Goal: Task Accomplishment & Management: Use online tool/utility

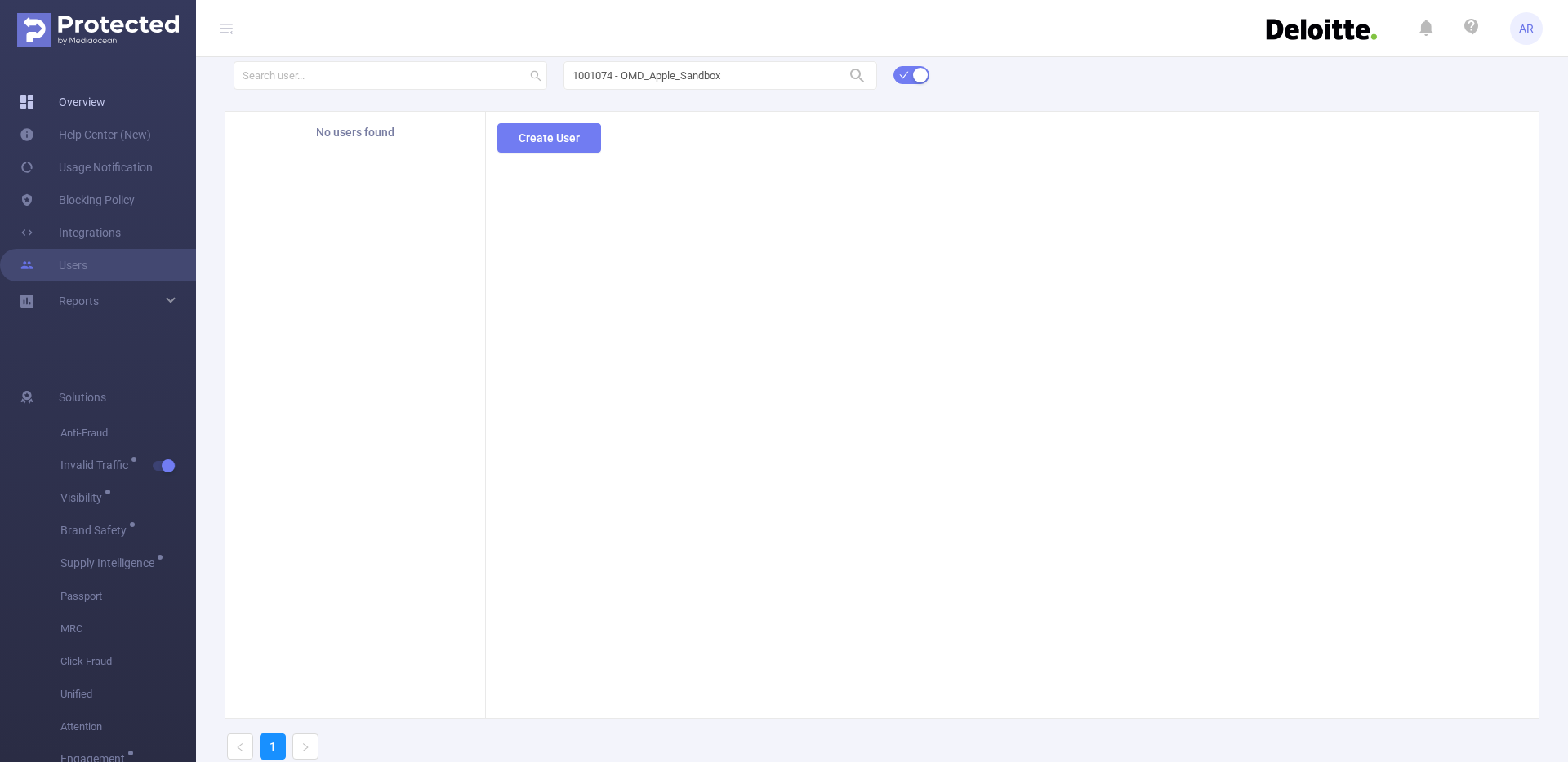
click at [89, 110] on link "Overview" at bounding box center [62, 102] width 86 height 33
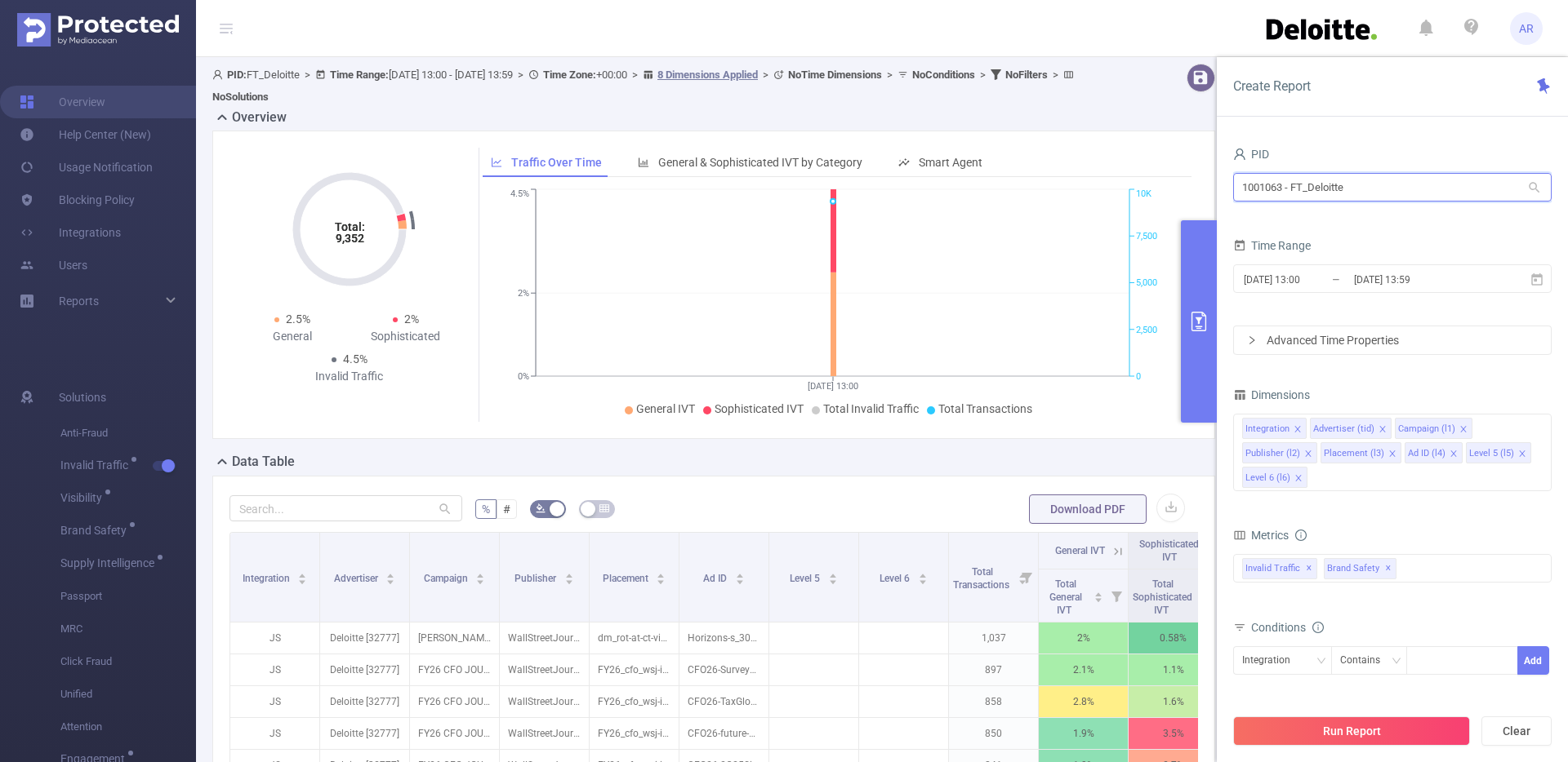
click at [1303, 189] on input "1001063 - FT_Deloitte" at bounding box center [1392, 187] width 318 height 29
click at [1350, 189] on input "1001063 - FT_Deloitte" at bounding box center [1392, 187] width 318 height 29
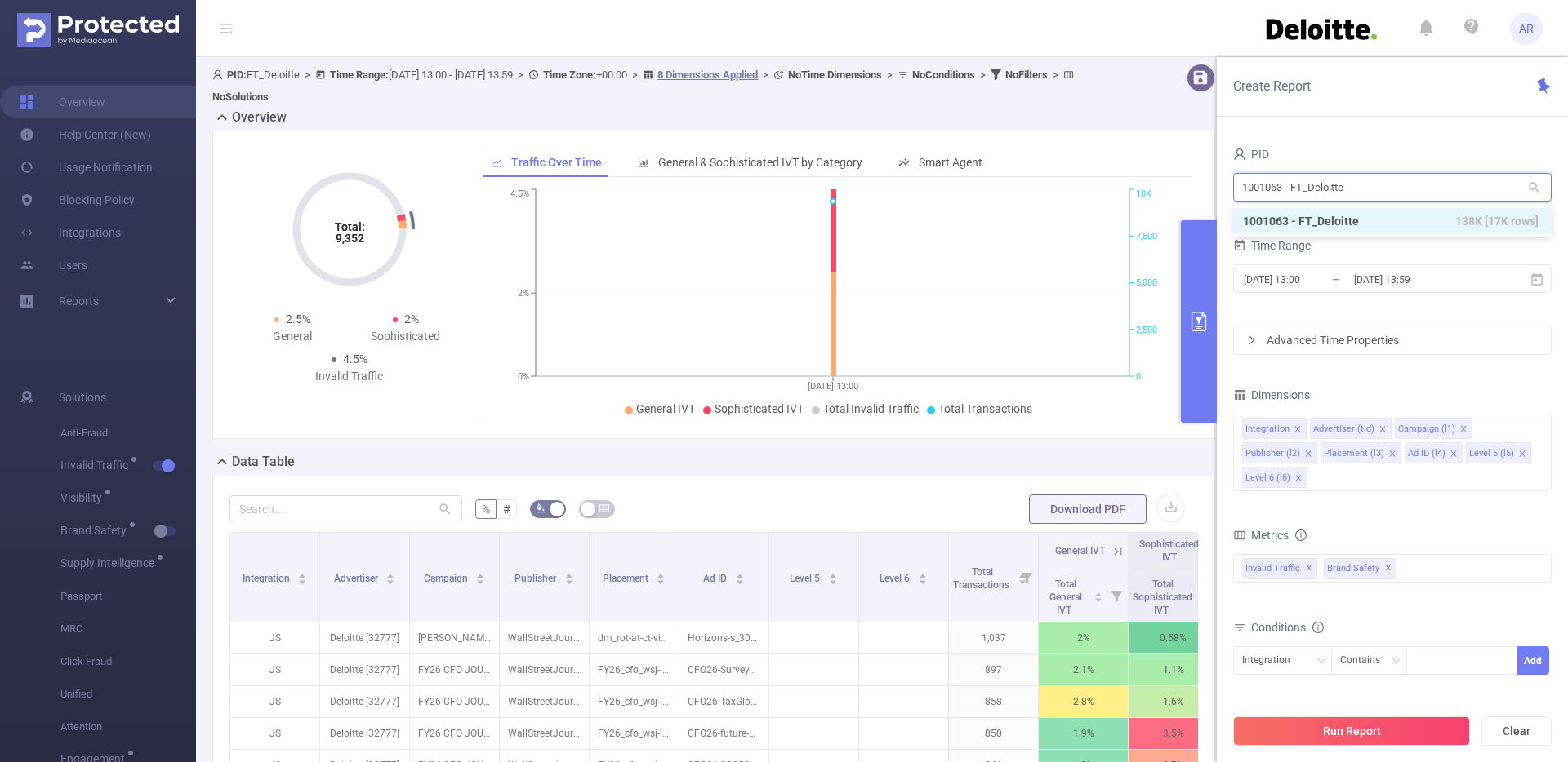
click at [1350, 189] on input "1001063 - FT_Deloitte" at bounding box center [1392, 187] width 318 height 29
type input "spring"
click at [1340, 224] on li "1000471 - SpringServe_PreBid 165M [3,439 rows]" at bounding box center [1392, 221] width 318 height 26
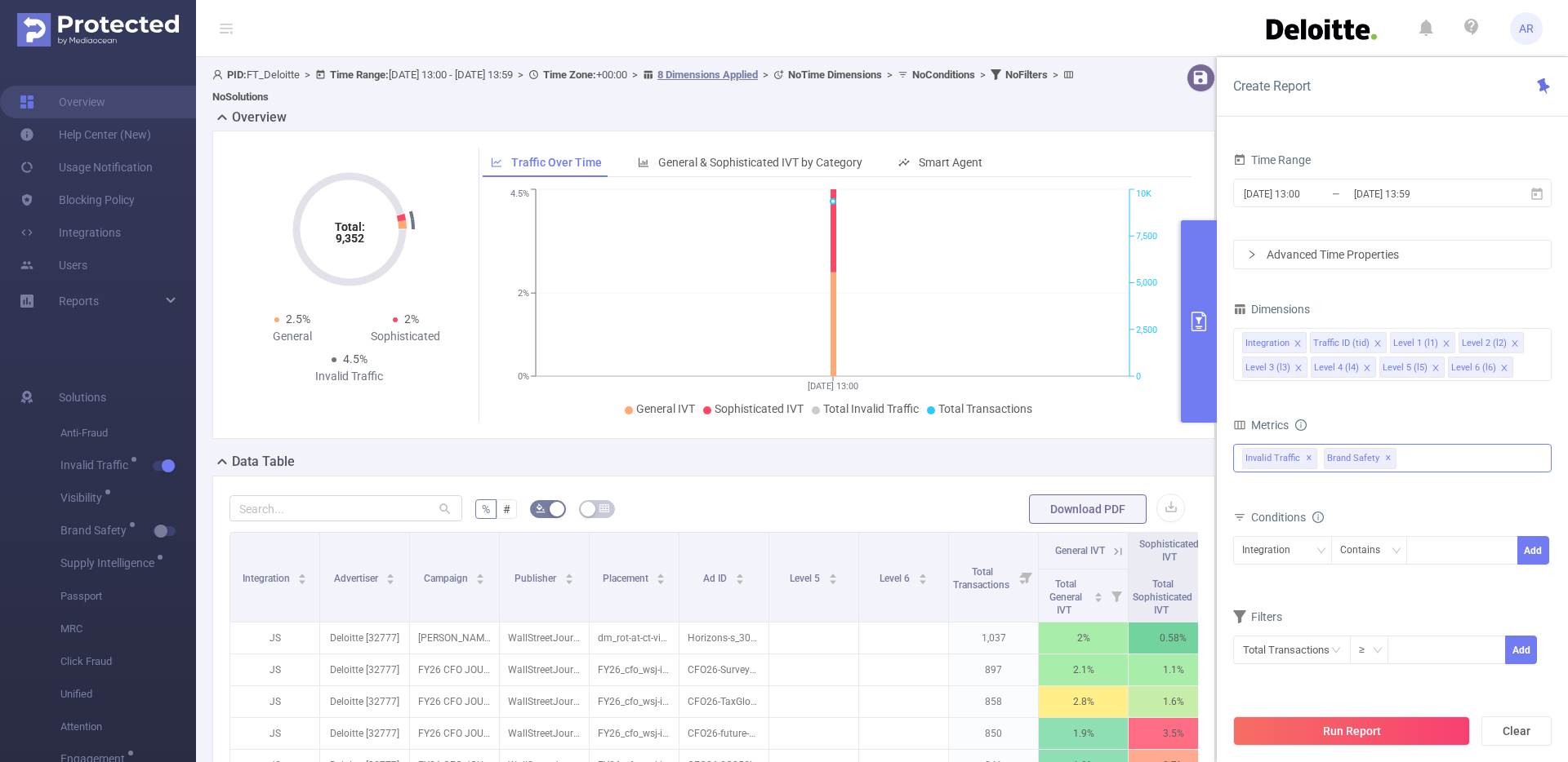
click at [1385, 456] on span "✕" at bounding box center [1388, 459] width 7 height 20
click at [1385, 456] on div "Invalid Traffic ✕" at bounding box center [1392, 458] width 318 height 29
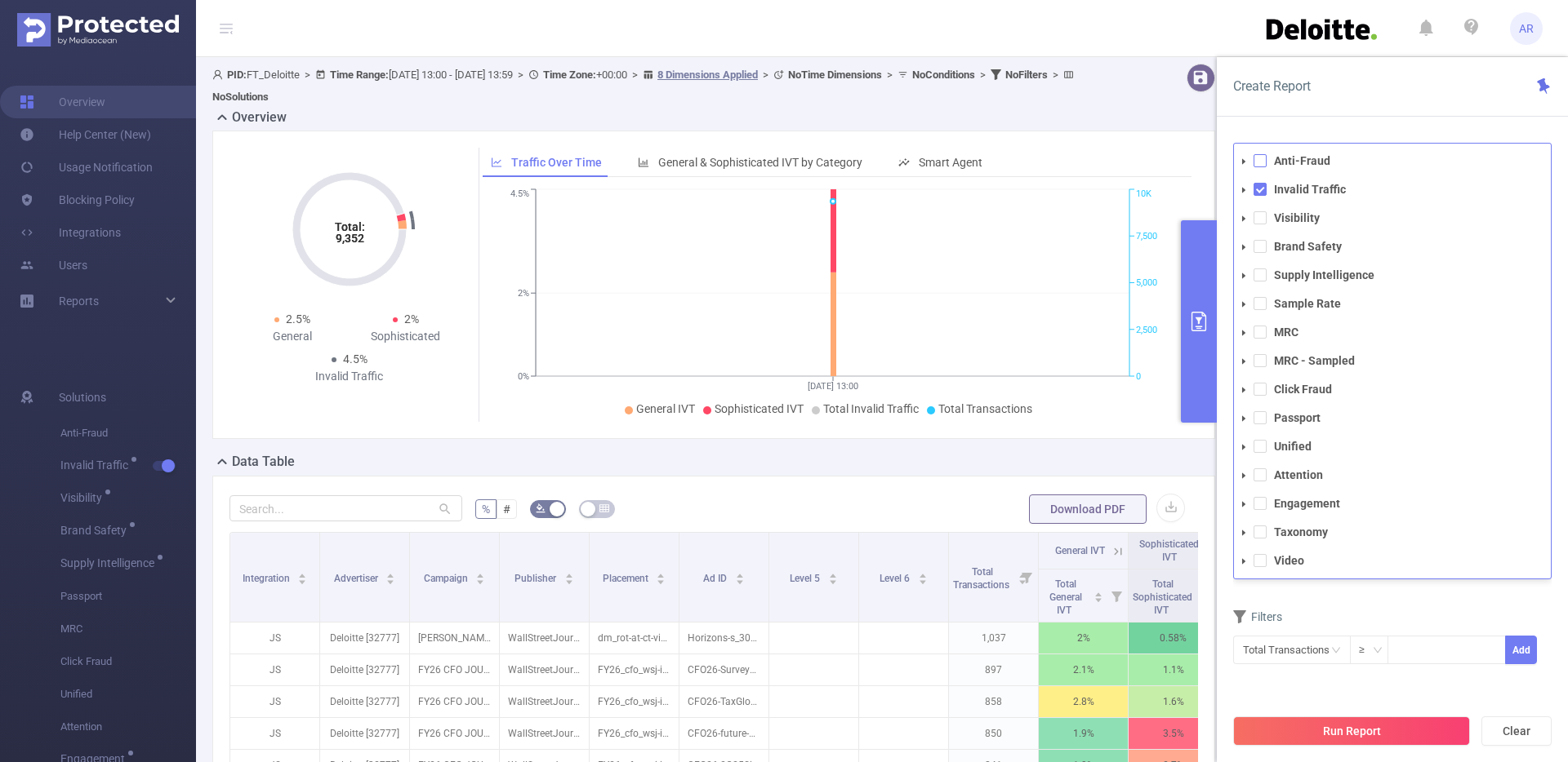
click at [1261, 162] on span at bounding box center [1259, 160] width 13 height 13
click at [1396, 602] on form "Dimensions Integration Traffic ID (tid) Level 1 (l1) Level 2 (l2) Level 3 (l3) …" at bounding box center [1392, 492] width 318 height 388
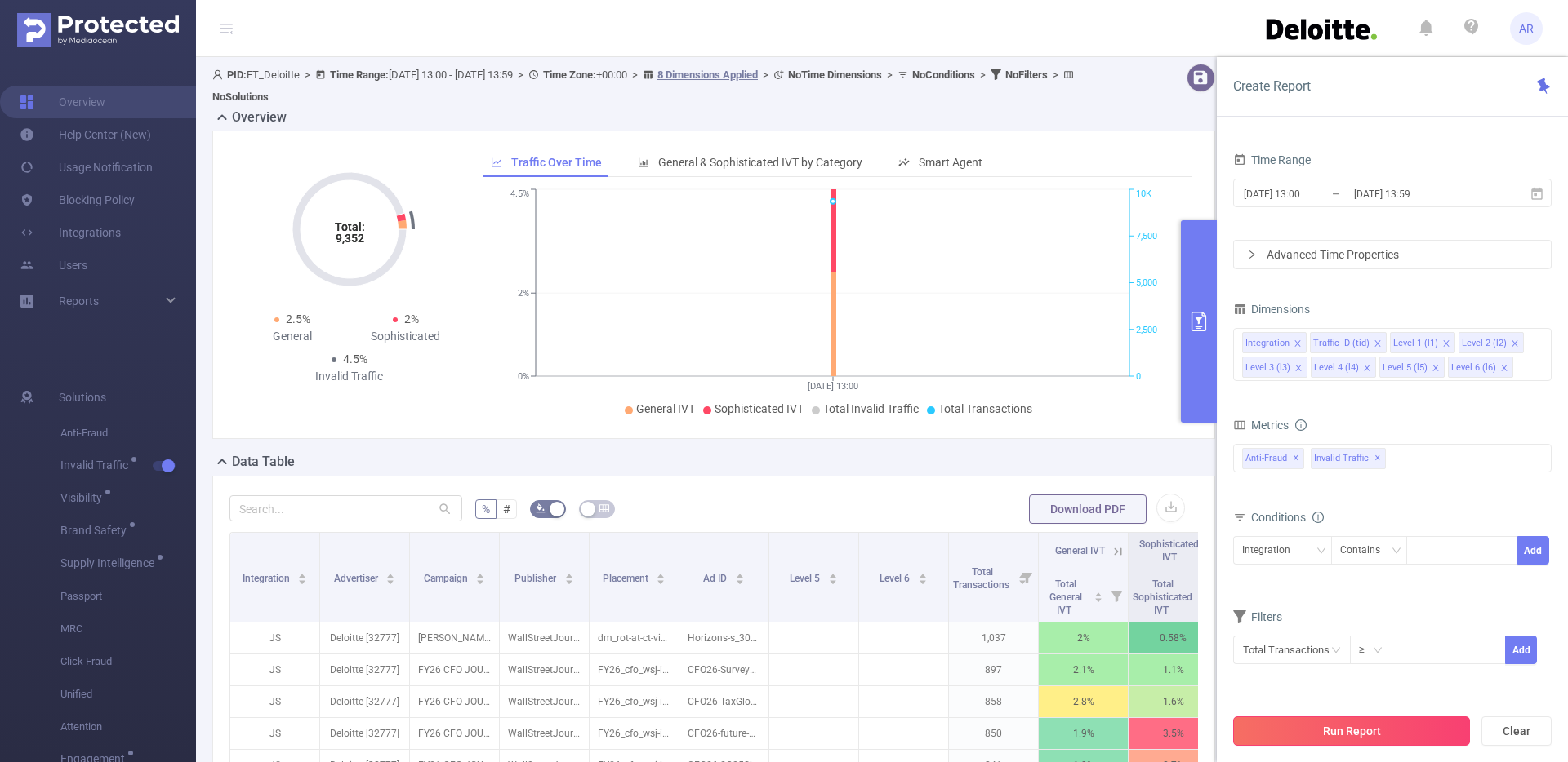
click at [1286, 744] on button "Run Report" at bounding box center [1351, 732] width 237 height 29
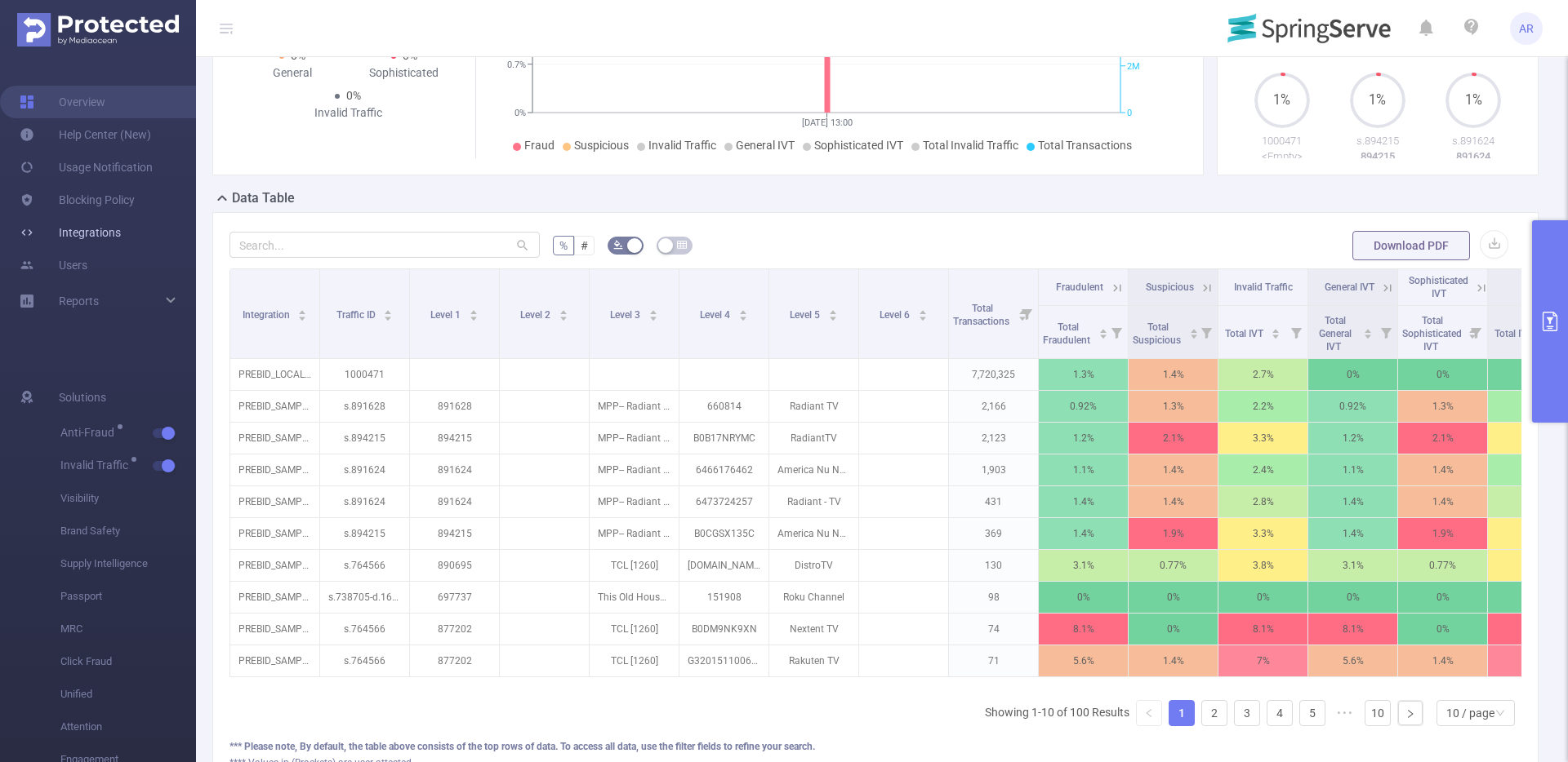
scroll to position [281, 0]
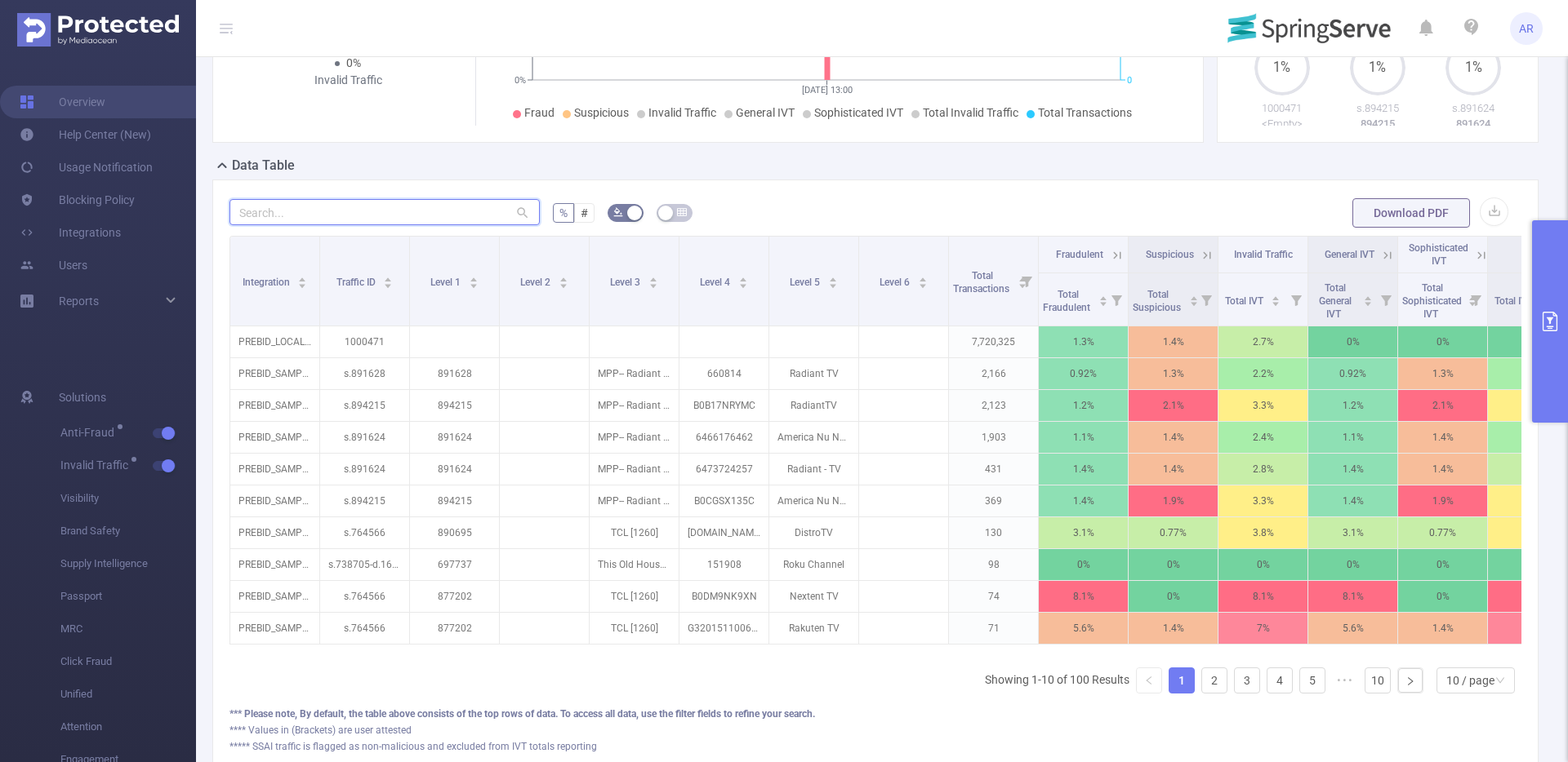
click at [468, 207] on input "text" at bounding box center [385, 212] width 310 height 26
paste input "857137"
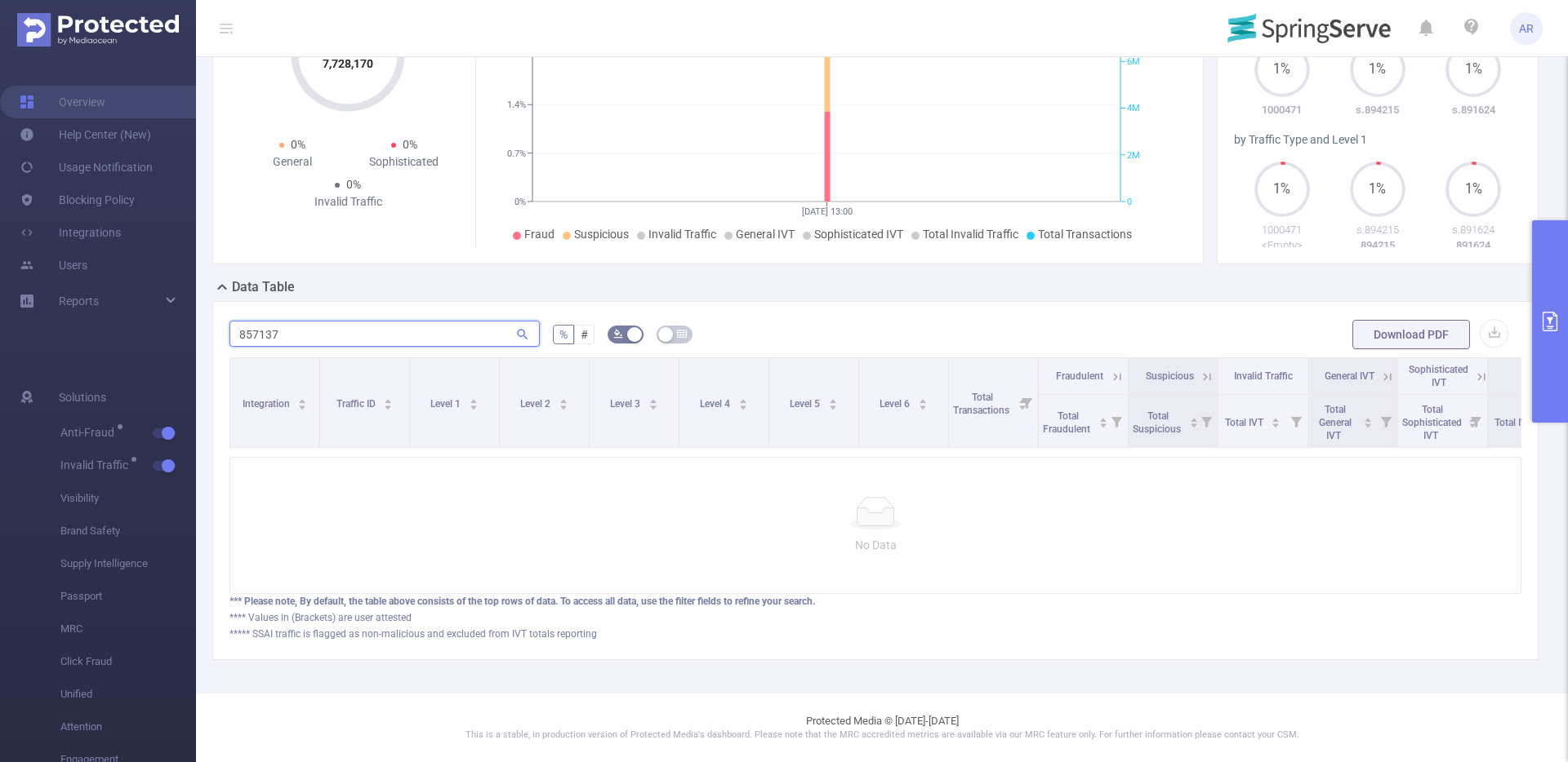
scroll to position [172, 0]
type input "857137"
click at [1542, 340] on button "primary" at bounding box center [1549, 321] width 36 height 202
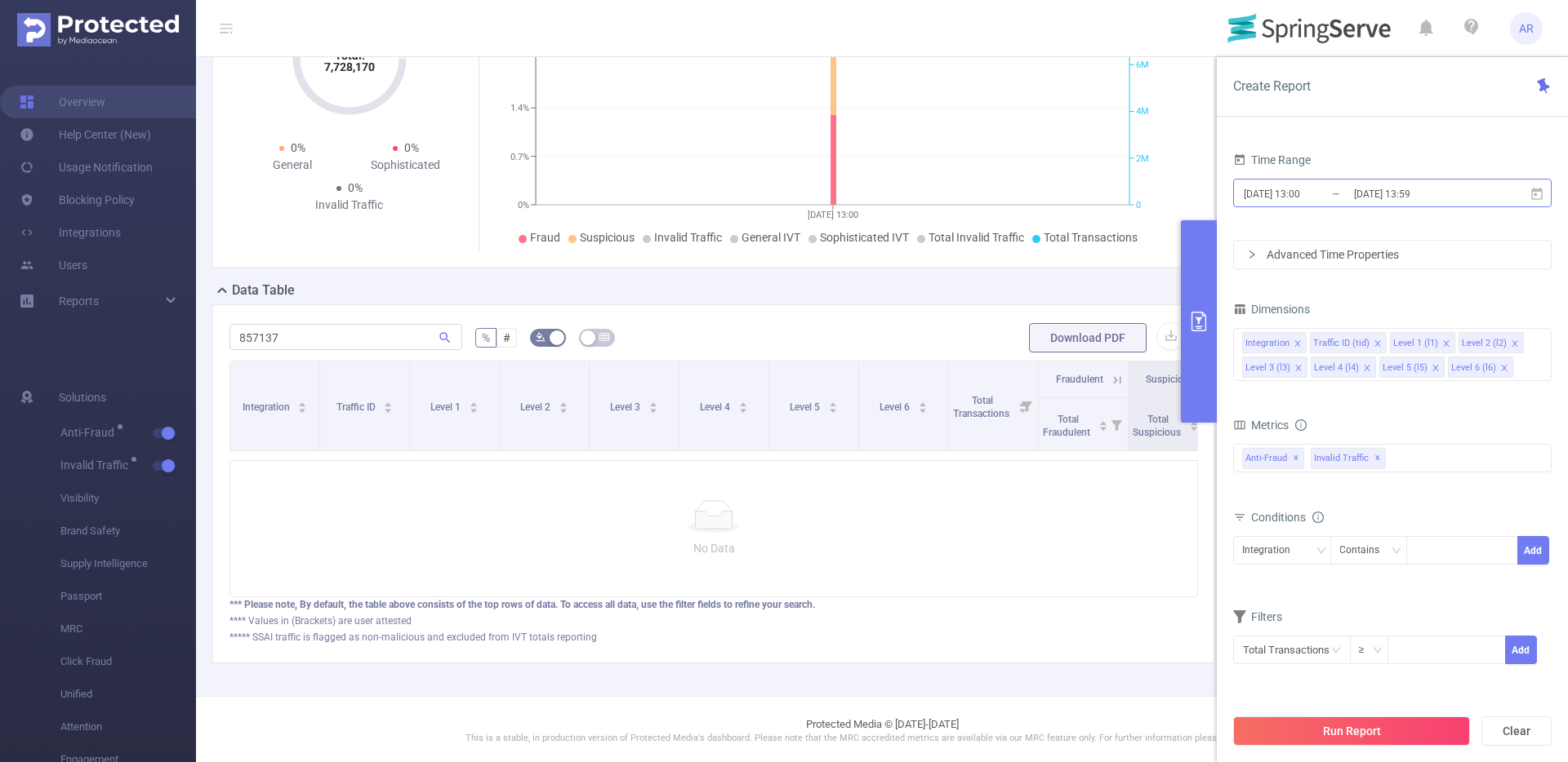
click at [1371, 190] on input "[DATE] 13:59" at bounding box center [1418, 193] width 133 height 22
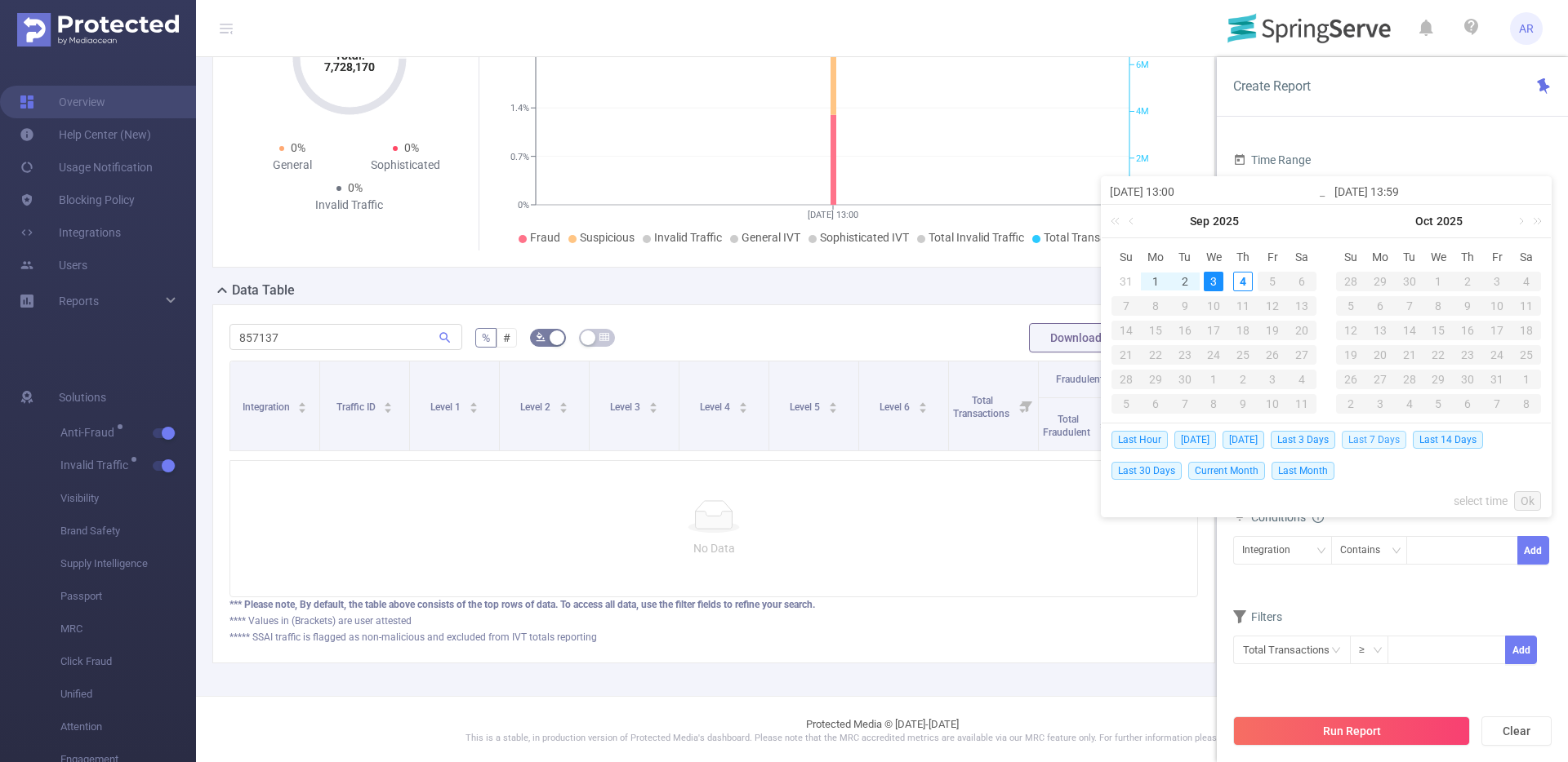
click at [1384, 439] on span "Last 7 Days" at bounding box center [1374, 440] width 64 height 18
type input "[DATE] 00:00"
type input "[DATE] 23:59"
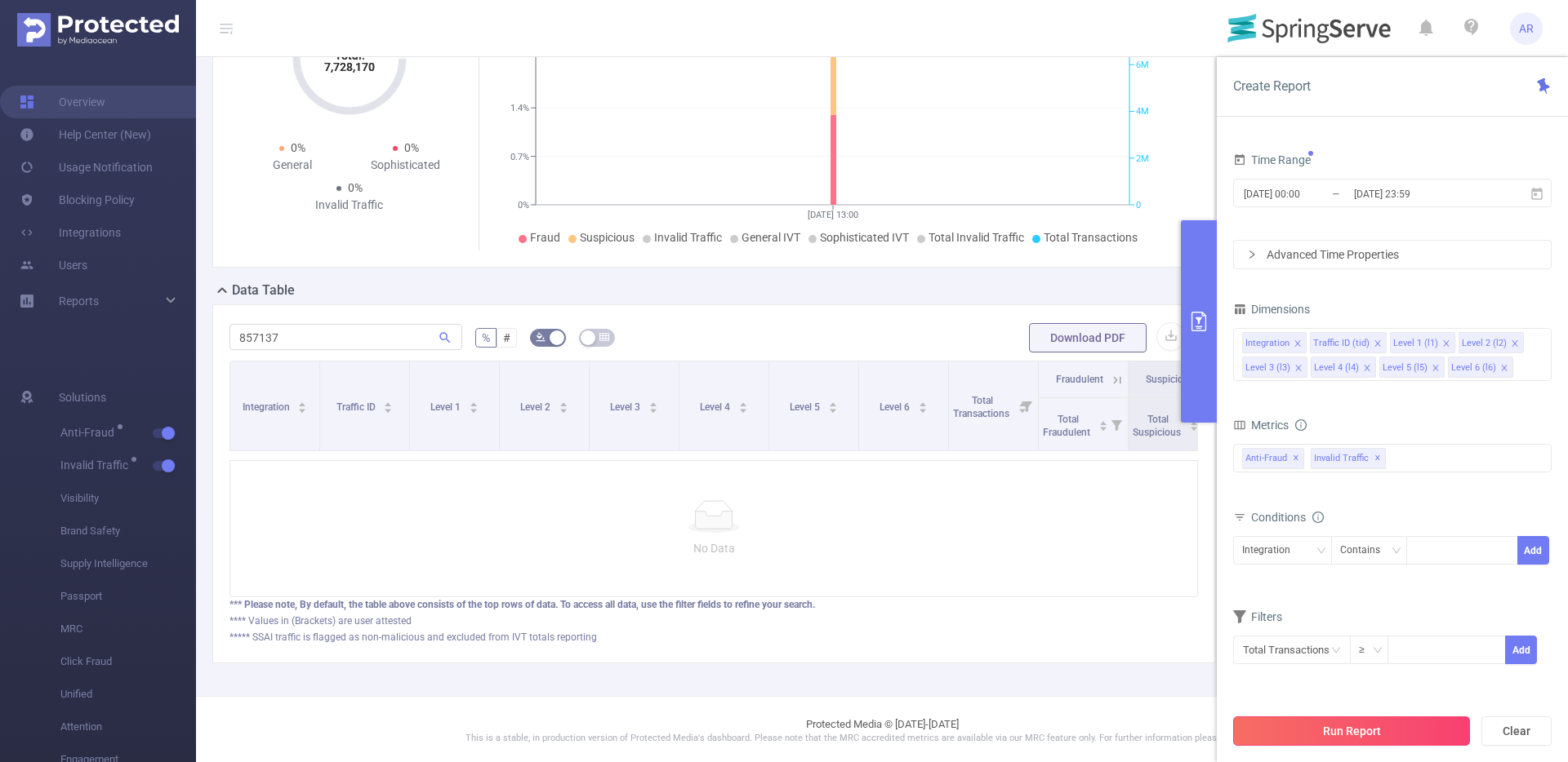
click at [1340, 734] on button "Run Report" at bounding box center [1351, 732] width 237 height 29
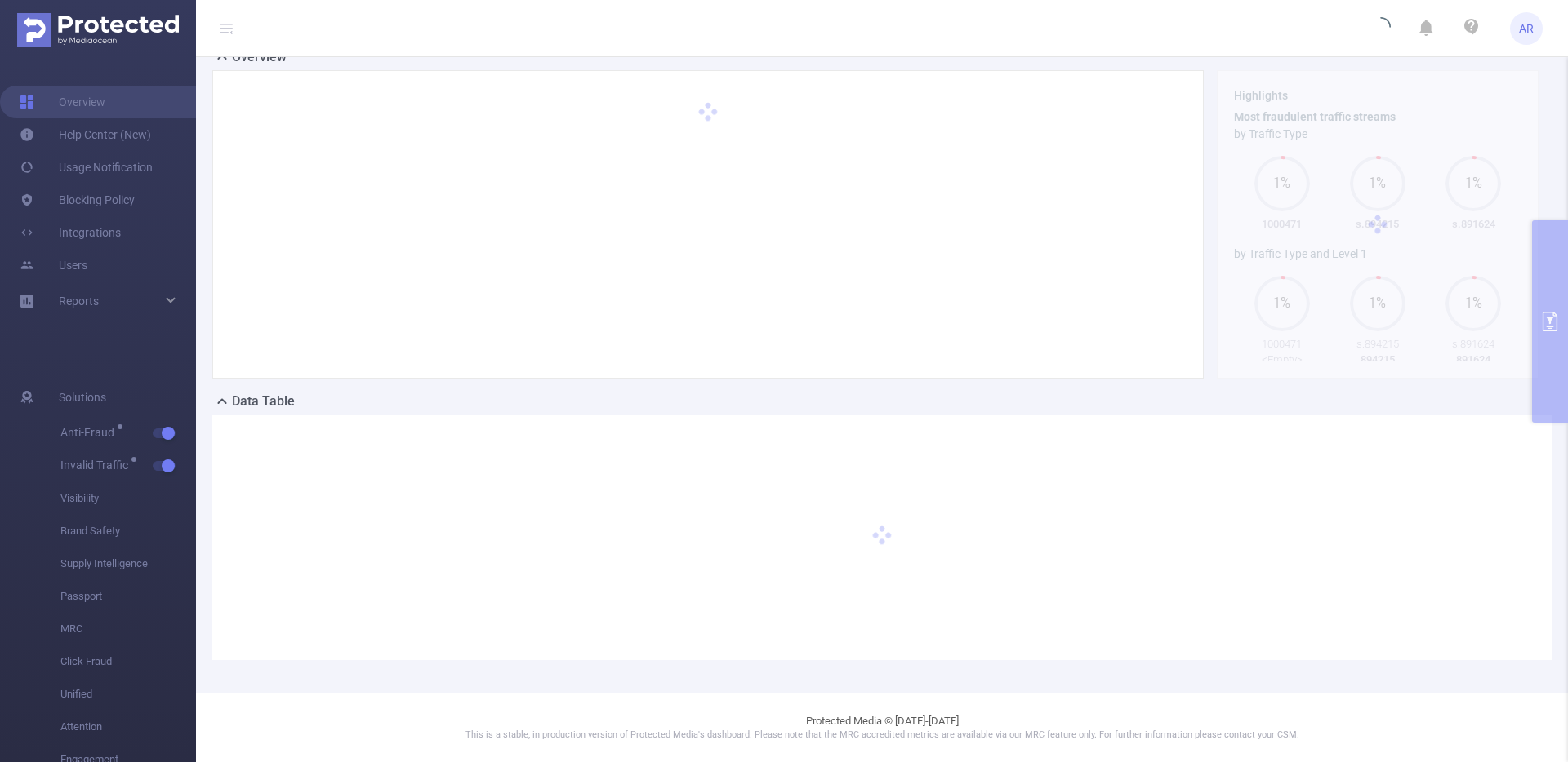
scroll to position [45, 0]
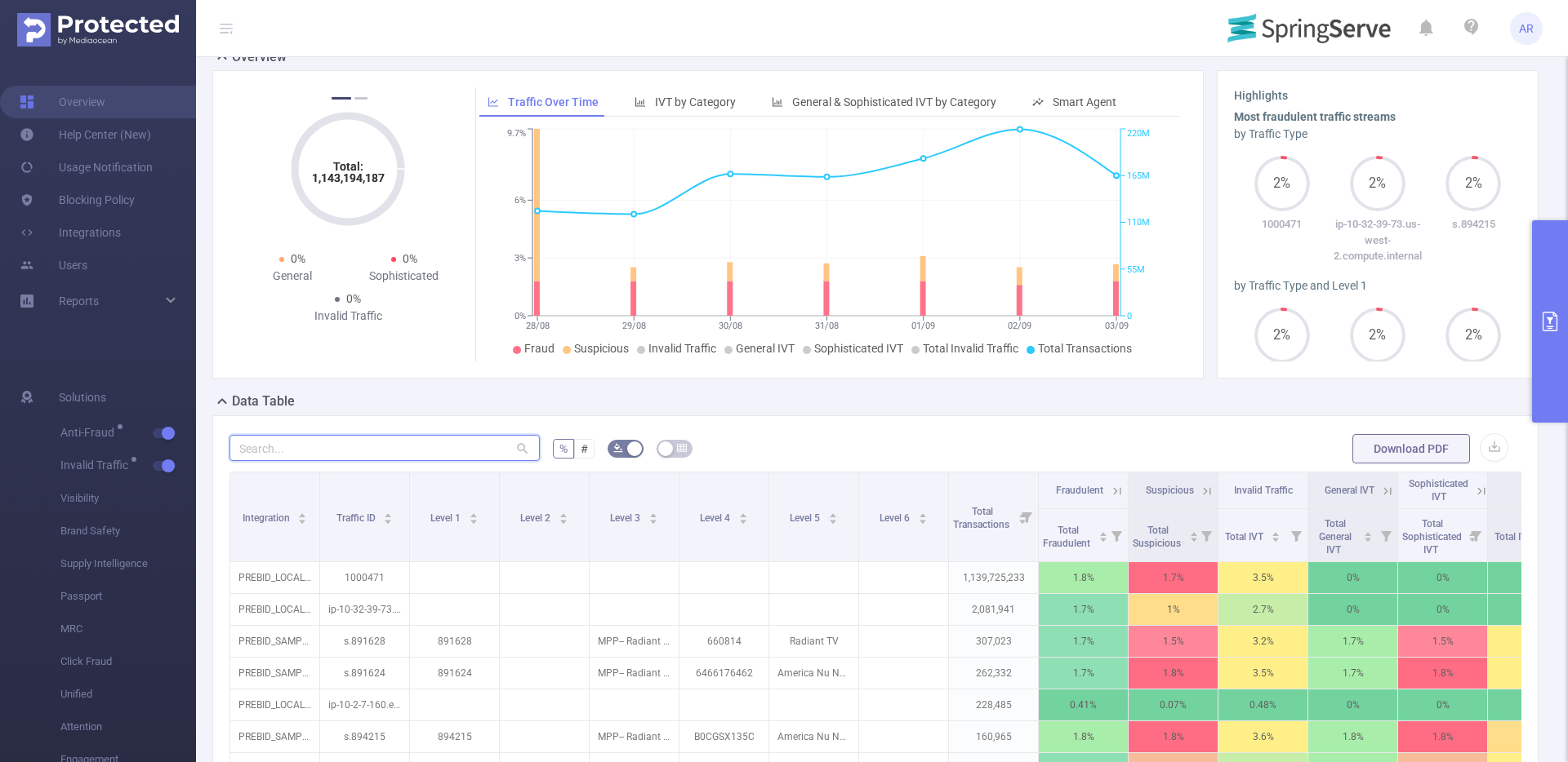
click at [448, 449] on input "text" at bounding box center [385, 448] width 310 height 26
paste input "857137"
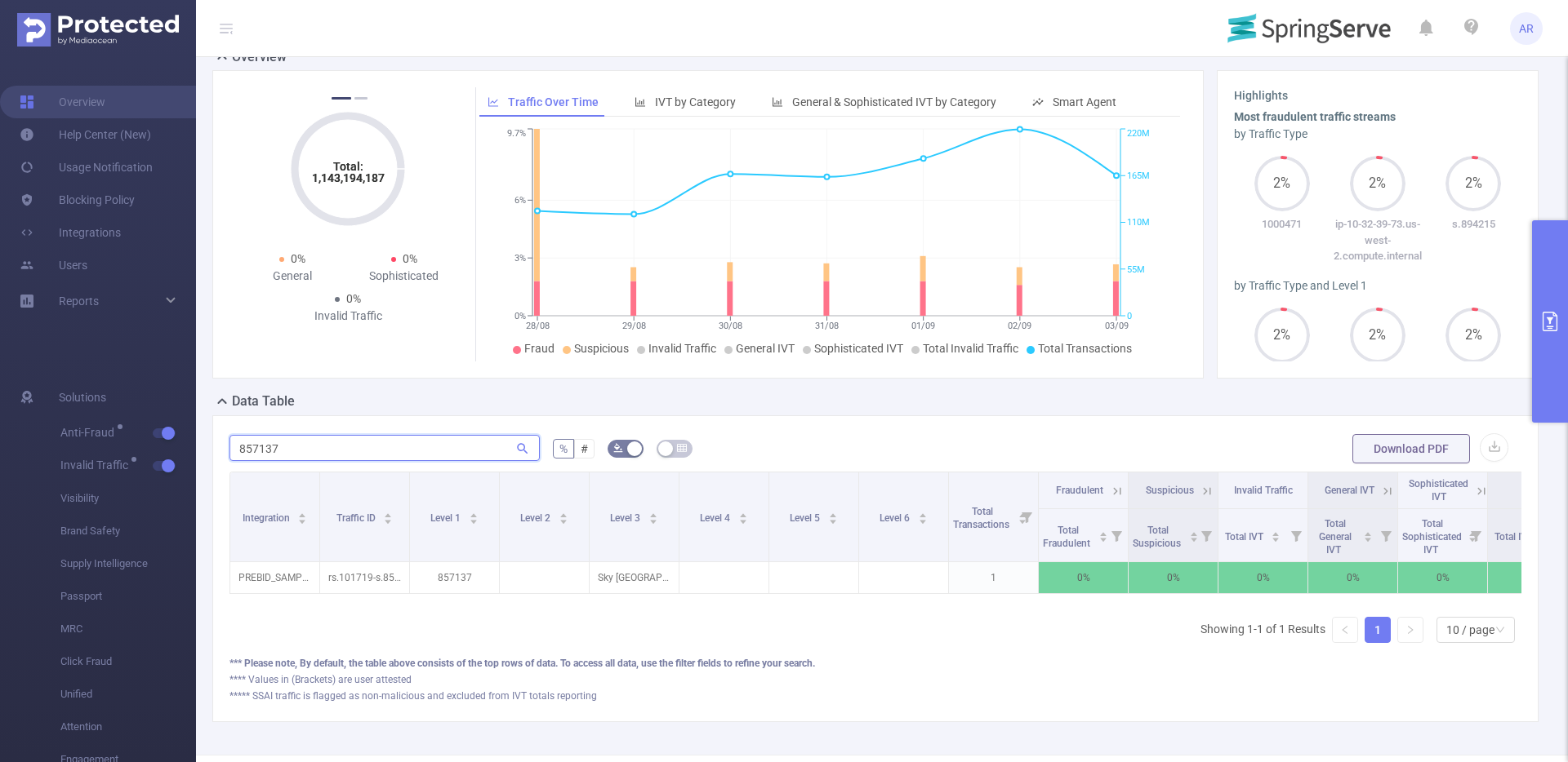
click at [307, 453] on input "857137" at bounding box center [385, 448] width 310 height 26
type input "857137"
click at [1545, 270] on button "primary" at bounding box center [1549, 321] width 36 height 202
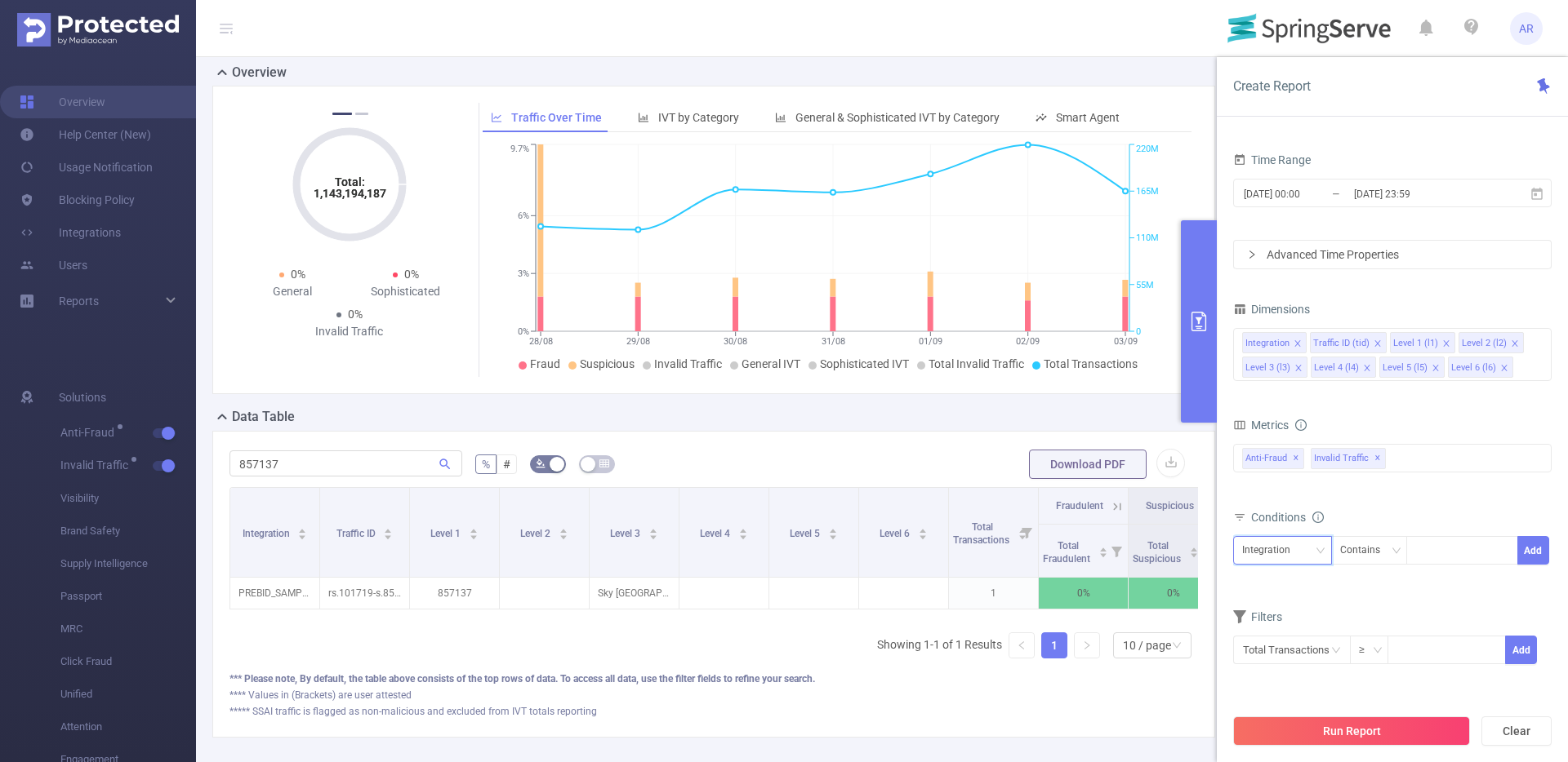
click at [1297, 556] on div "Integration" at bounding box center [1271, 550] width 60 height 27
click at [1302, 379] on li "Level 1 (l1)" at bounding box center [1283, 389] width 99 height 26
click at [1443, 549] on div at bounding box center [1462, 550] width 94 height 27
paste input "857137"
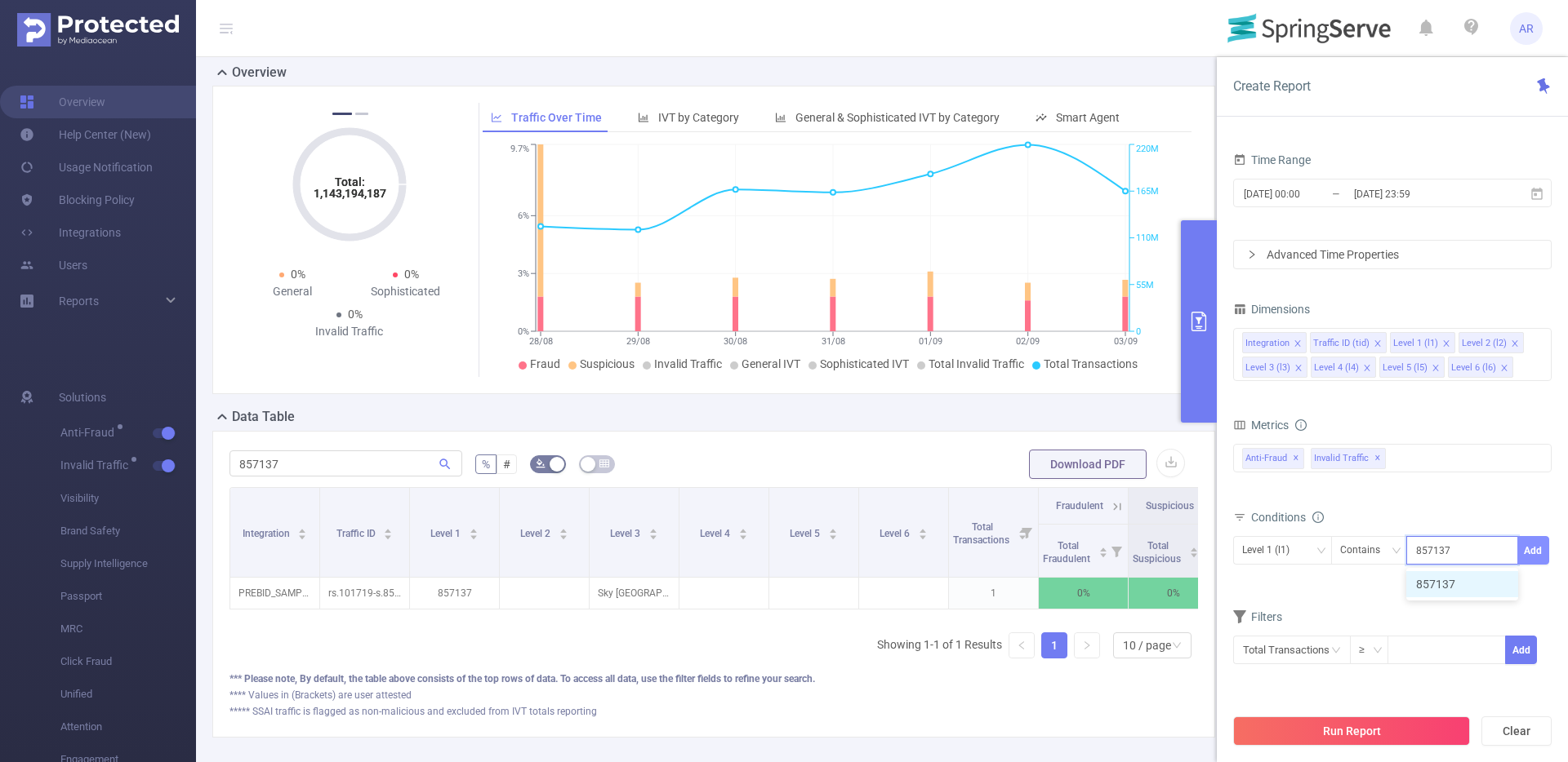
type input "857137"
click at [1521, 549] on button "Add" at bounding box center [1532, 550] width 32 height 29
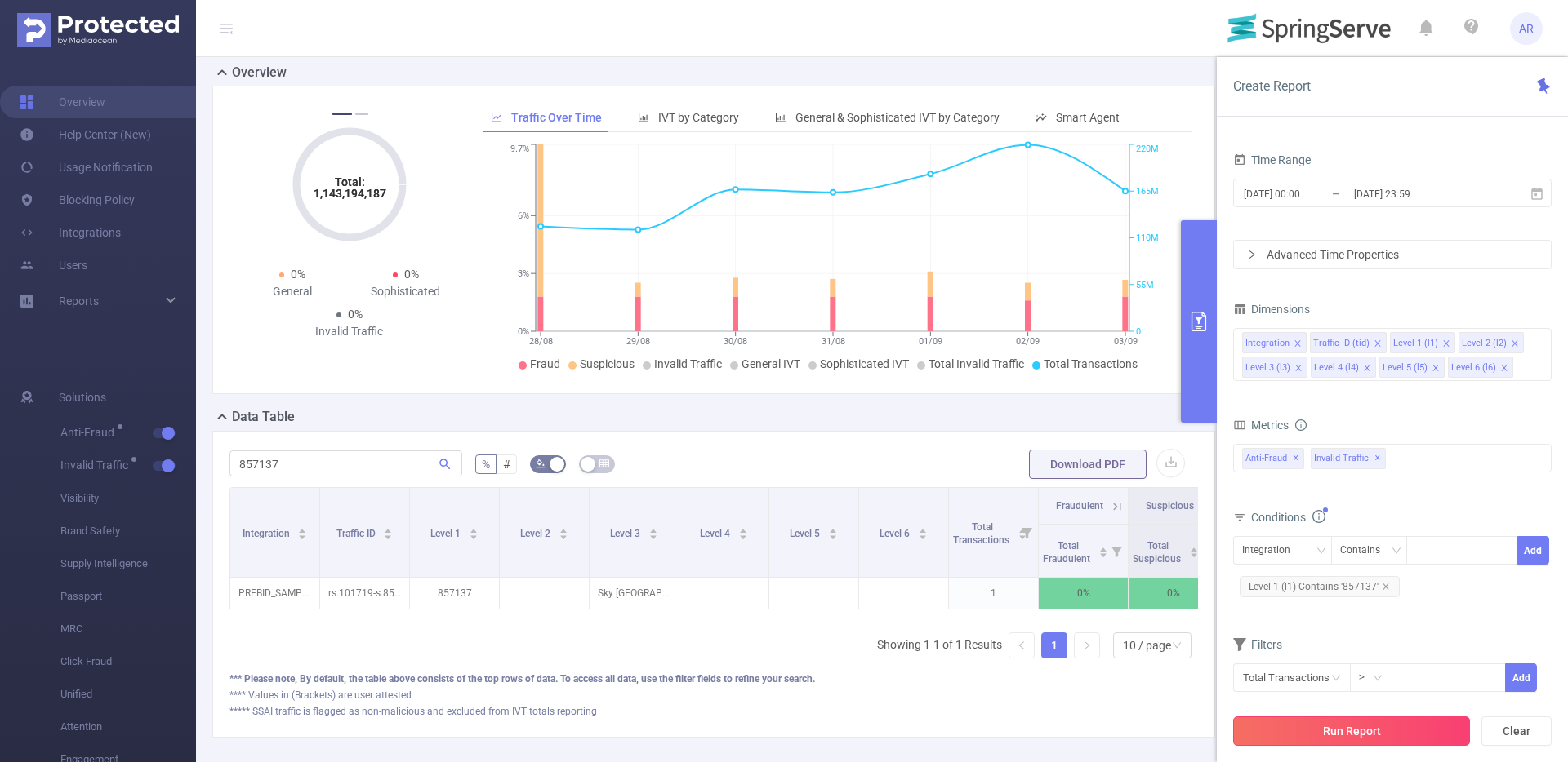
click at [1309, 732] on button "Run Report" at bounding box center [1351, 732] width 237 height 29
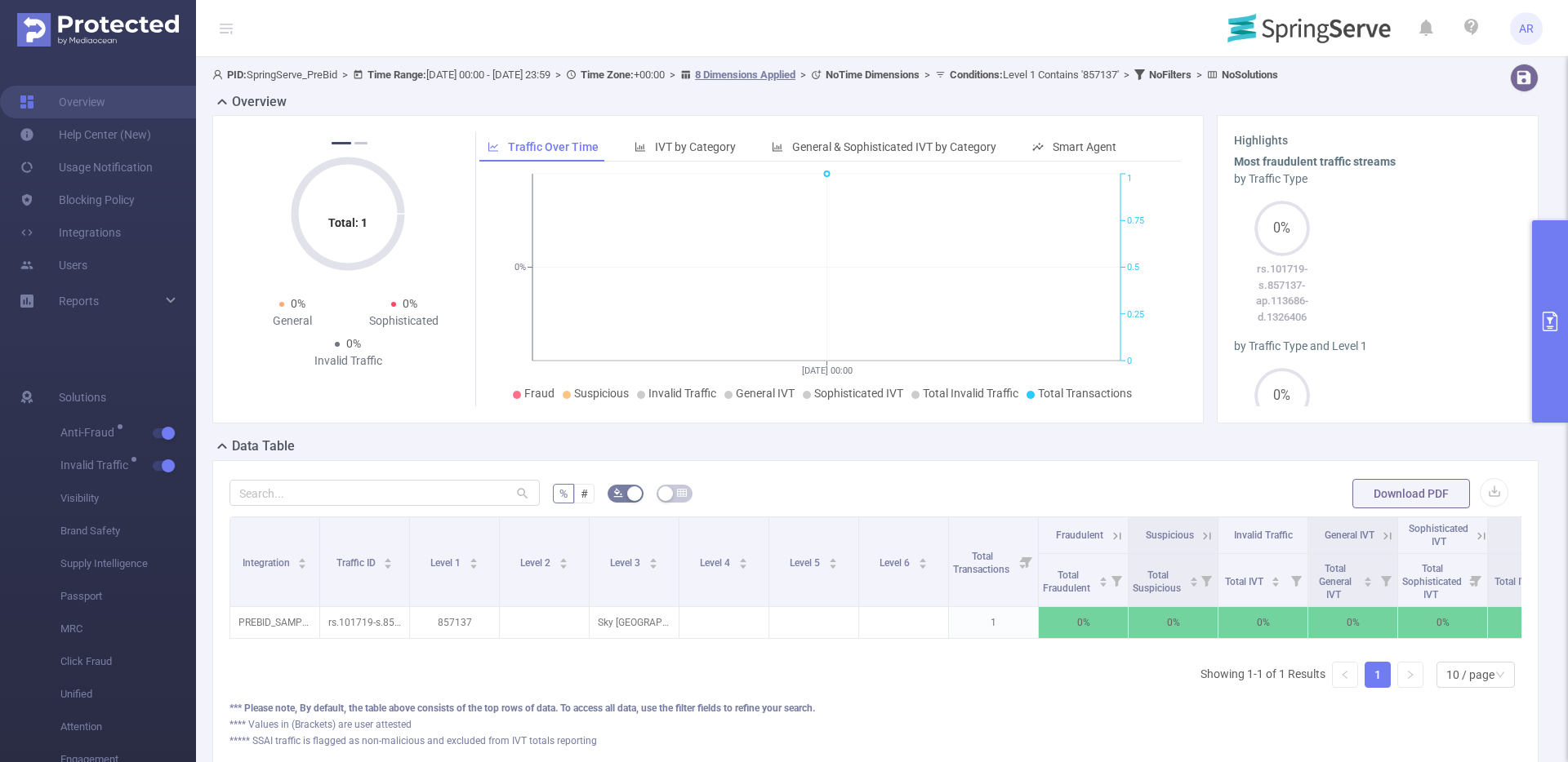
click at [1539, 244] on button "primary" at bounding box center [1549, 321] width 36 height 202
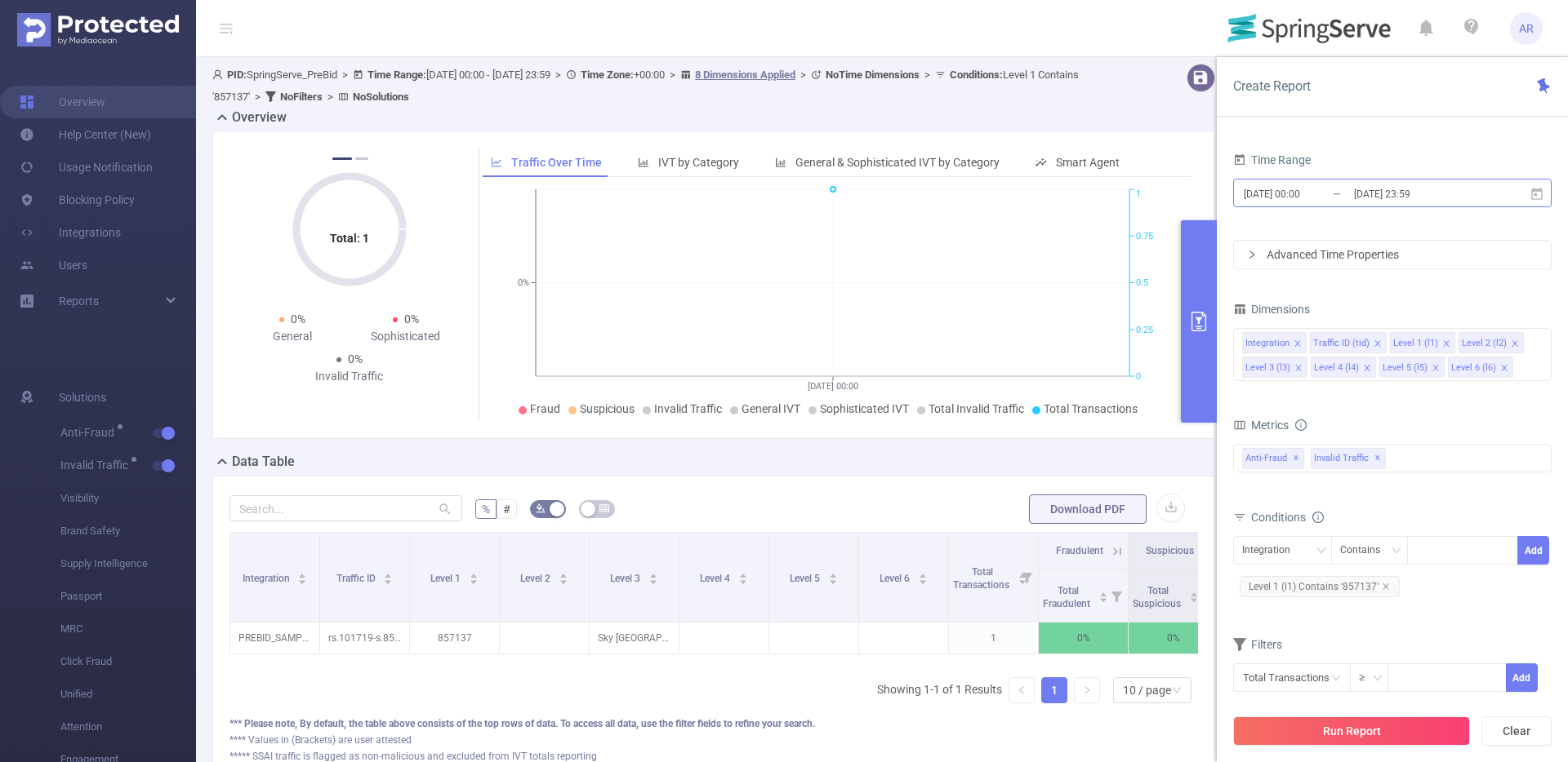
click at [1374, 201] on input "[DATE] 23:59" at bounding box center [1418, 193] width 133 height 22
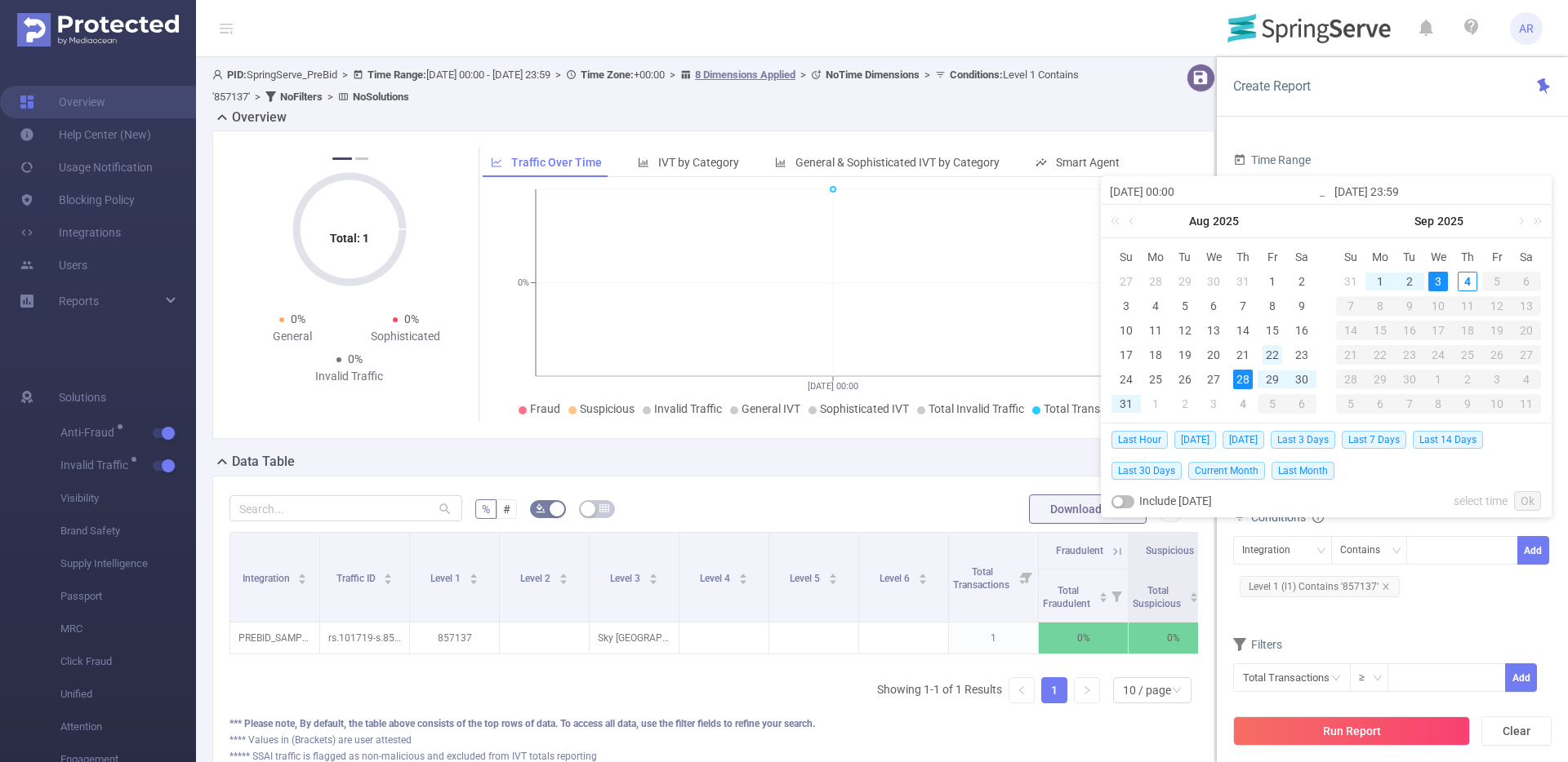
click at [1270, 355] on div "22" at bounding box center [1272, 355] width 20 height 20
click at [1128, 402] on div "31" at bounding box center [1126, 404] width 20 height 20
type input "[DATE] 00:00"
type input "[DATE] 23:59"
type input "[DATE] 00:00"
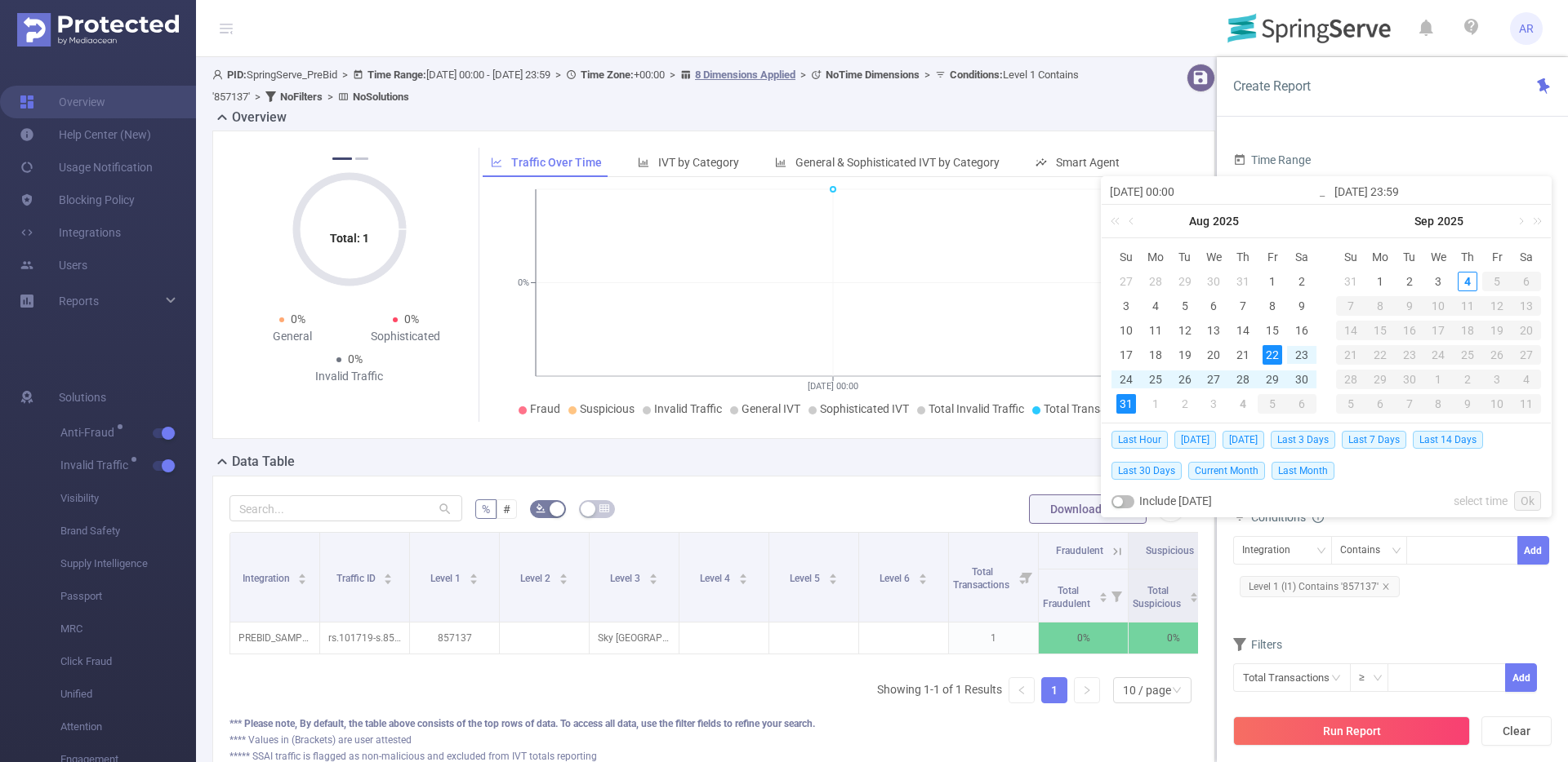
type input "[DATE] 23:59"
click at [1517, 505] on link "Ok" at bounding box center [1527, 501] width 27 height 20
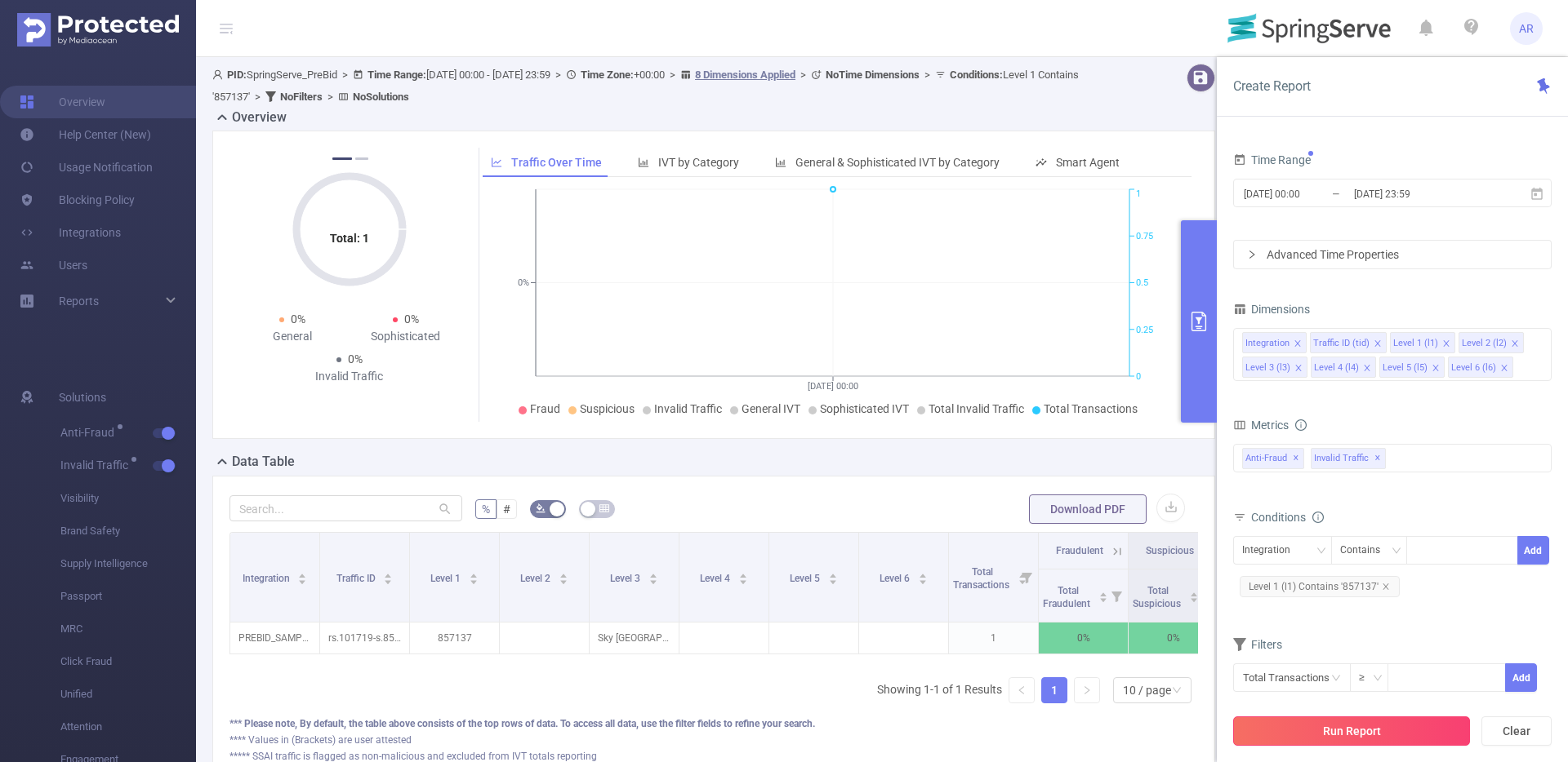
click at [1335, 731] on button "Run Report" at bounding box center [1351, 732] width 237 height 29
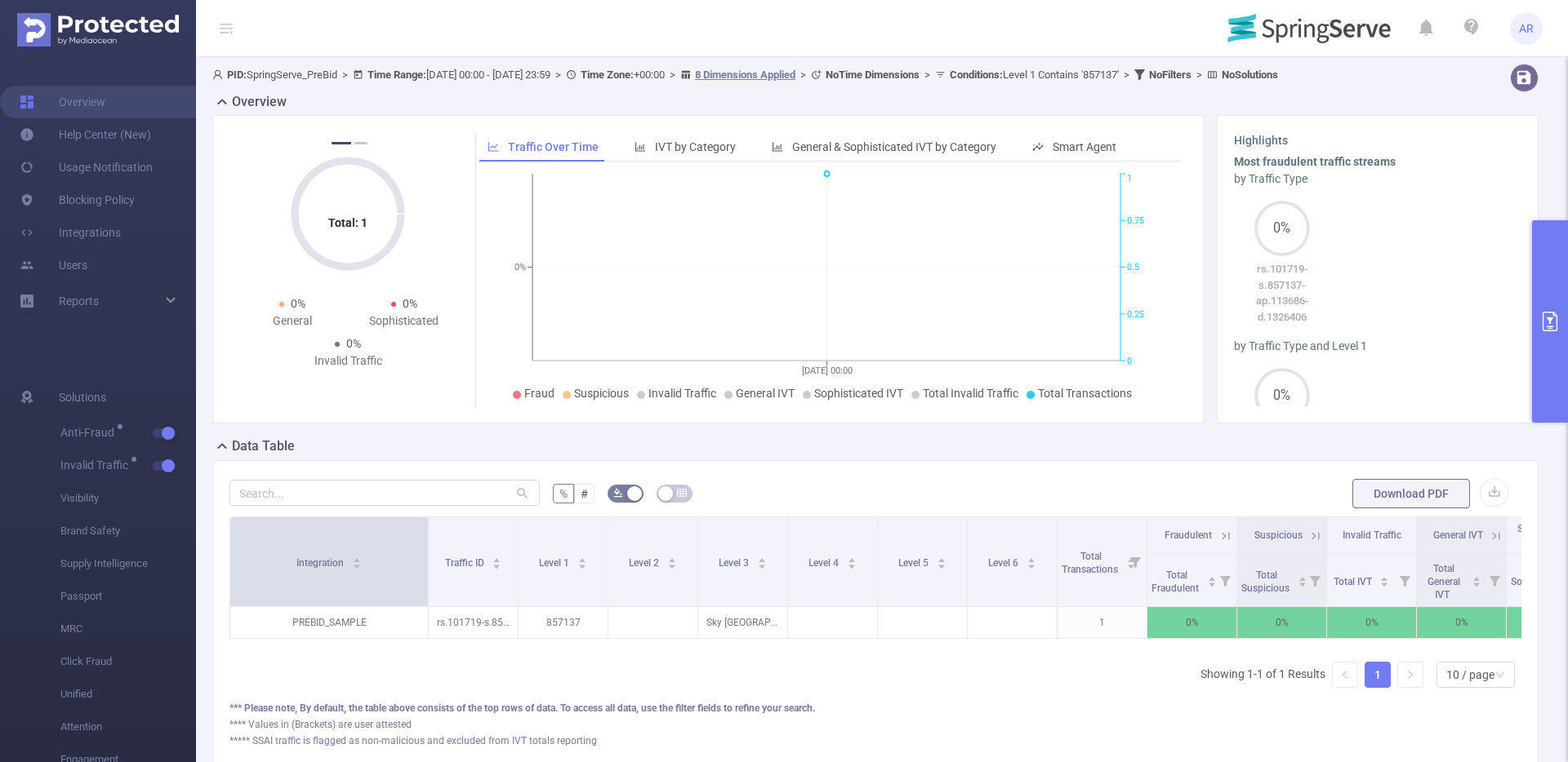
drag, startPoint x: 318, startPoint y: 529, endPoint x: 427, endPoint y: 544, distance: 110.0
click at [427, 544] on span at bounding box center [428, 562] width 8 height 89
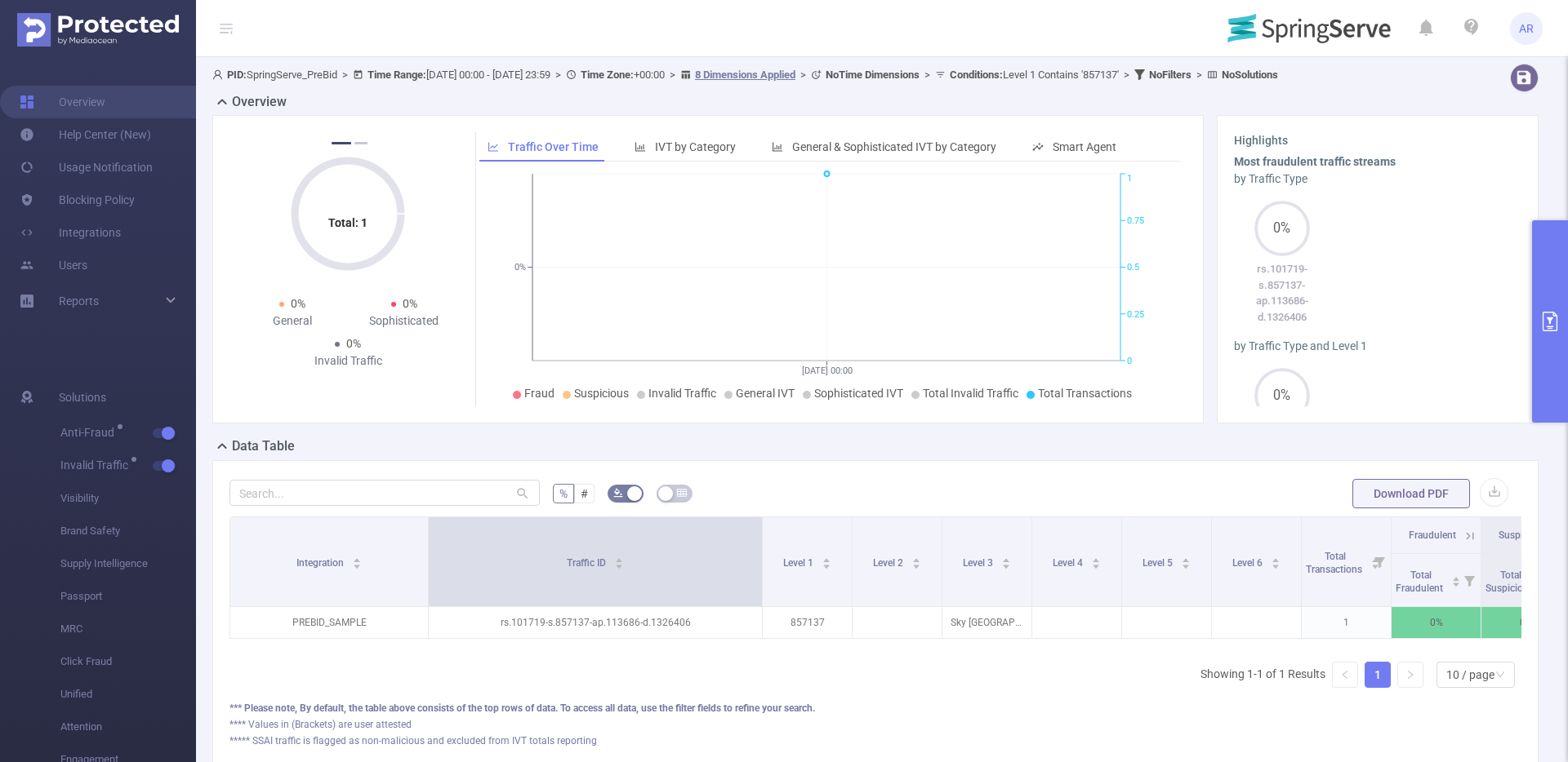
drag, startPoint x: 516, startPoint y: 537, endPoint x: 761, endPoint y: 544, distance: 245.1
click at [761, 544] on span at bounding box center [761, 562] width 8 height 89
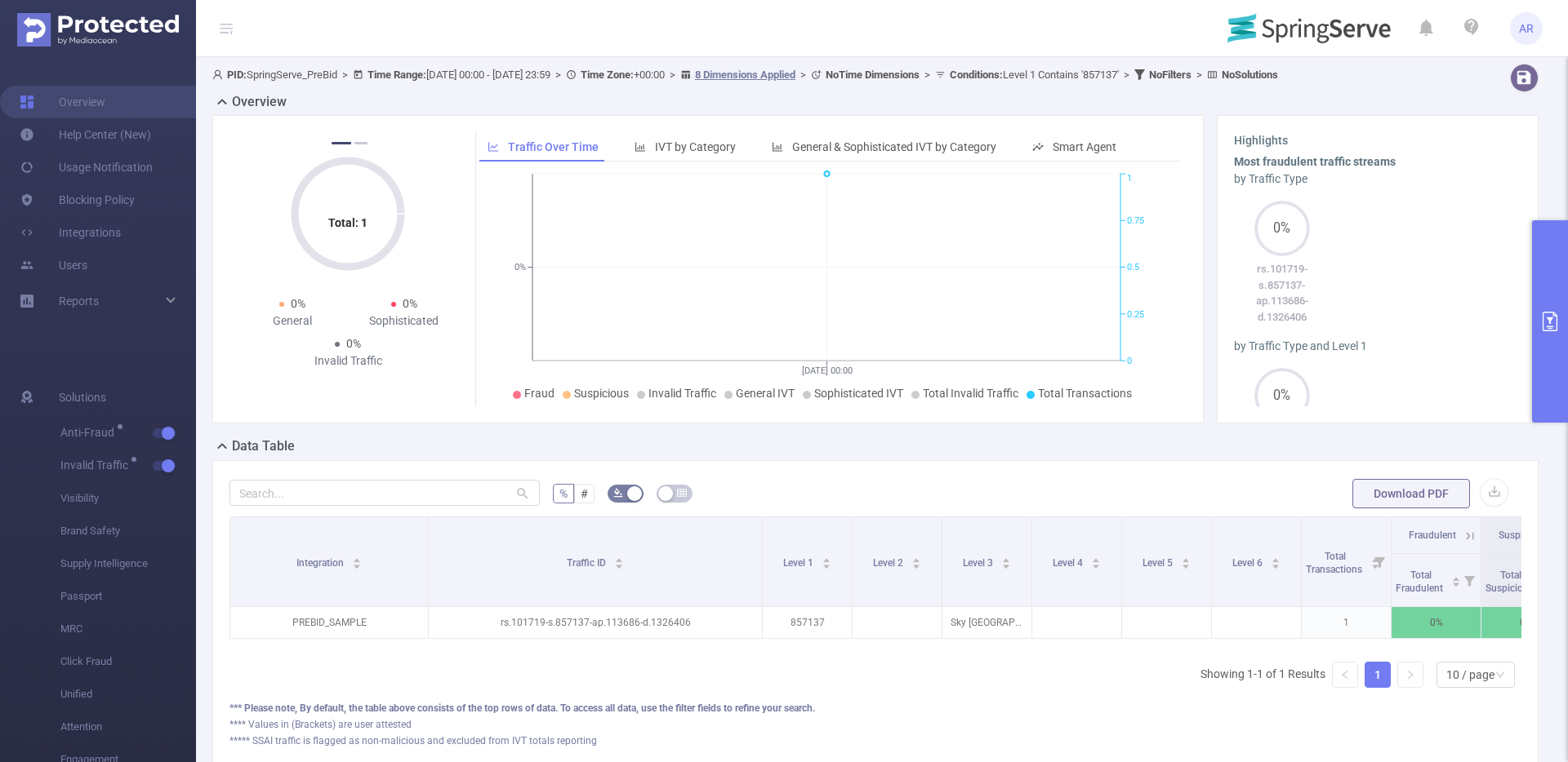
click at [1557, 257] on button "primary" at bounding box center [1549, 321] width 36 height 202
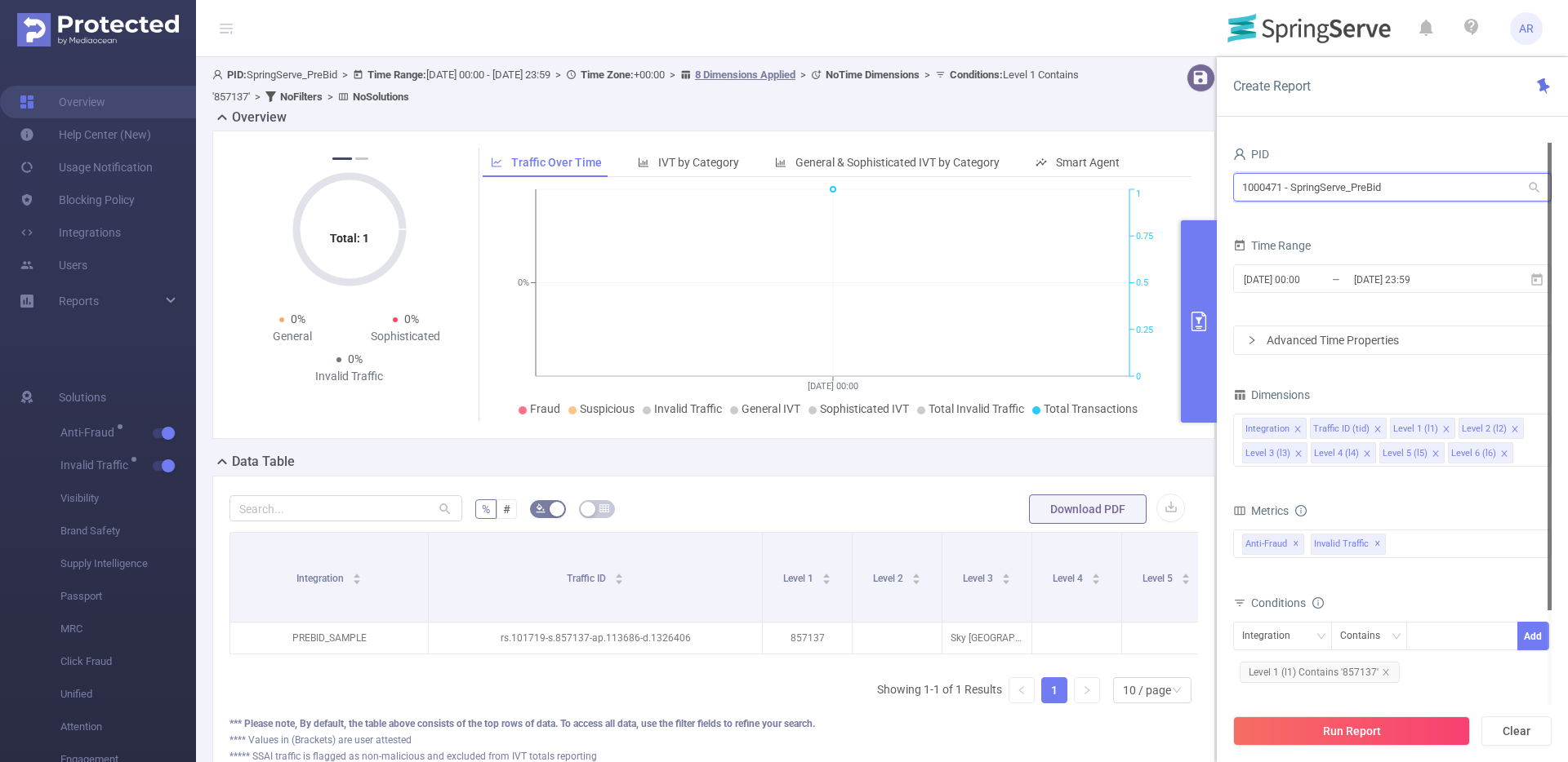
click at [1353, 201] on input "1000471 - SpringServe_PreBid" at bounding box center [1392, 187] width 318 height 29
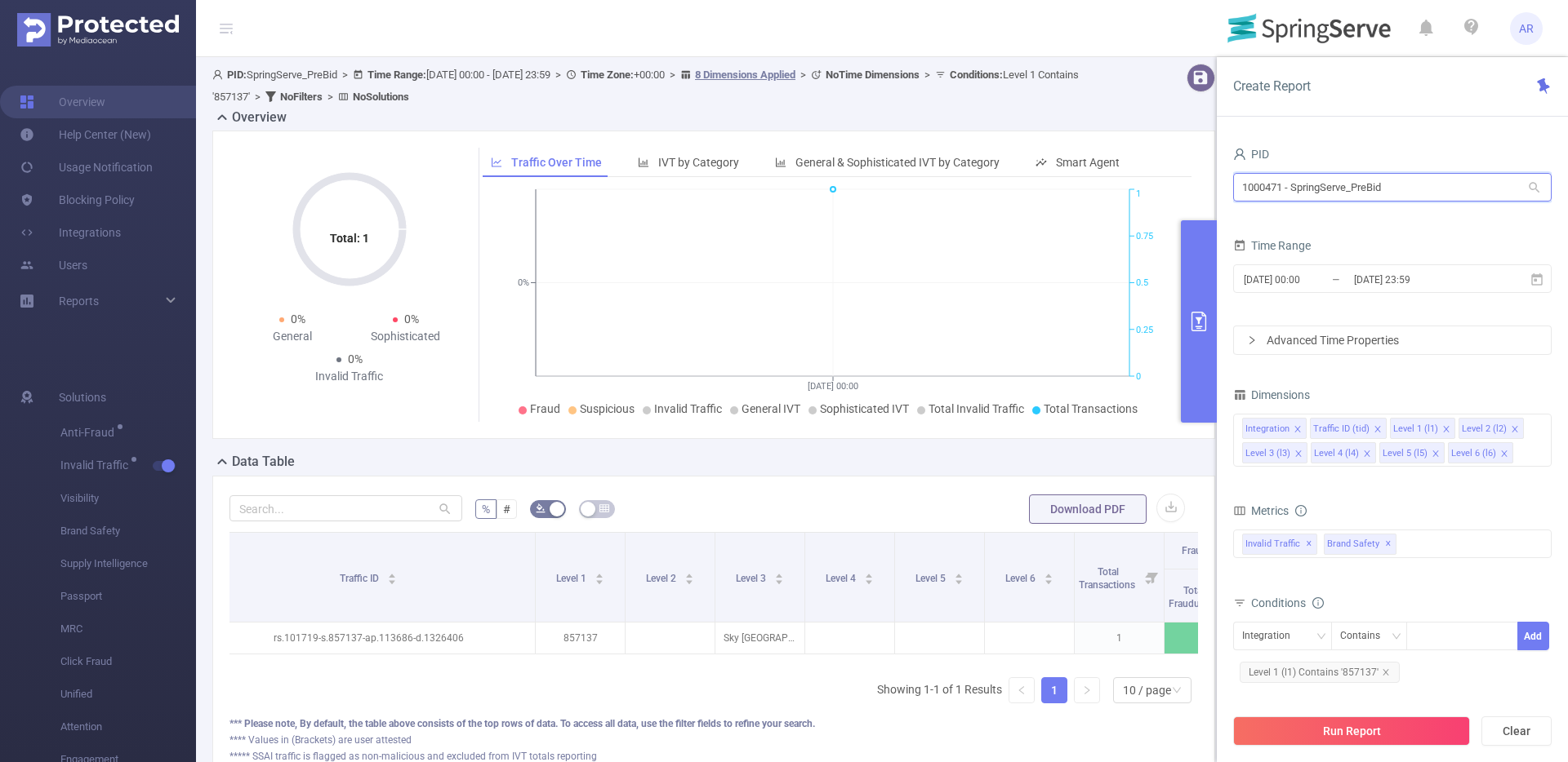
scroll to position [0, 271]
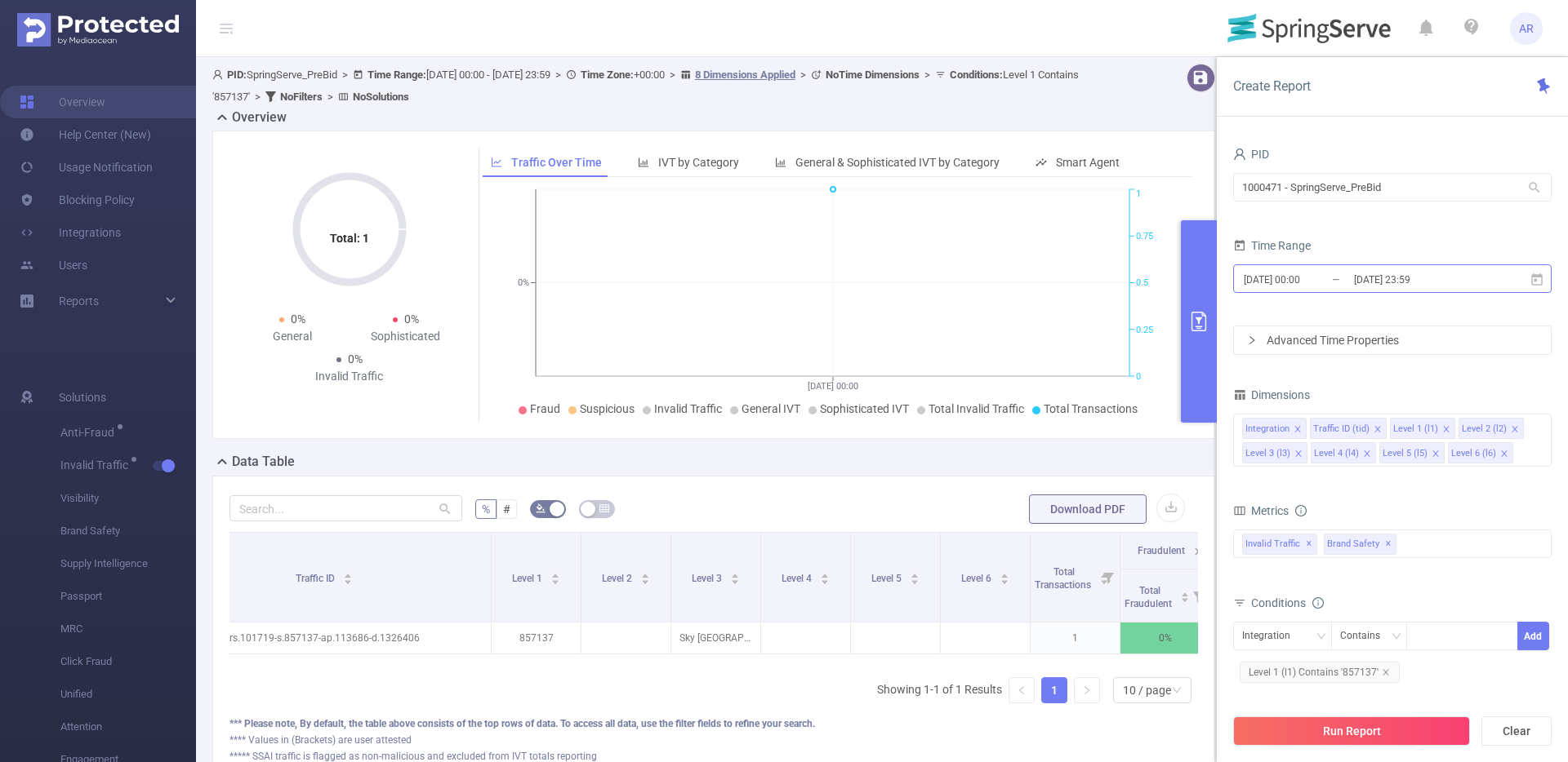
click at [1276, 283] on input "[DATE] 00:00" at bounding box center [1308, 279] width 133 height 22
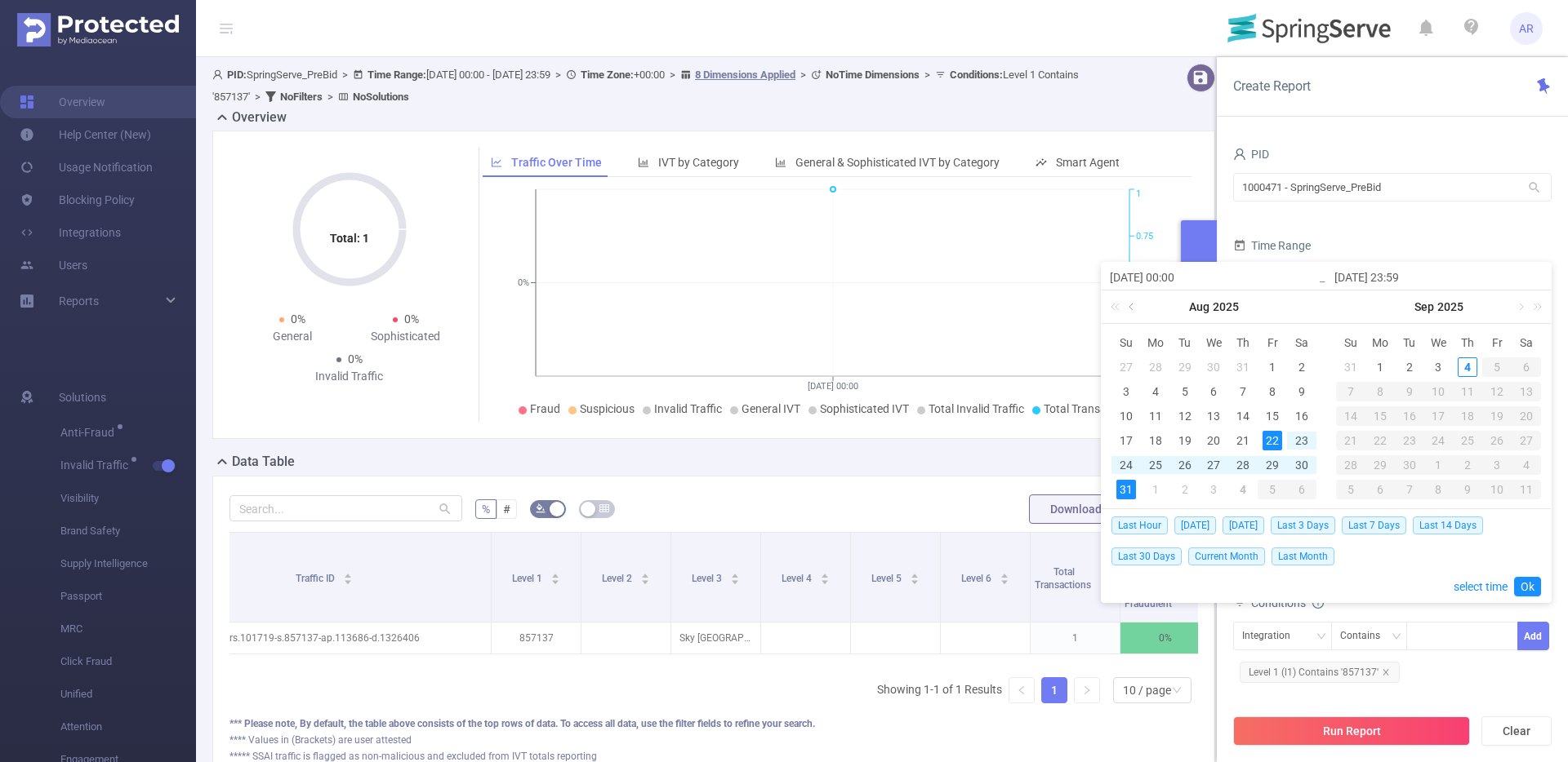
click at [1134, 308] on link at bounding box center [1132, 307] width 15 height 33
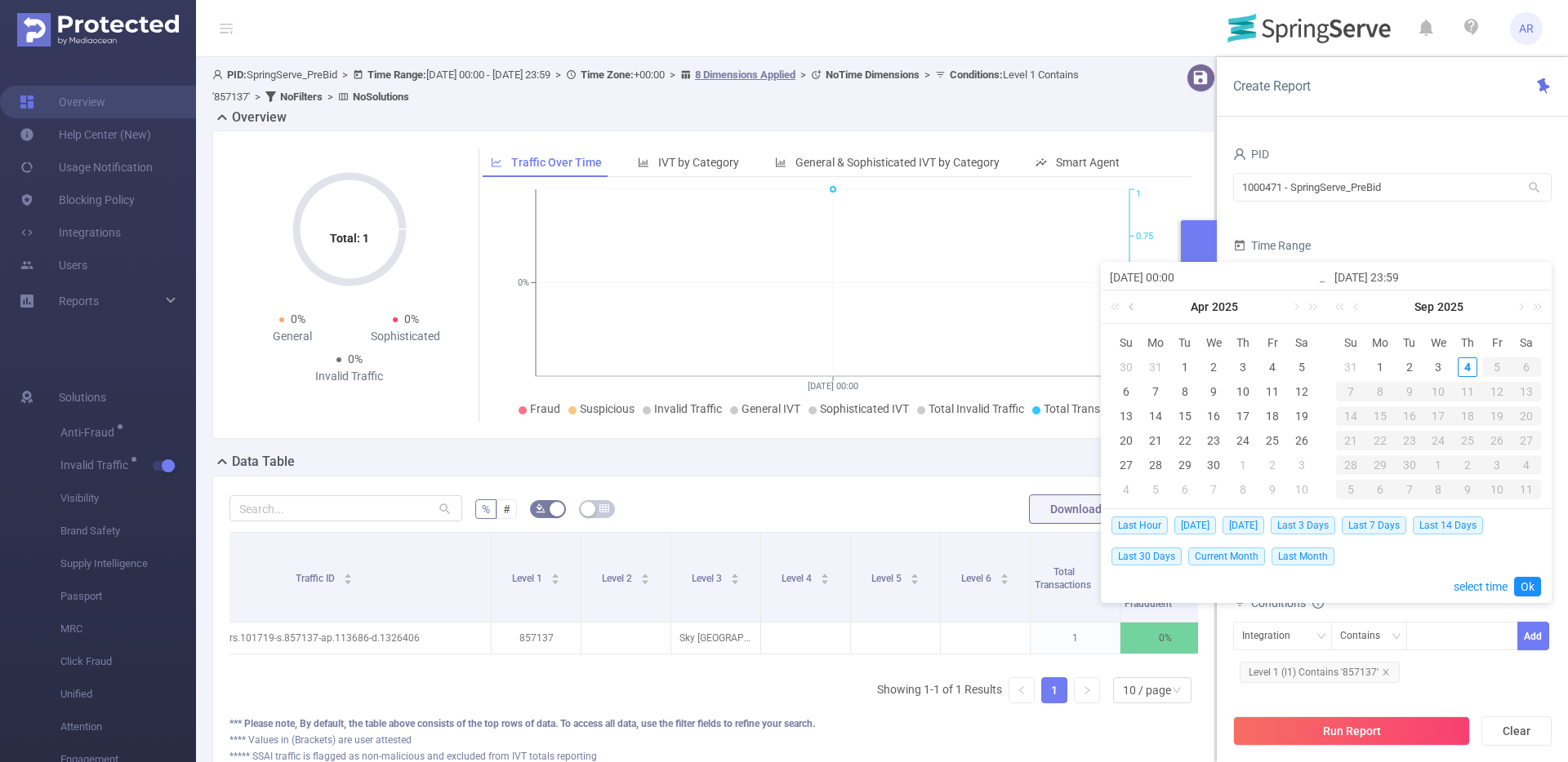
click at [1134, 308] on link at bounding box center [1132, 307] width 15 height 33
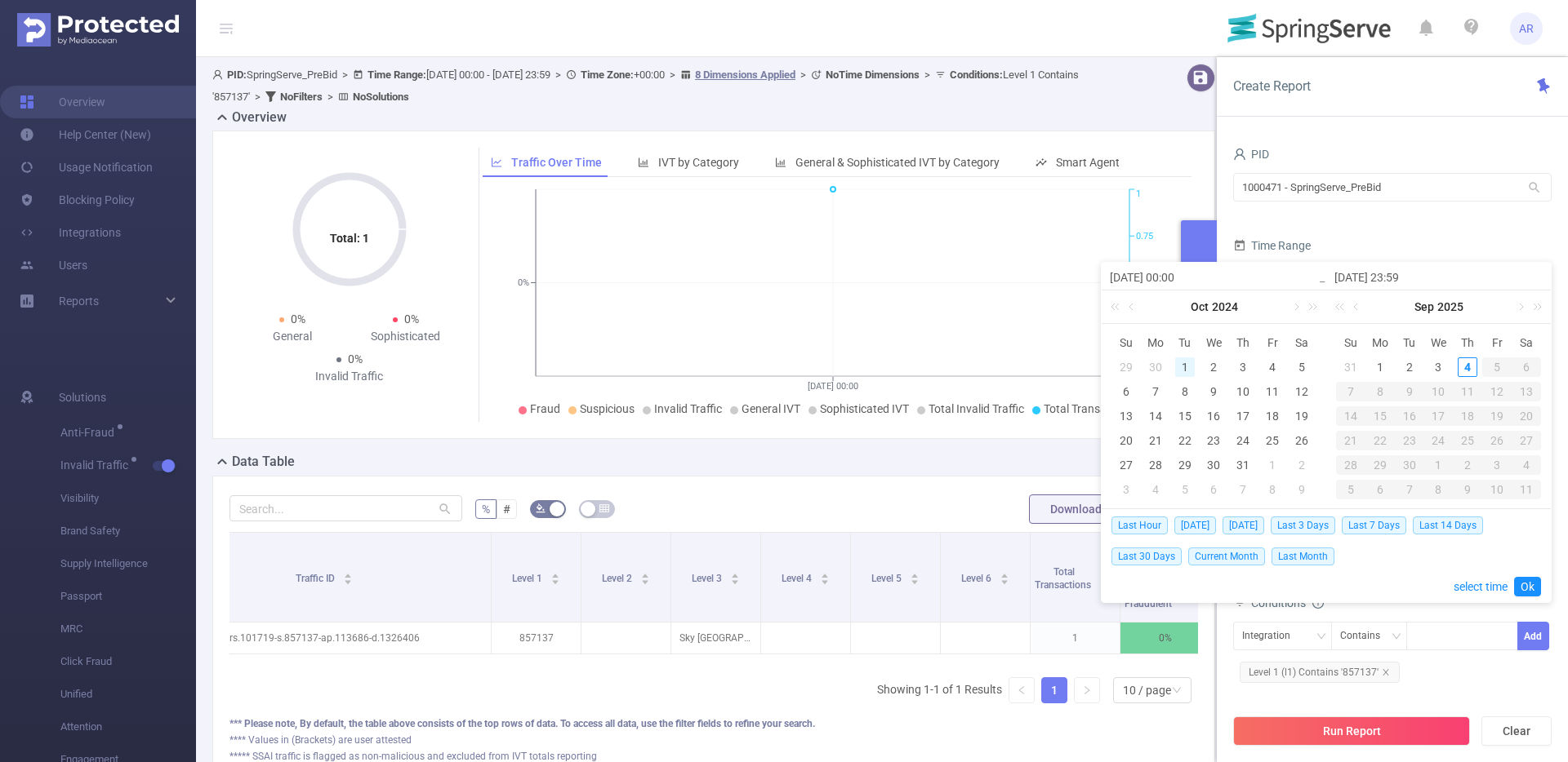
click at [1179, 363] on div "1" at bounding box center [1185, 367] width 20 height 20
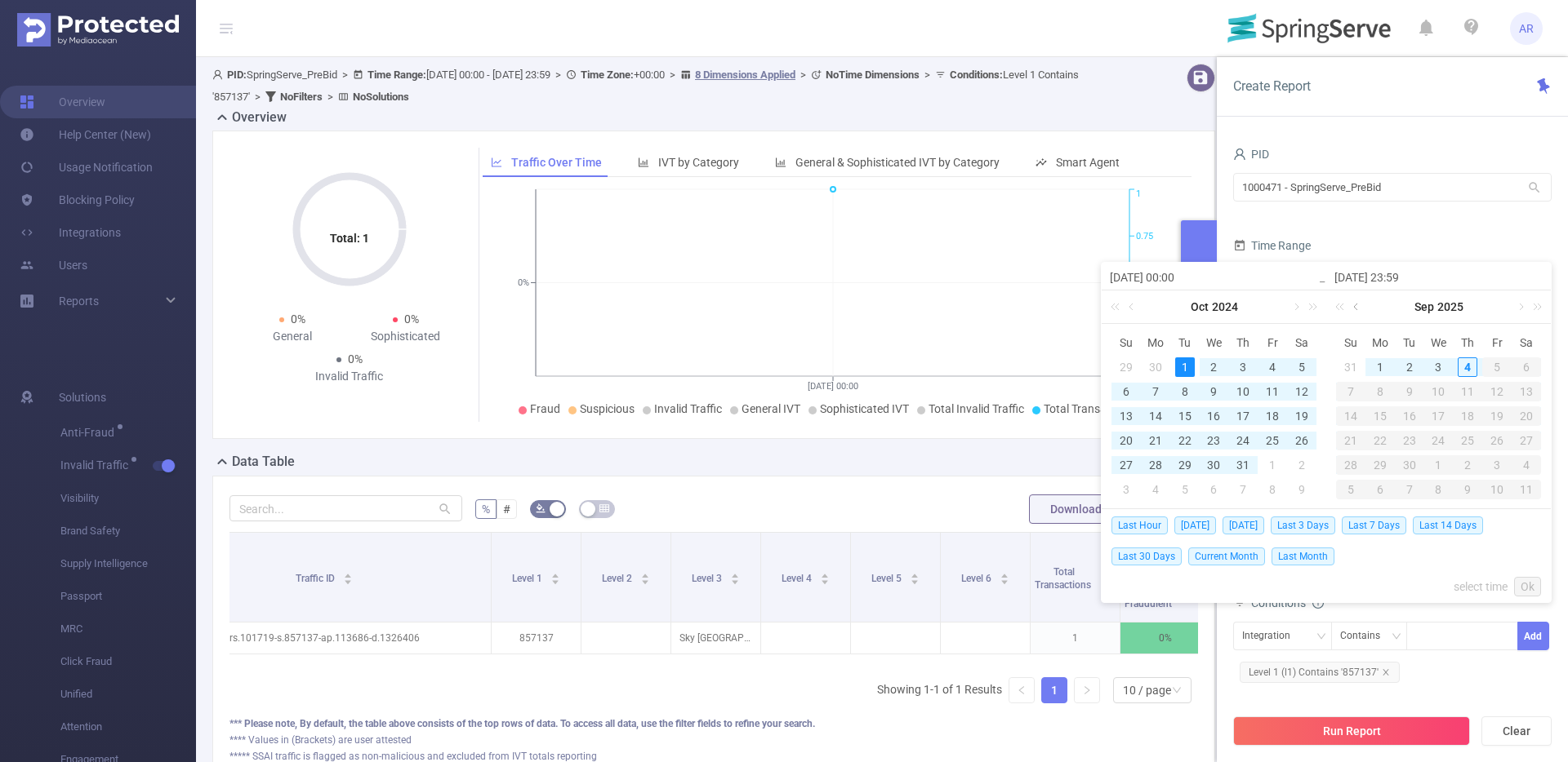
click at [1356, 307] on link at bounding box center [1356, 307] width 15 height 33
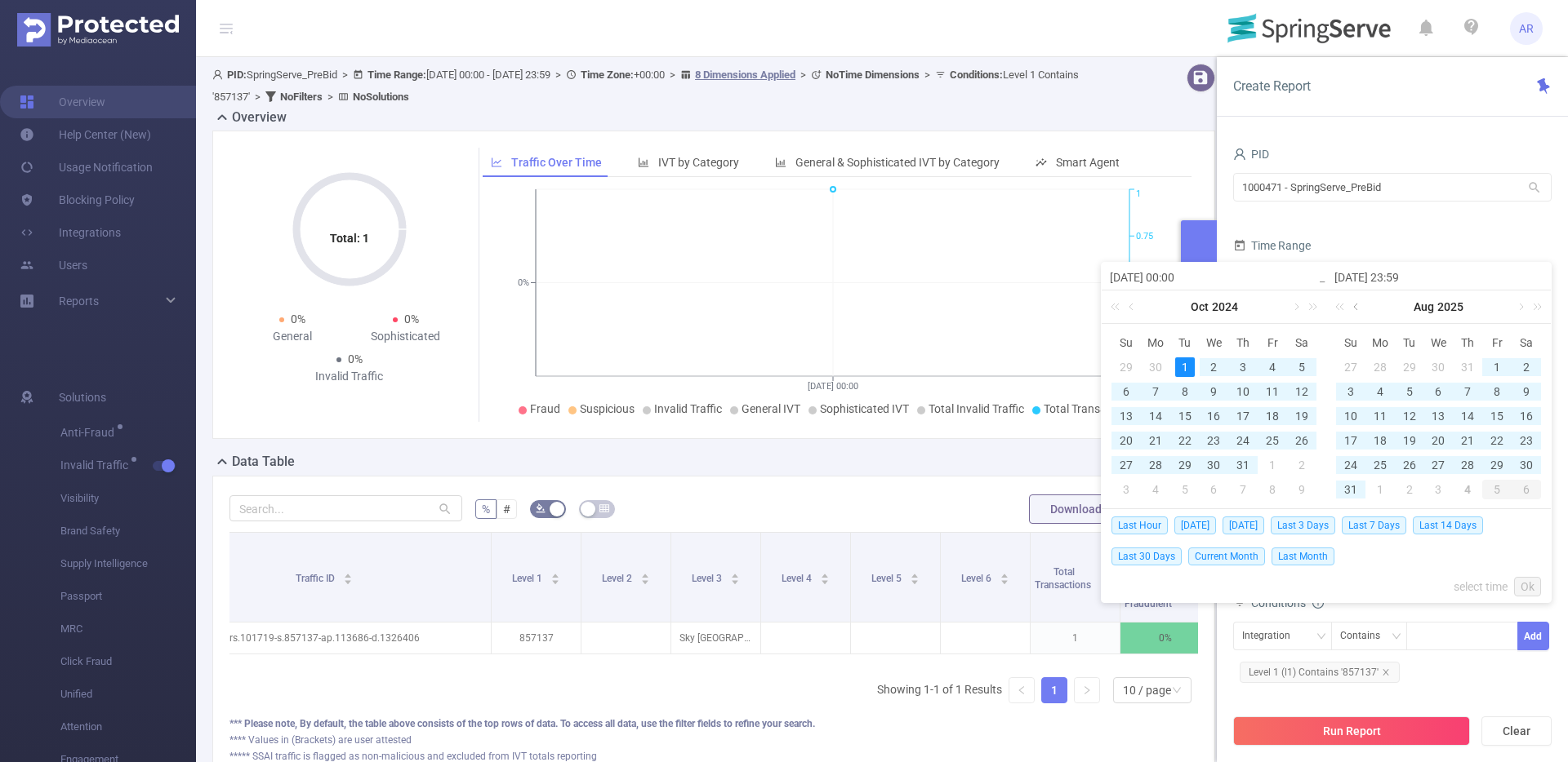
click at [1356, 307] on link at bounding box center [1356, 307] width 15 height 33
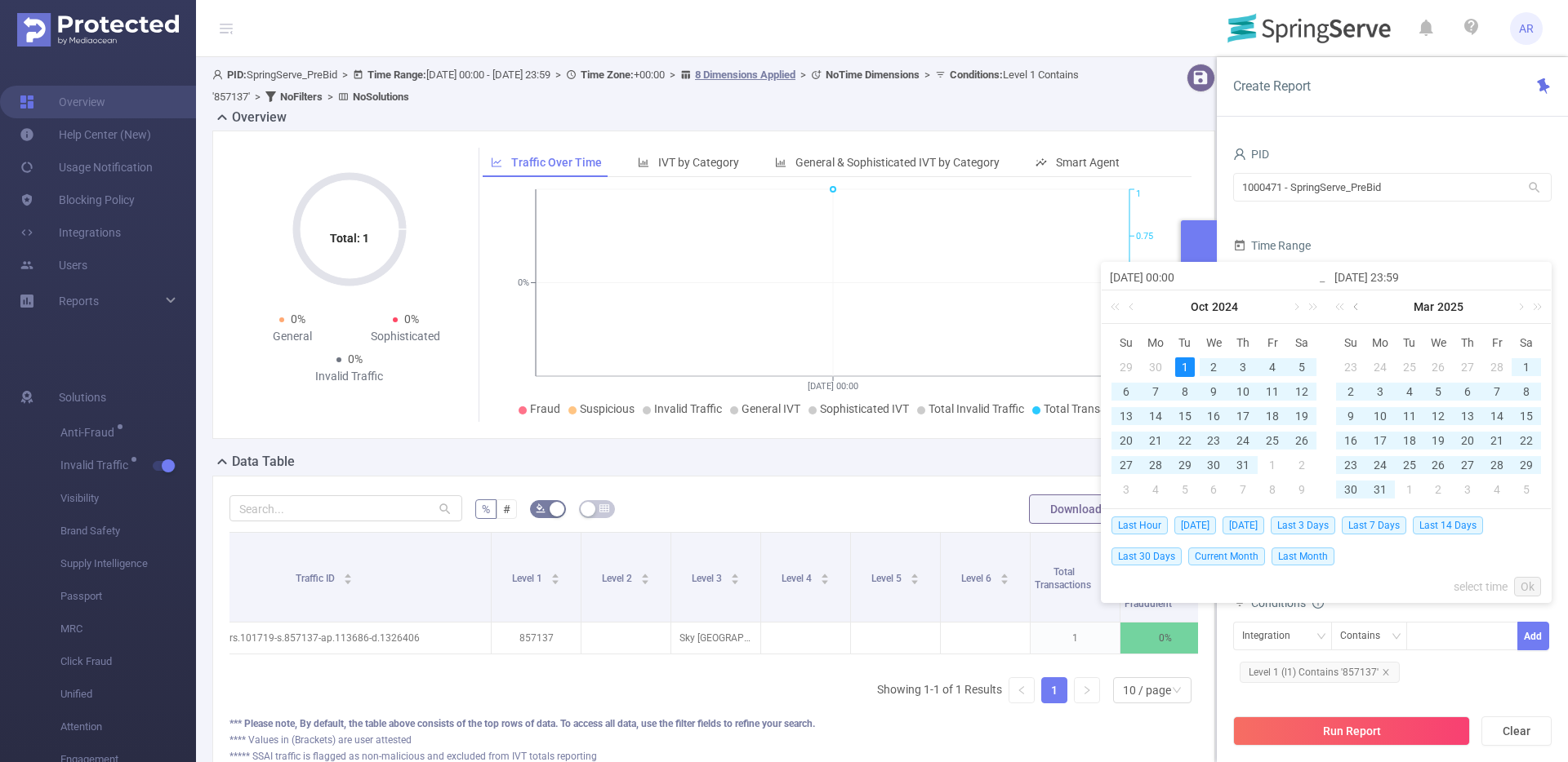
click at [1356, 307] on link at bounding box center [1356, 307] width 15 height 33
click at [1407, 461] on div "31" at bounding box center [1409, 465] width 20 height 20
type input "[DATE] 00:00"
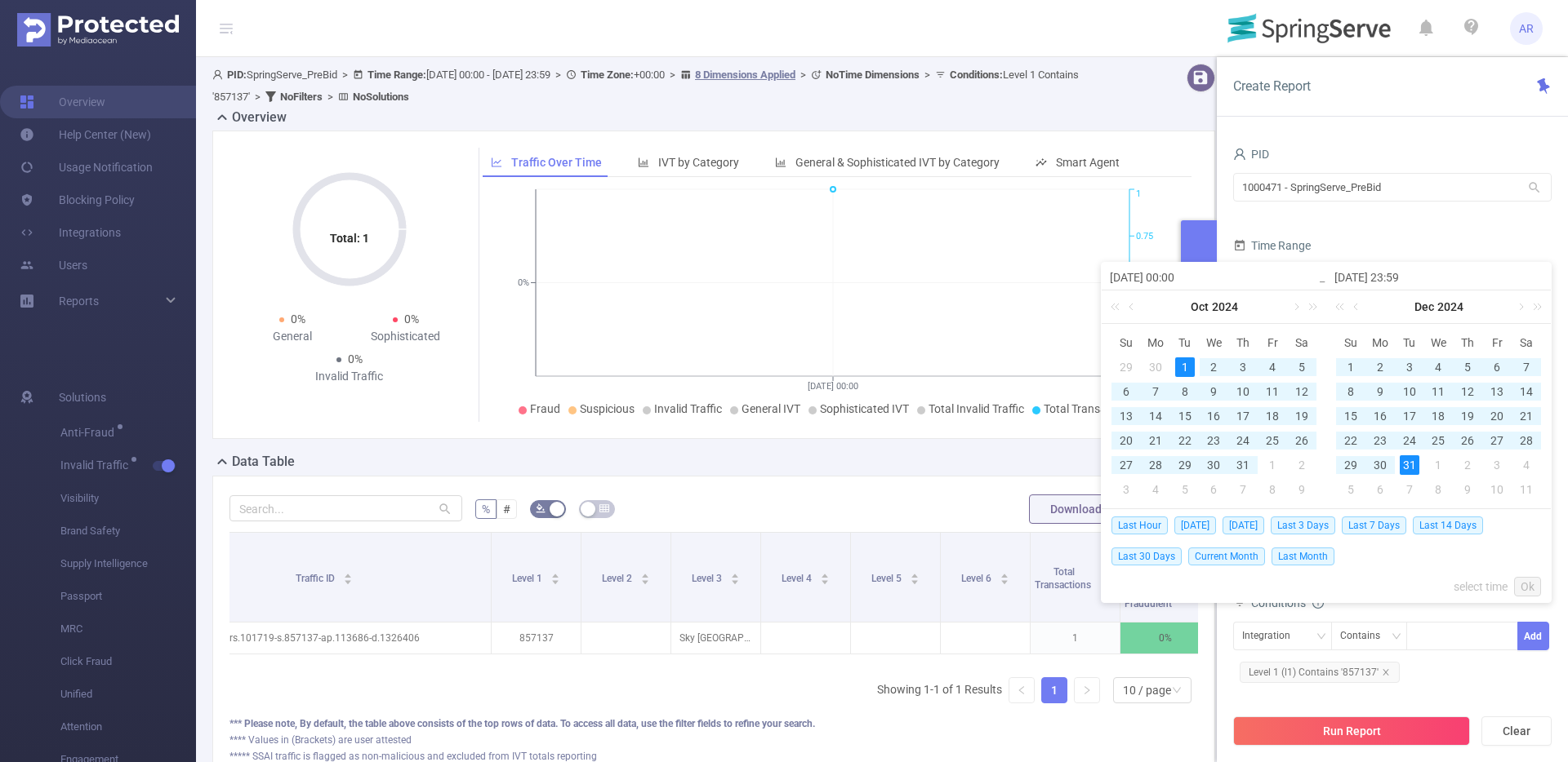
type input "[DATE] 23:59"
type input "[DATE] 00:00"
type input "[DATE] 23:59"
click at [1518, 581] on link "Ok" at bounding box center [1527, 587] width 27 height 20
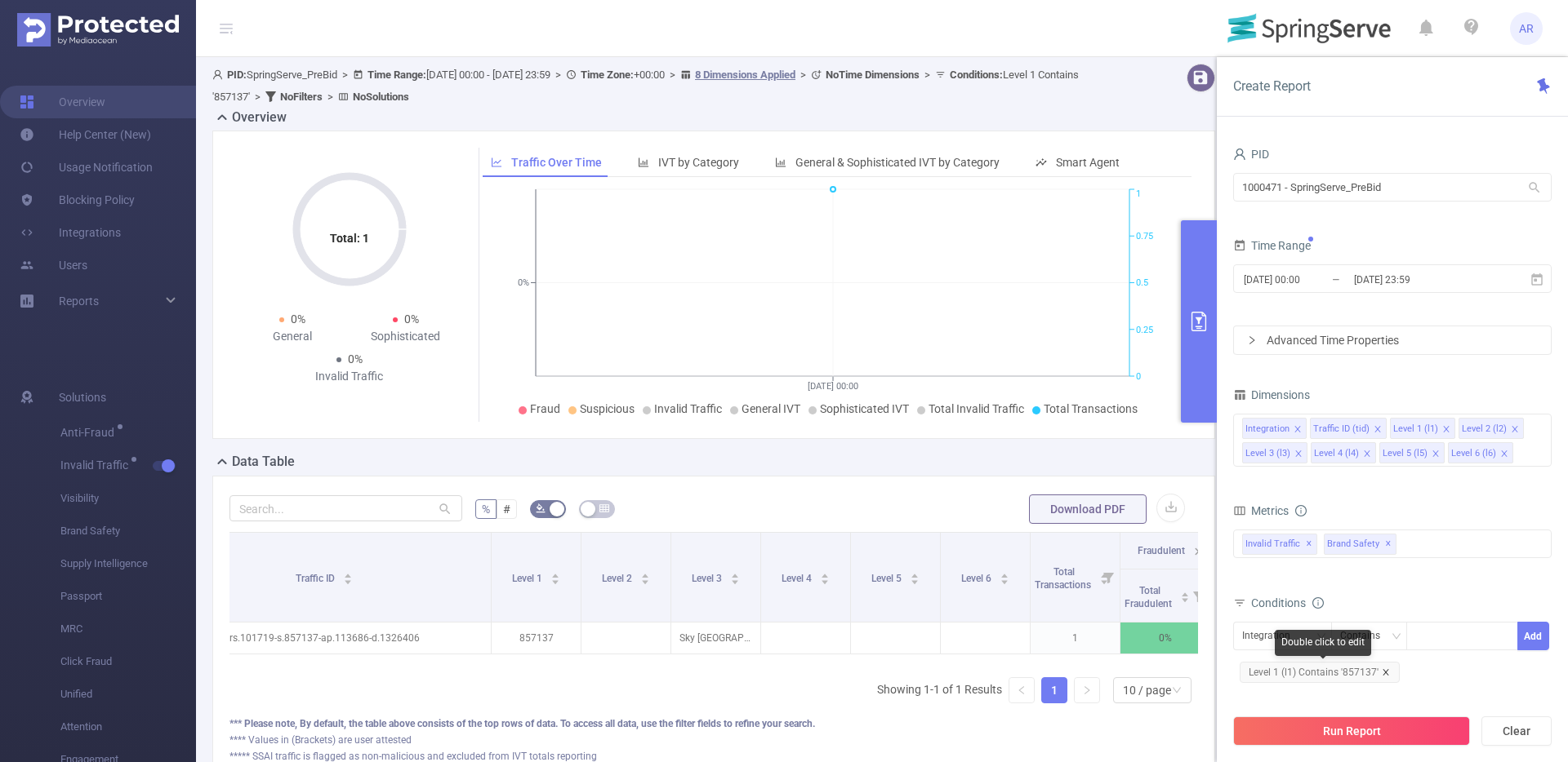
click at [1382, 669] on icon "icon: close" at bounding box center [1385, 672] width 6 height 6
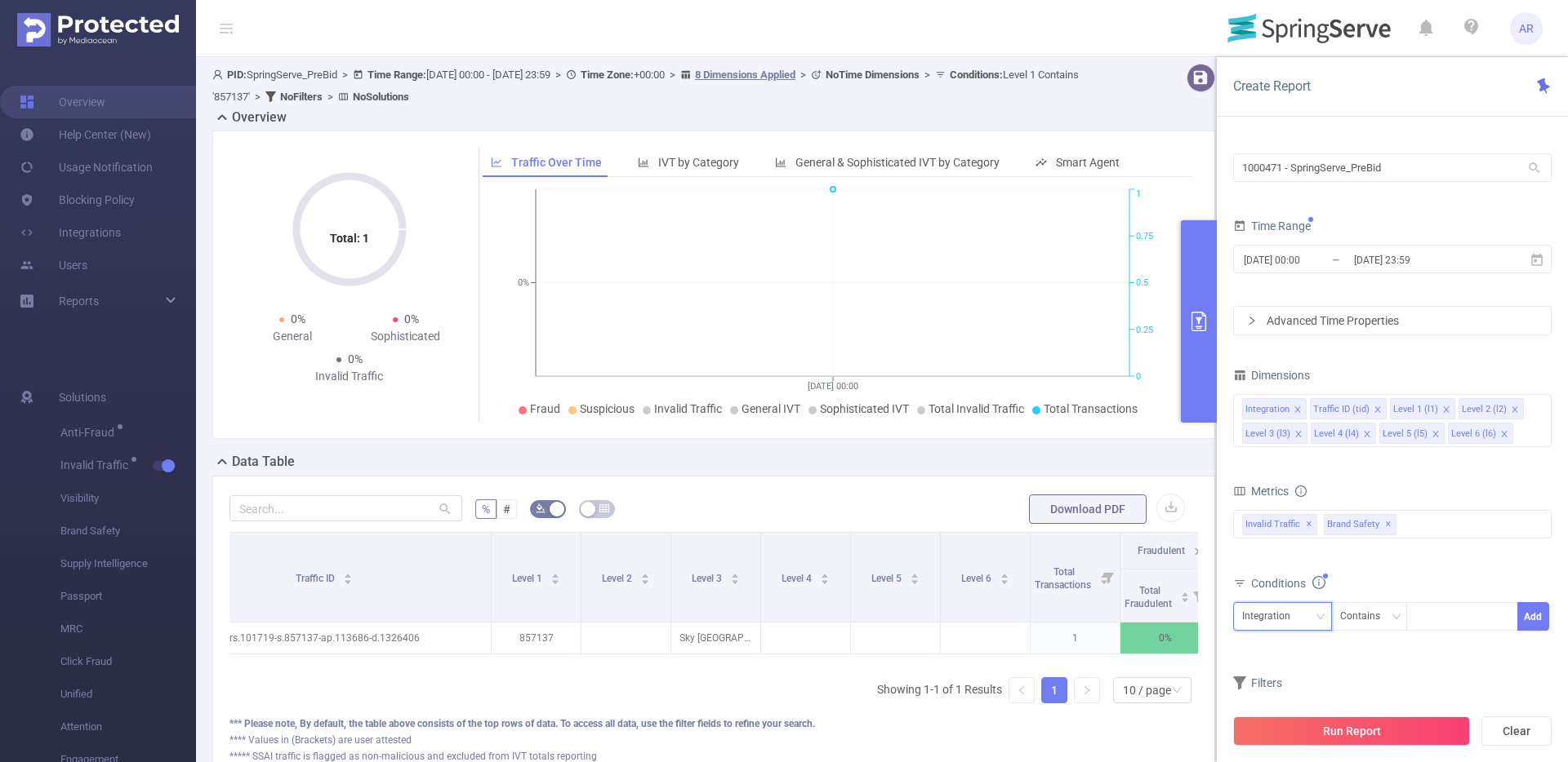
click at [1277, 607] on div "Integration" at bounding box center [1271, 616] width 60 height 27
click at [1258, 495] on li "Level 3 (l3)" at bounding box center [1283, 508] width 99 height 26
click at [1449, 607] on div at bounding box center [1462, 616] width 94 height 27
type input "sky"
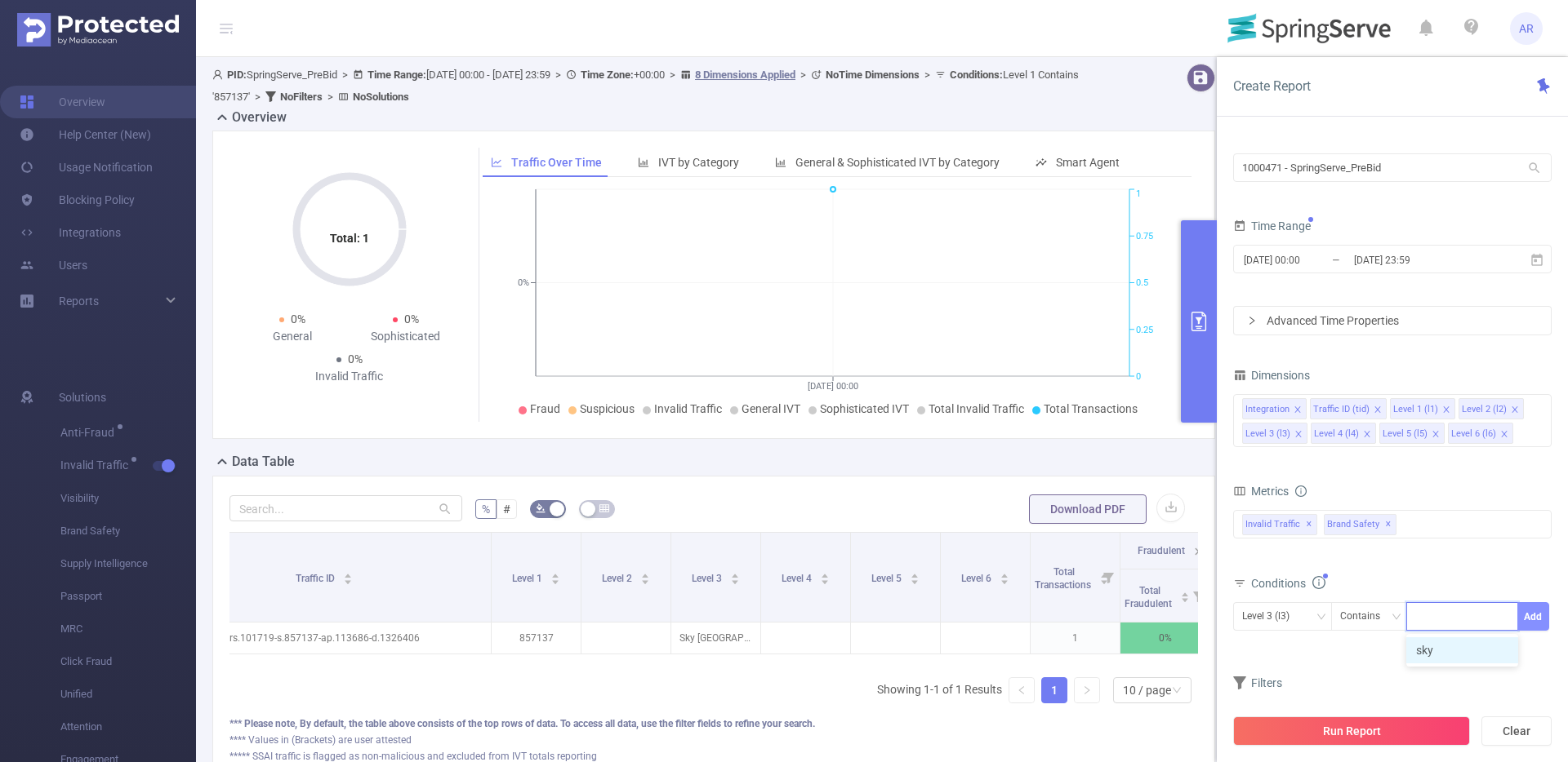
click at [1539, 610] on button "Add" at bounding box center [1532, 616] width 32 height 29
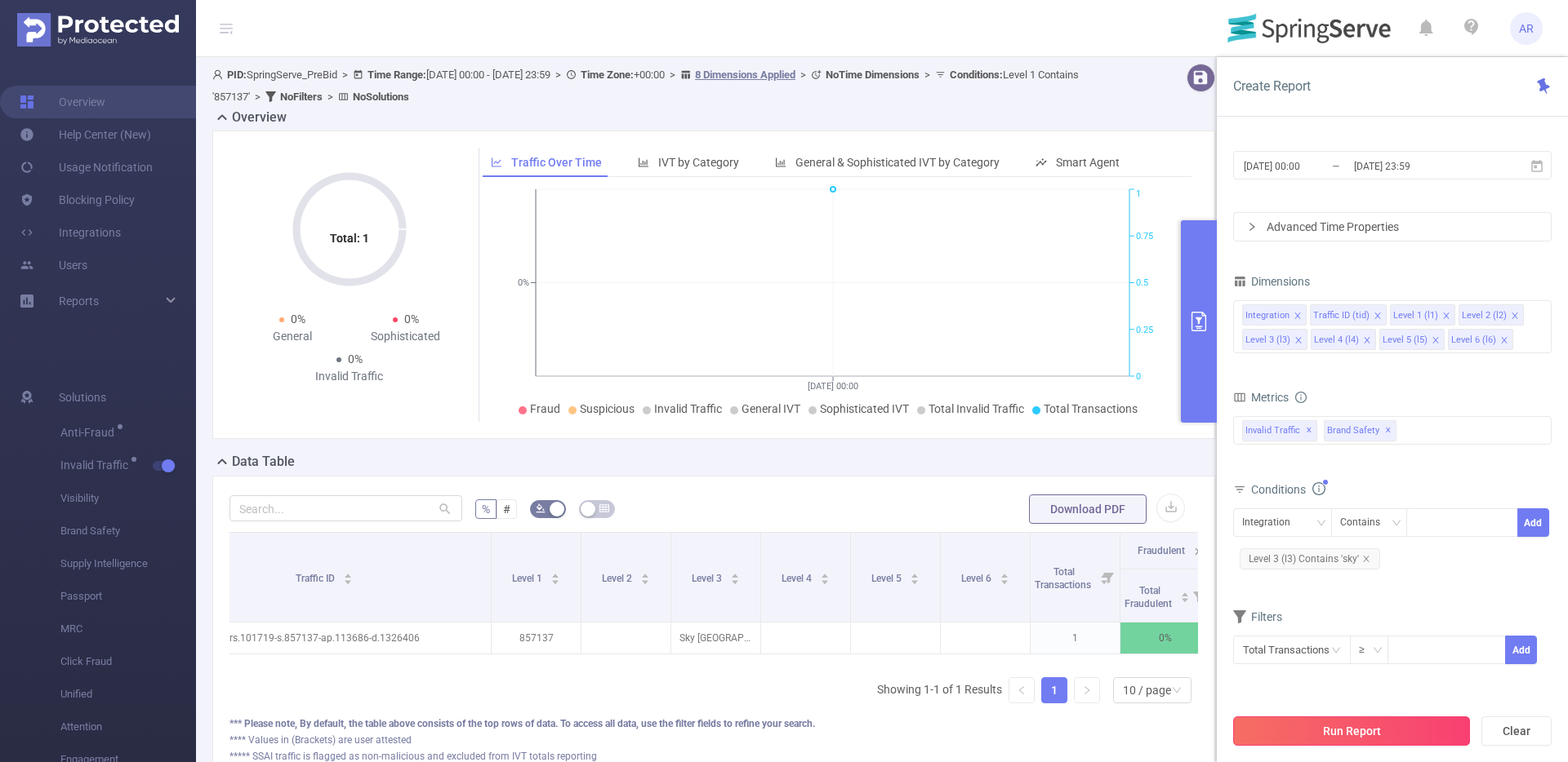
click at [1358, 725] on button "Run Report" at bounding box center [1351, 732] width 237 height 29
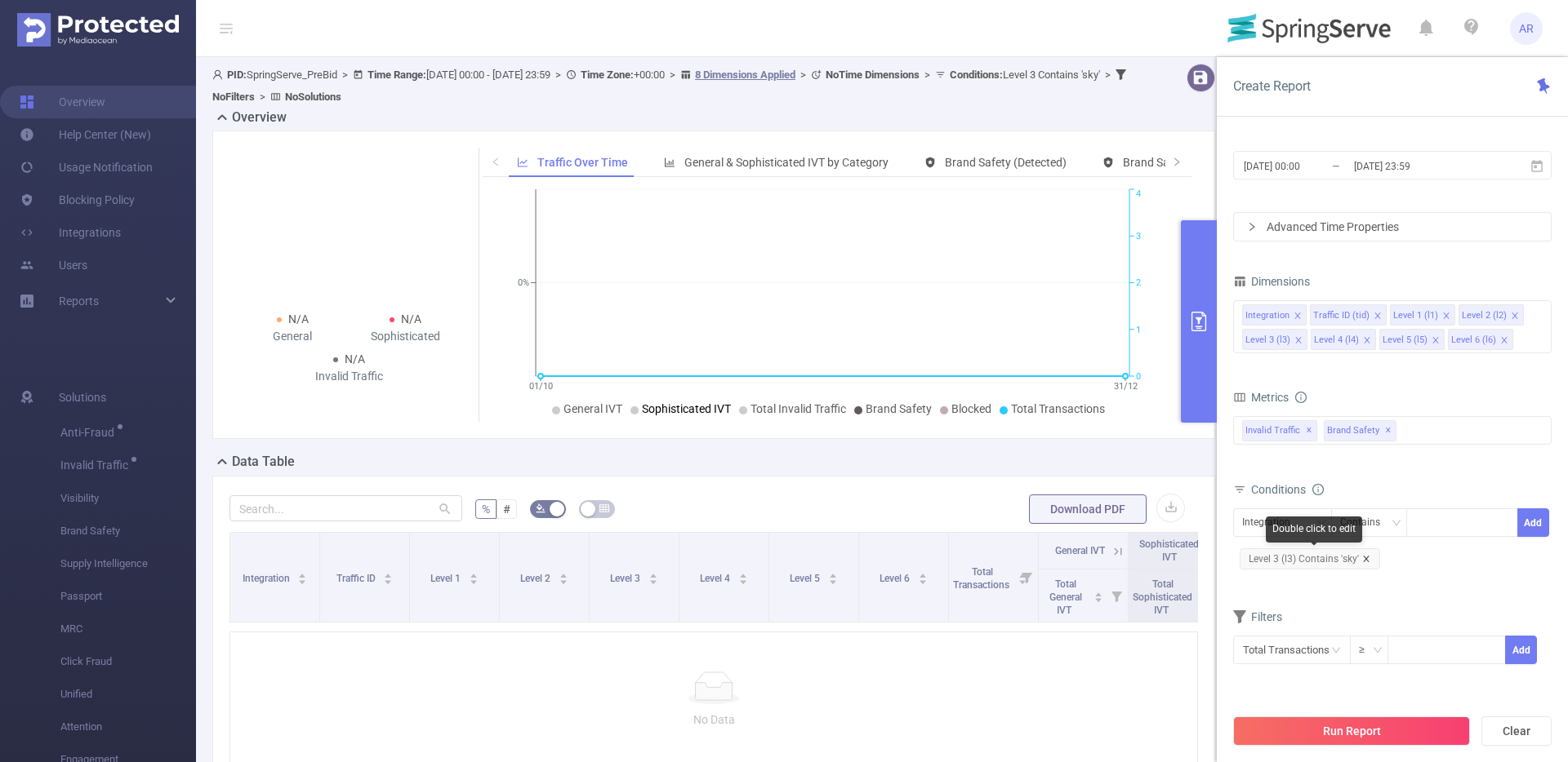
click at [1369, 559] on icon "icon: close" at bounding box center [1365, 558] width 8 height 8
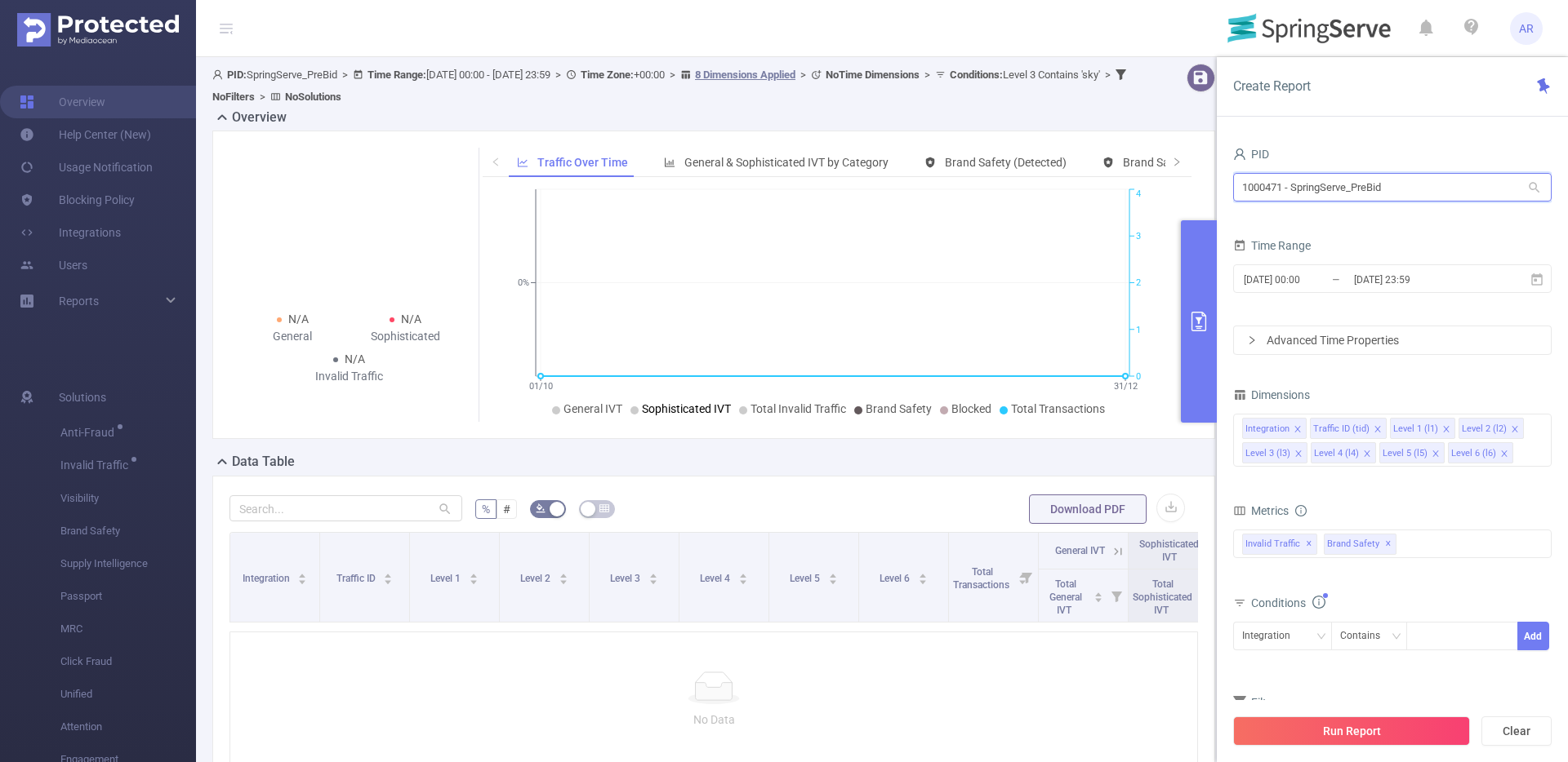
click at [1319, 192] on input "1000471 - SpringServe_PreBid" at bounding box center [1392, 187] width 318 height 29
type input "sprin"
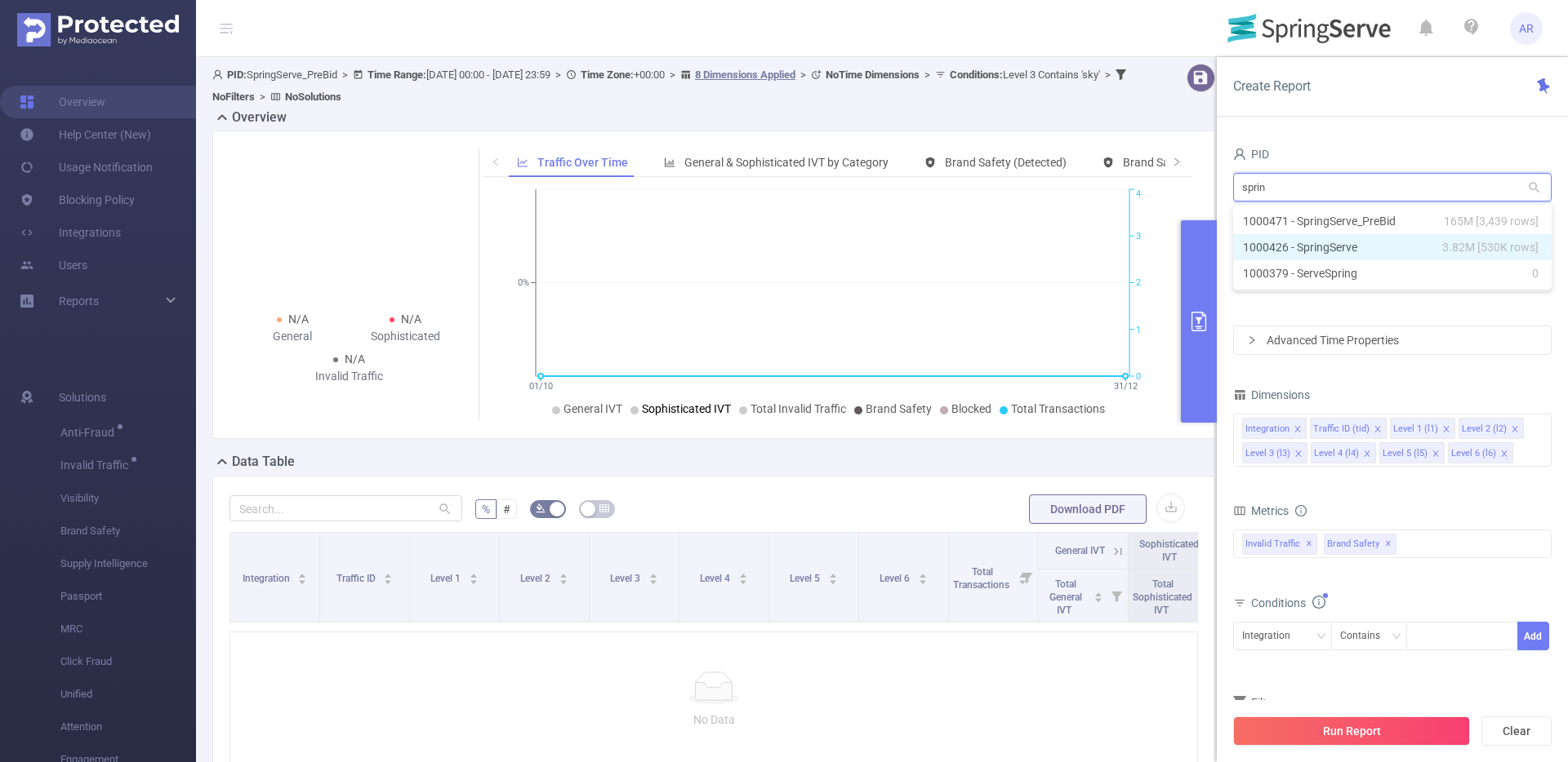
click at [1318, 246] on li "1000426 - SpringServe 3.82M [530K rows]" at bounding box center [1392, 247] width 318 height 26
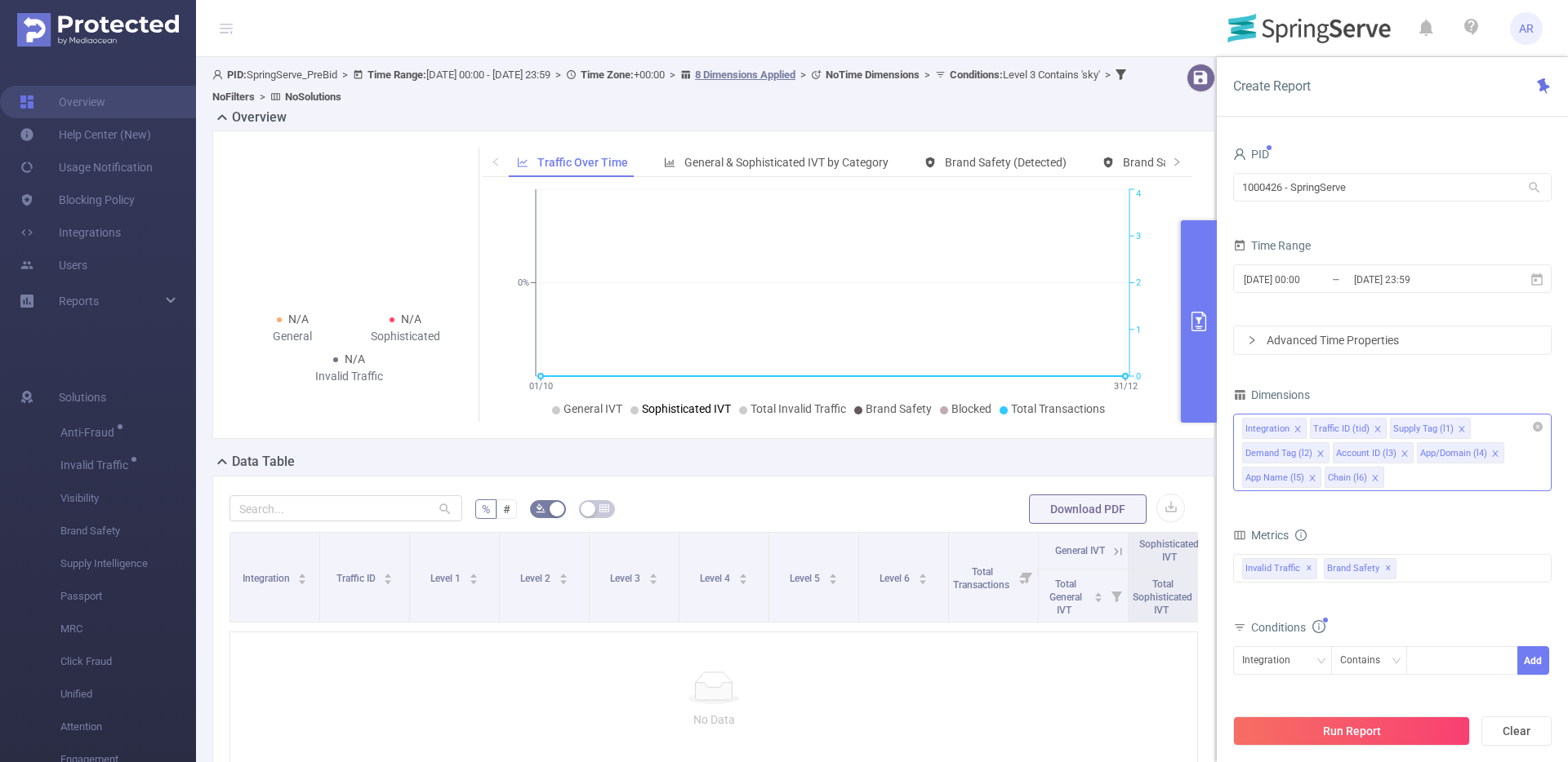
click at [1408, 485] on div "Integration Traffic ID (tid) Supply Tag (l1) Demand Tag (l2) Account ID (l3) Ap…" at bounding box center [1392, 452] width 318 height 77
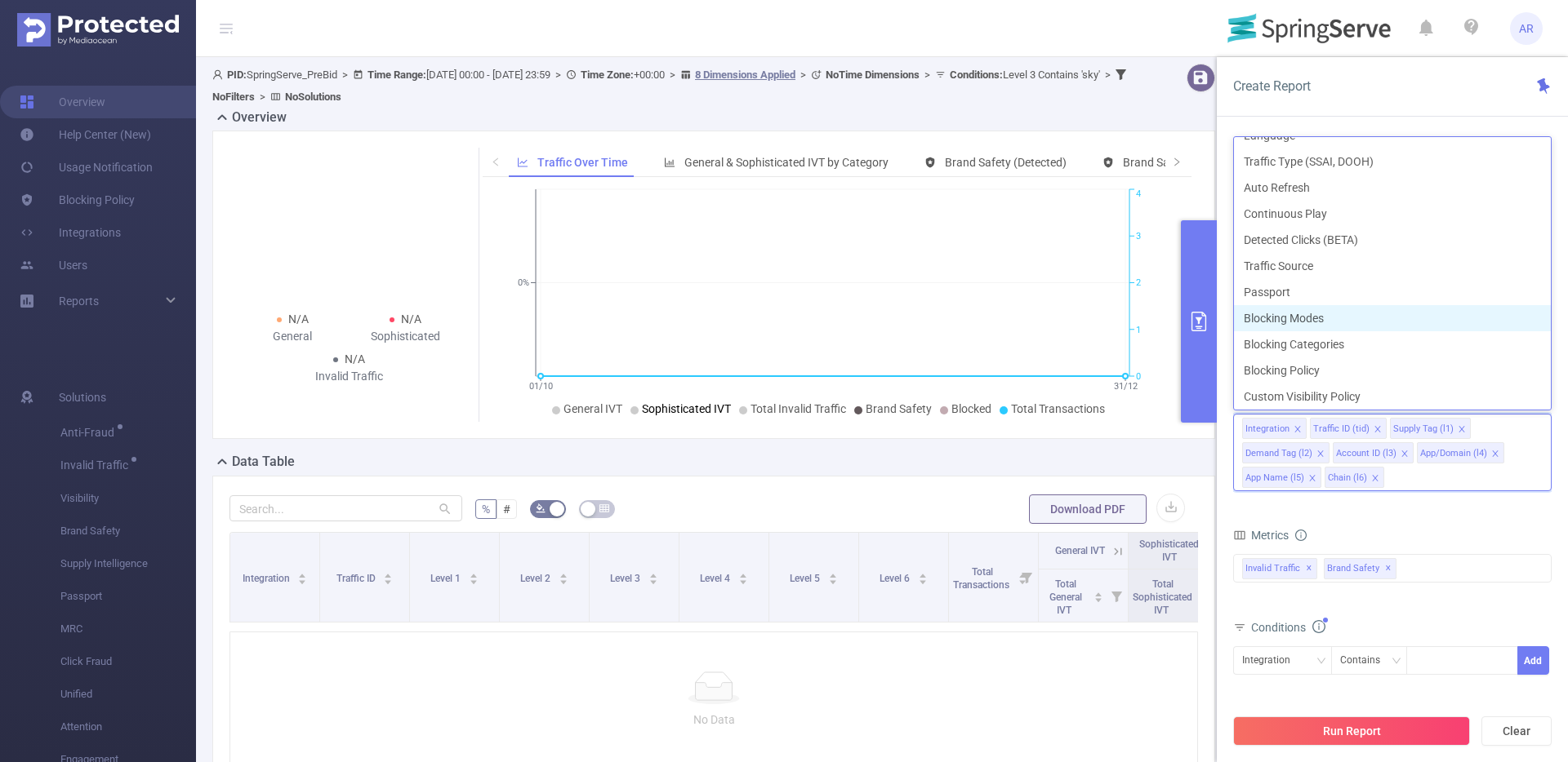
scroll to position [413, 0]
click at [1349, 740] on button "Run Report" at bounding box center [1351, 732] width 237 height 29
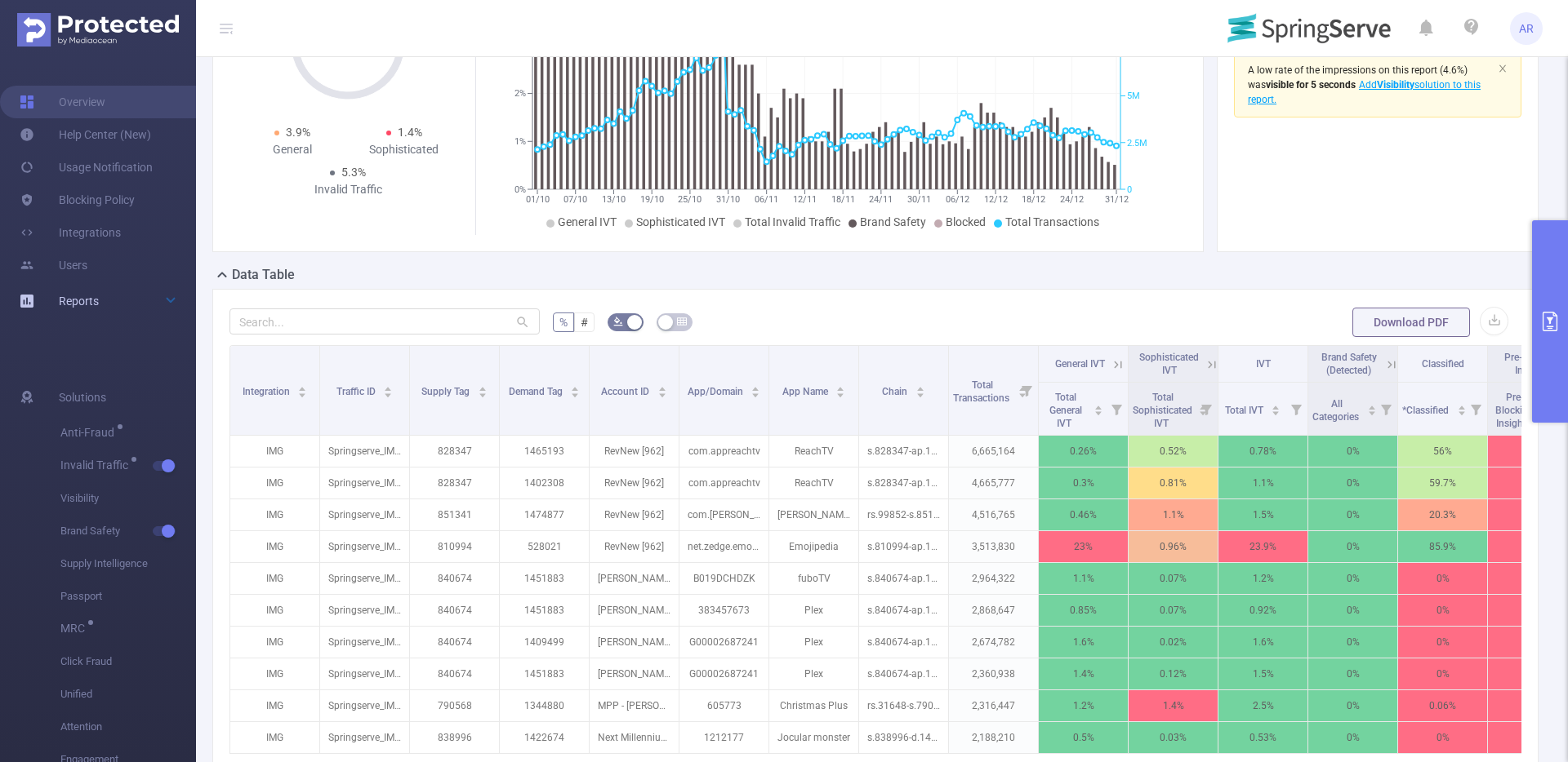
scroll to position [234, 0]
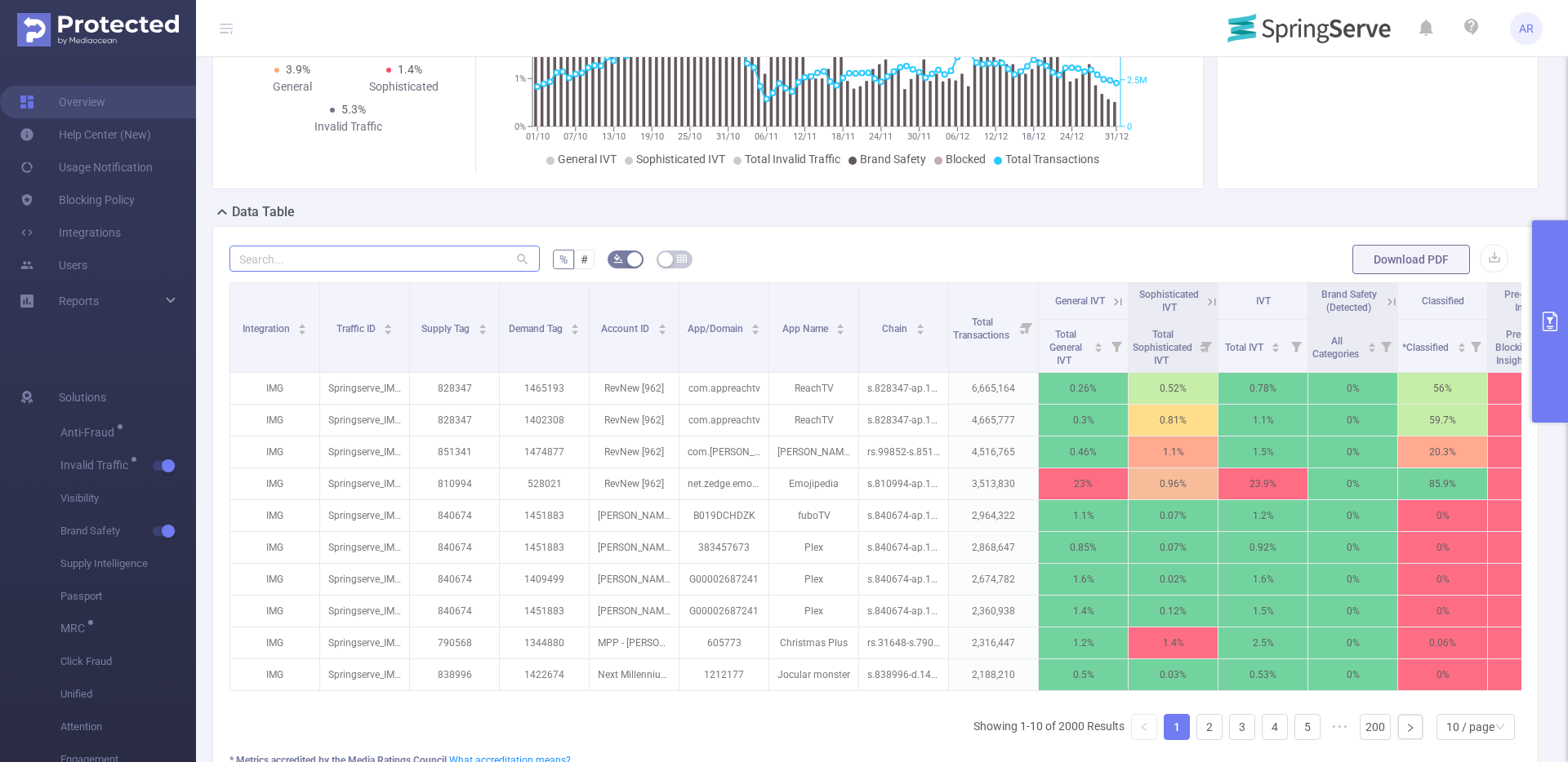
click at [440, 261] on input "text" at bounding box center [385, 258] width 310 height 26
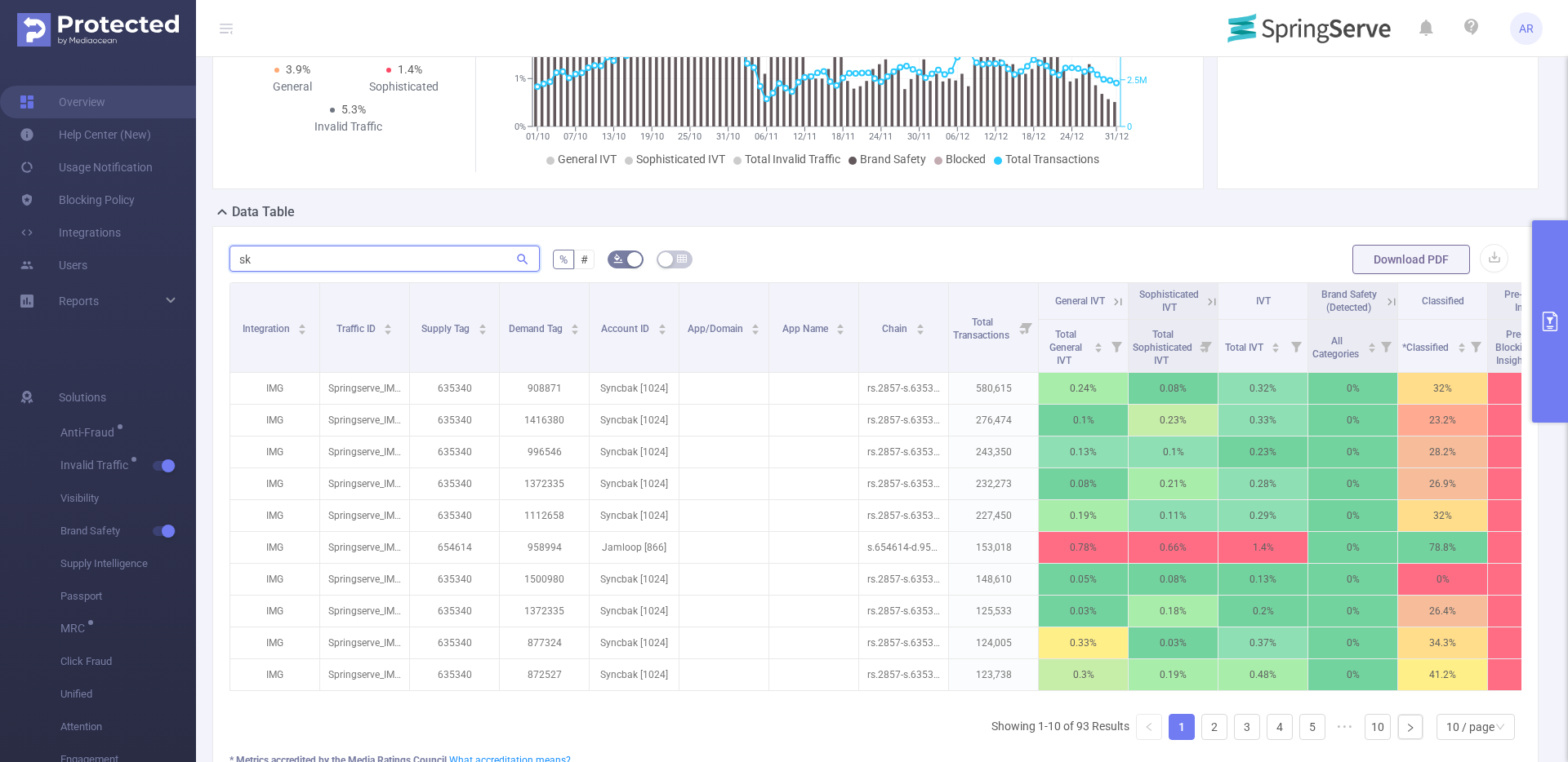
type input "s"
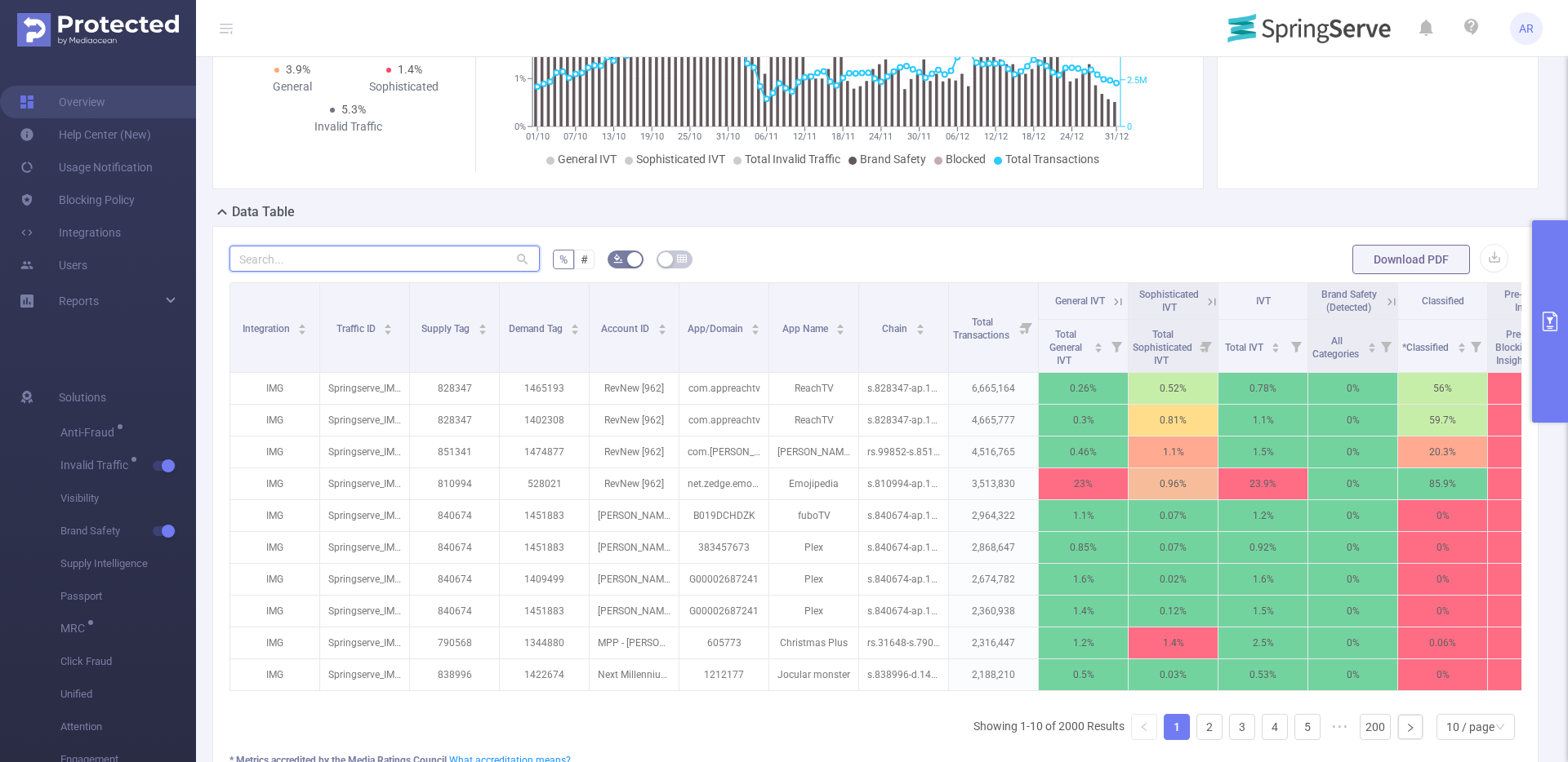
click at [430, 251] on input "text" at bounding box center [385, 258] width 310 height 26
click at [349, 258] on input "text" at bounding box center [385, 258] width 310 height 26
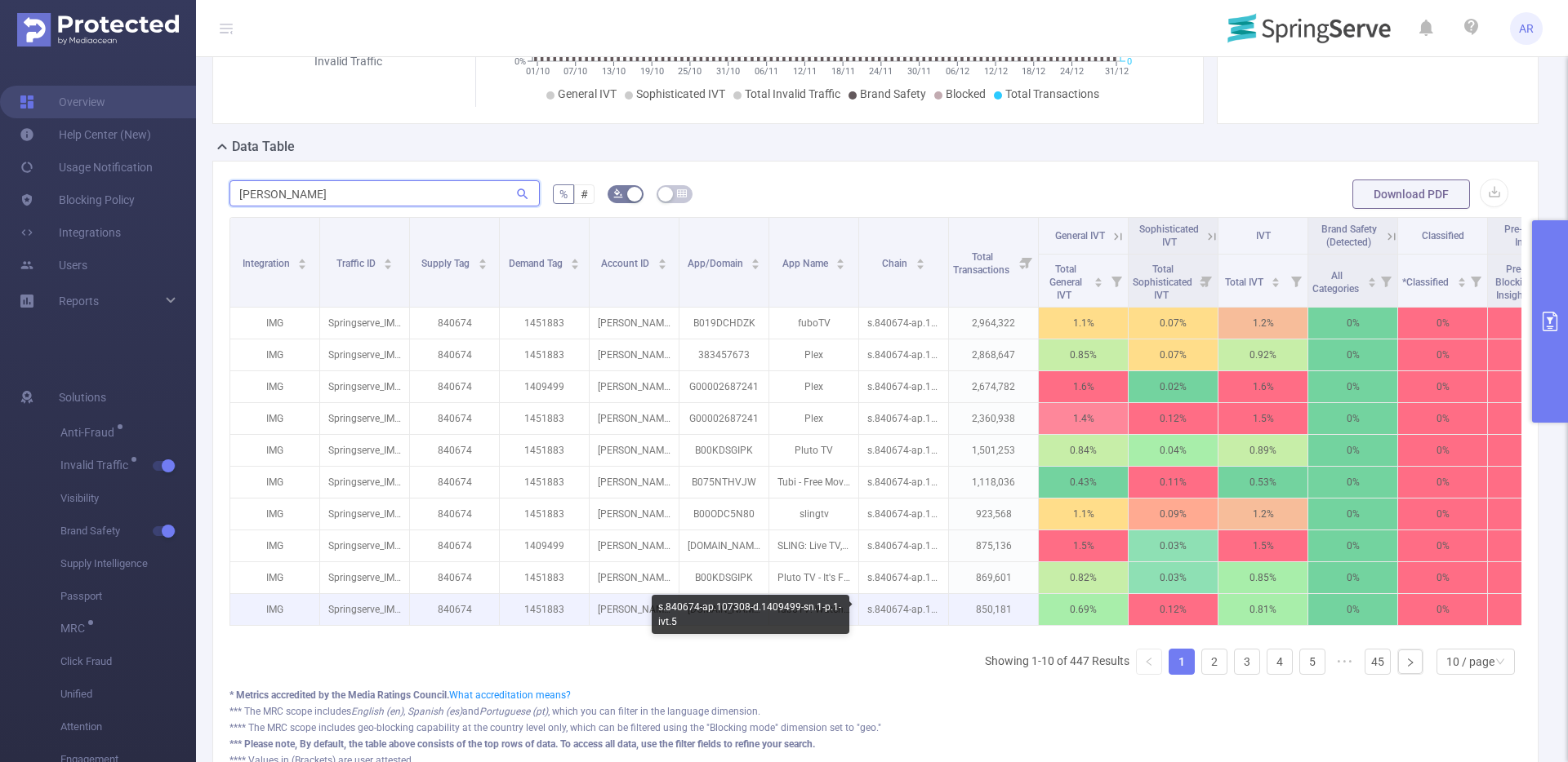
scroll to position [313, 0]
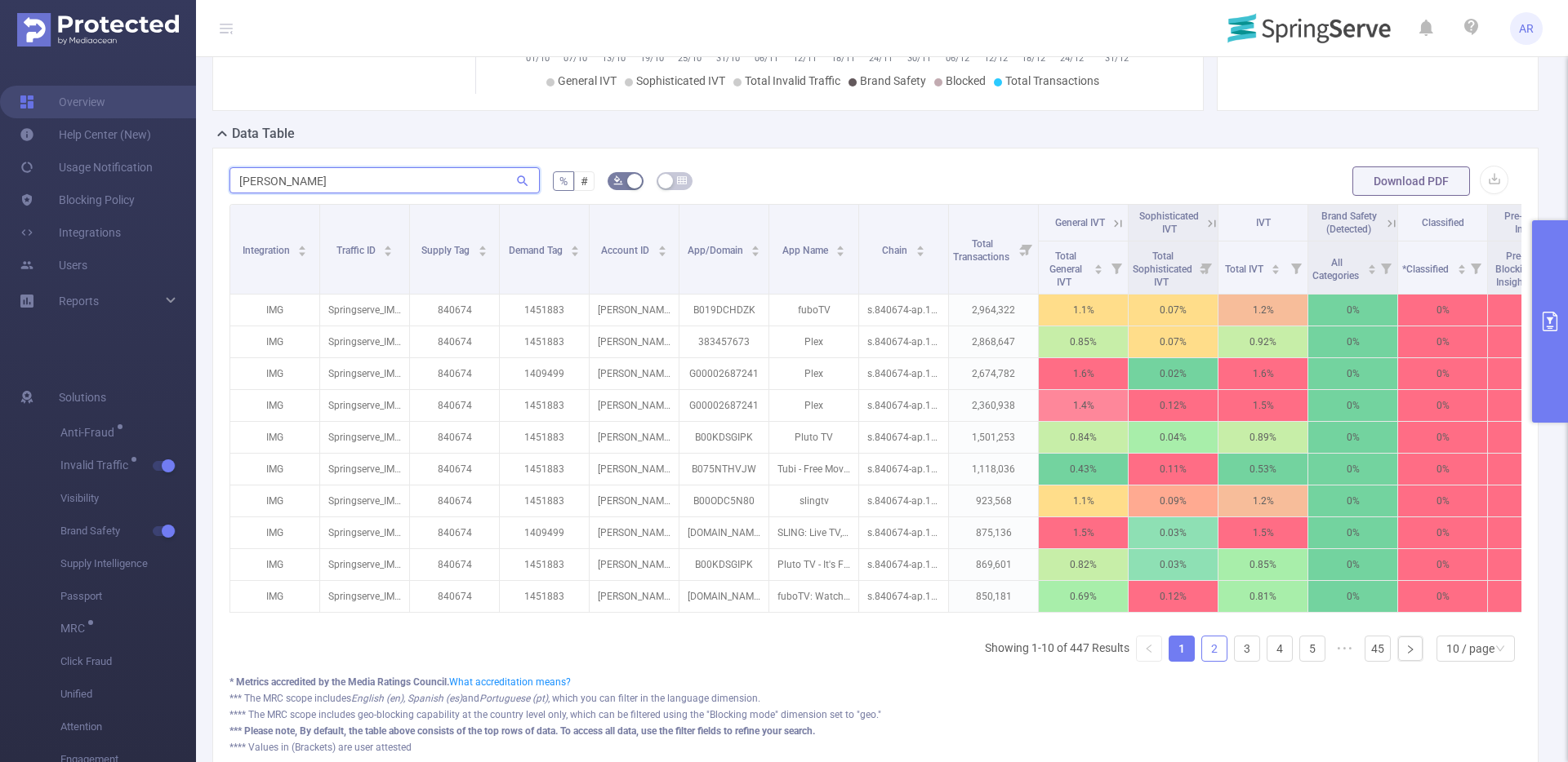
type input "[PERSON_NAME]"
click at [1208, 661] on link "2" at bounding box center [1214, 648] width 24 height 24
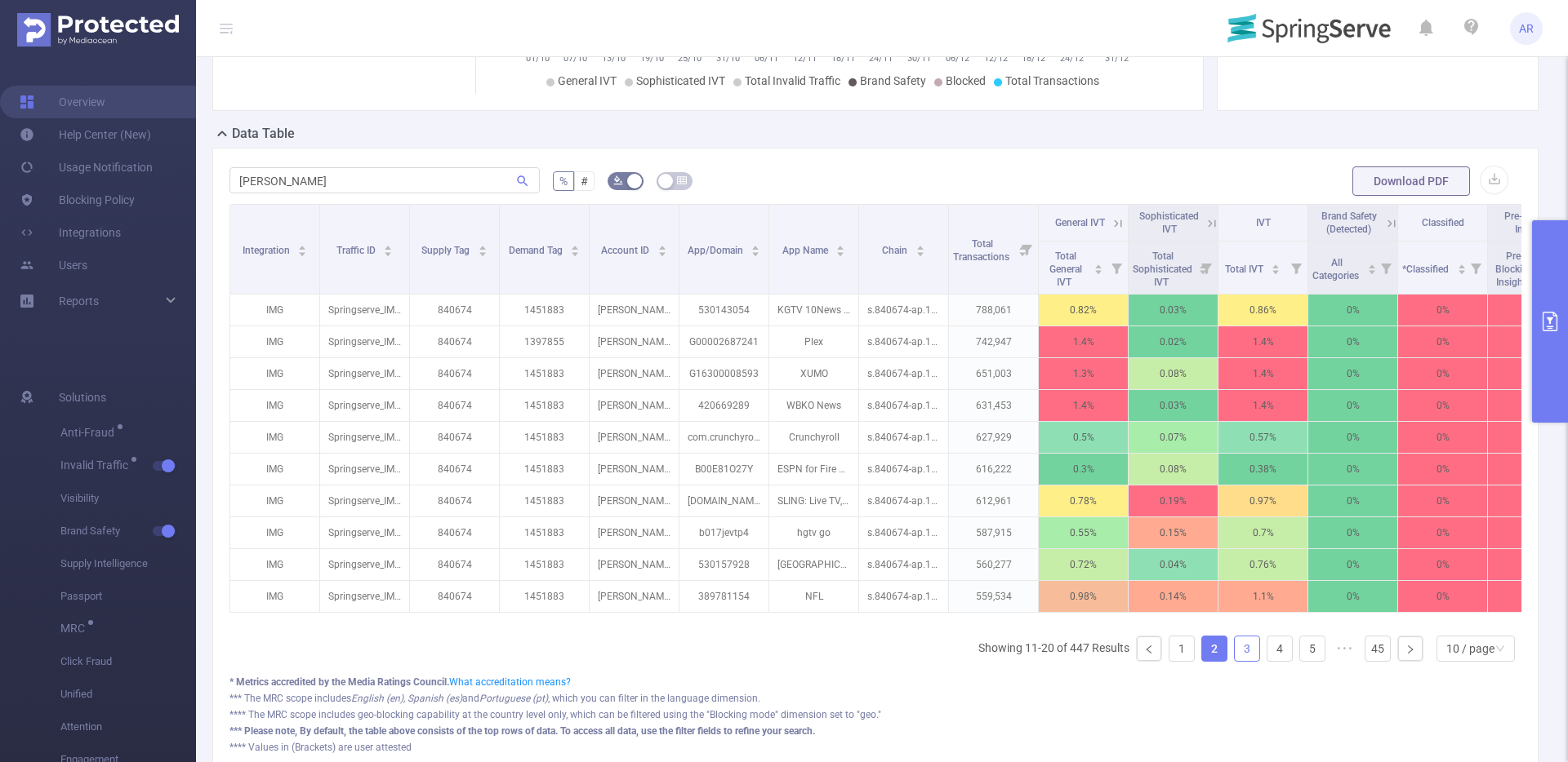
click at [1235, 661] on link "3" at bounding box center [1247, 648] width 24 height 24
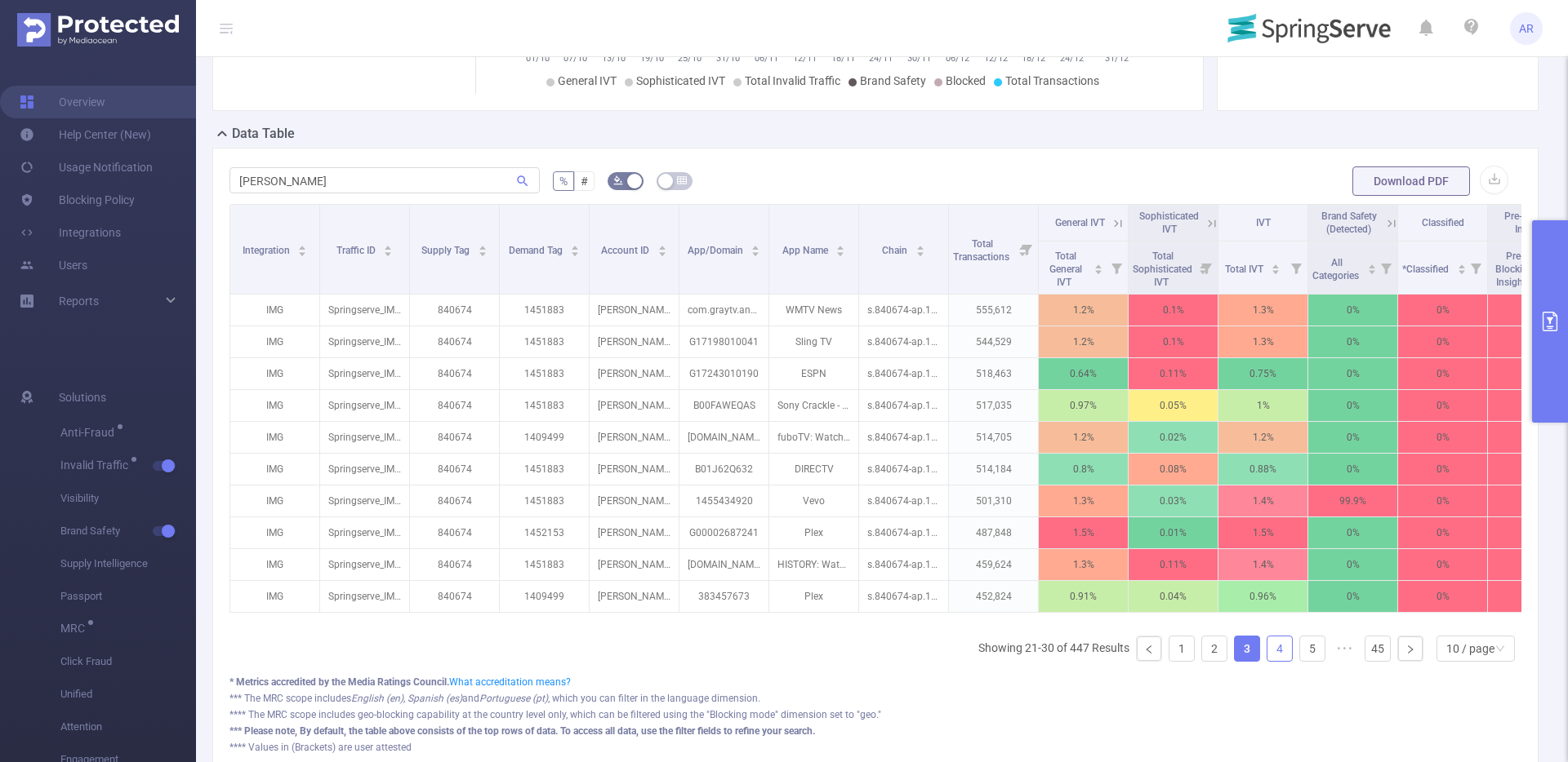
click at [1267, 660] on link "4" at bounding box center [1279, 648] width 24 height 24
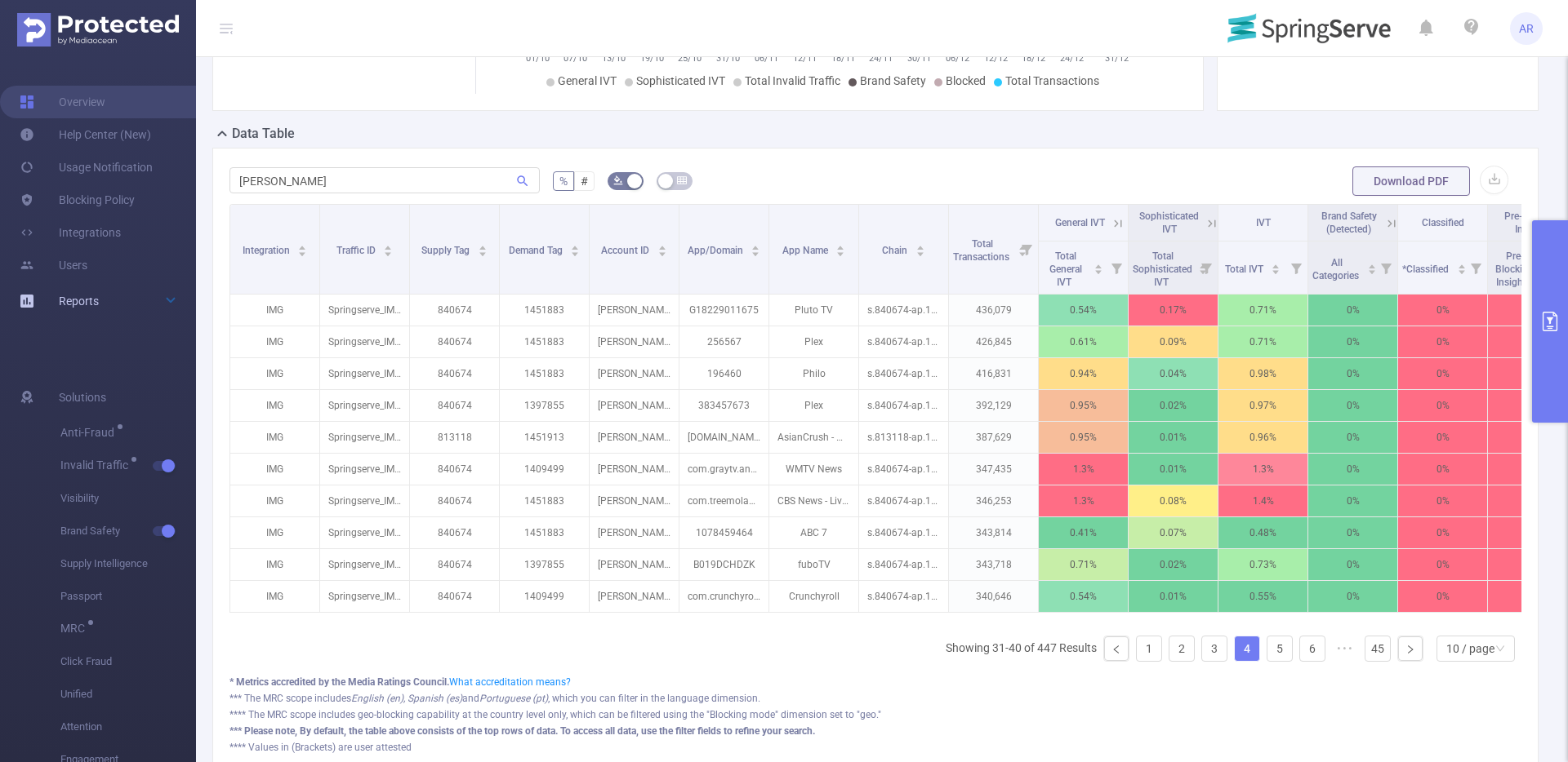
click at [1542, 252] on button "primary" at bounding box center [1549, 321] width 36 height 202
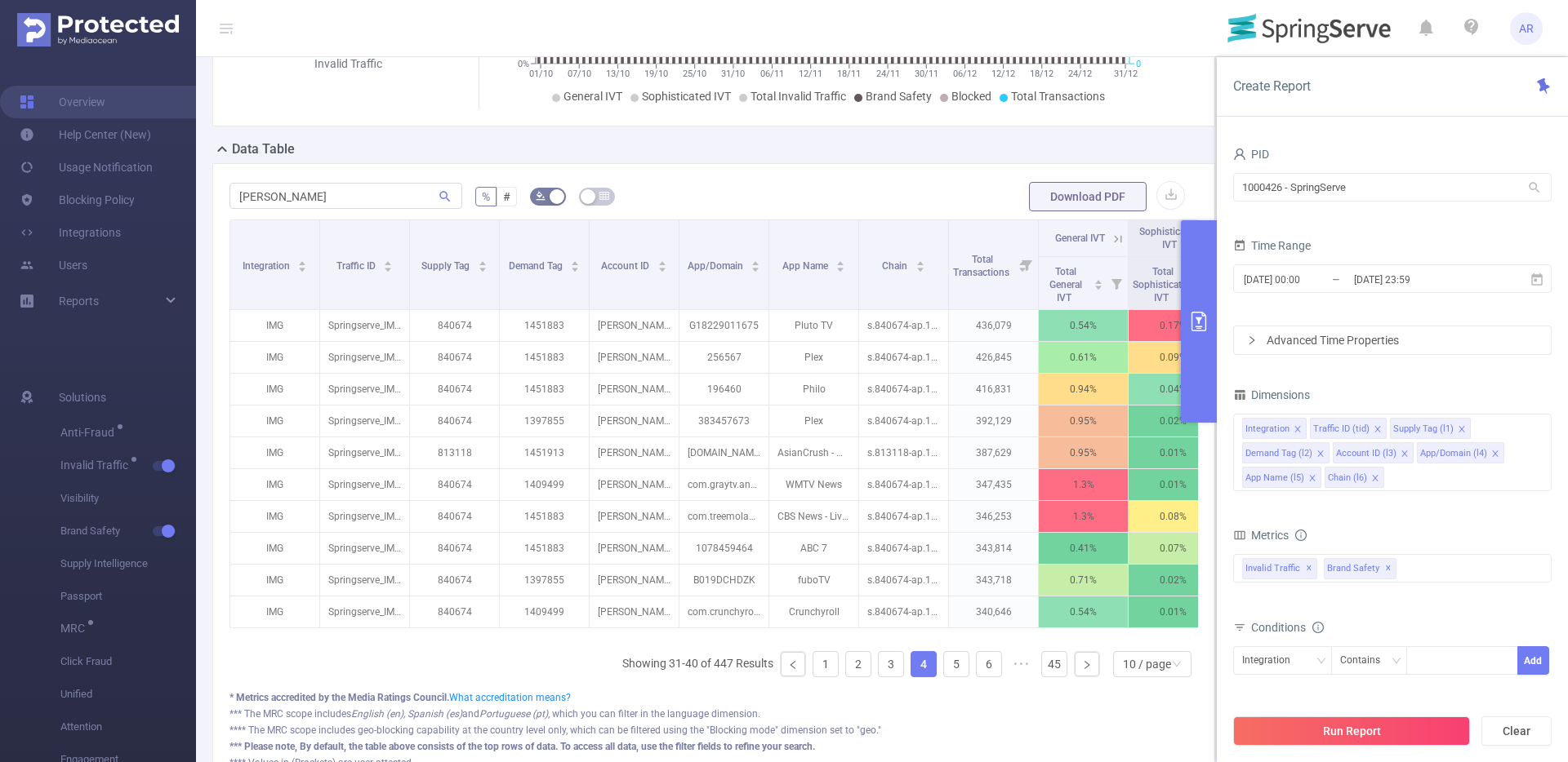
click at [1542, 252] on div "Create Report PID 1000426 - SpringServe 1000426 - SpringServe Time Range [DATE]…" at bounding box center [1392, 409] width 351 height 705
click at [1357, 277] on input "[DATE] 23:59" at bounding box center [1418, 279] width 133 height 22
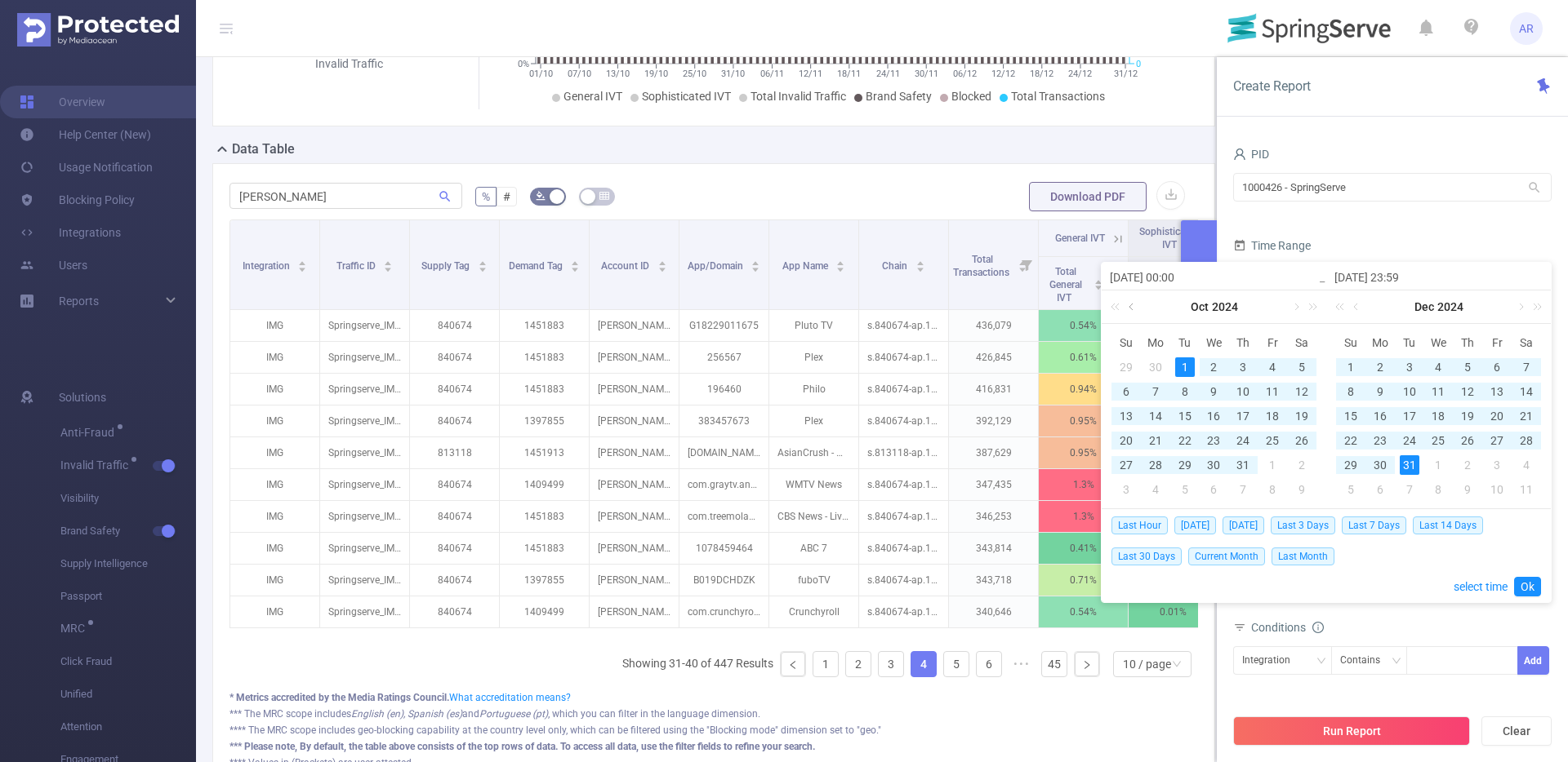
click at [1137, 307] on link at bounding box center [1132, 307] width 15 height 33
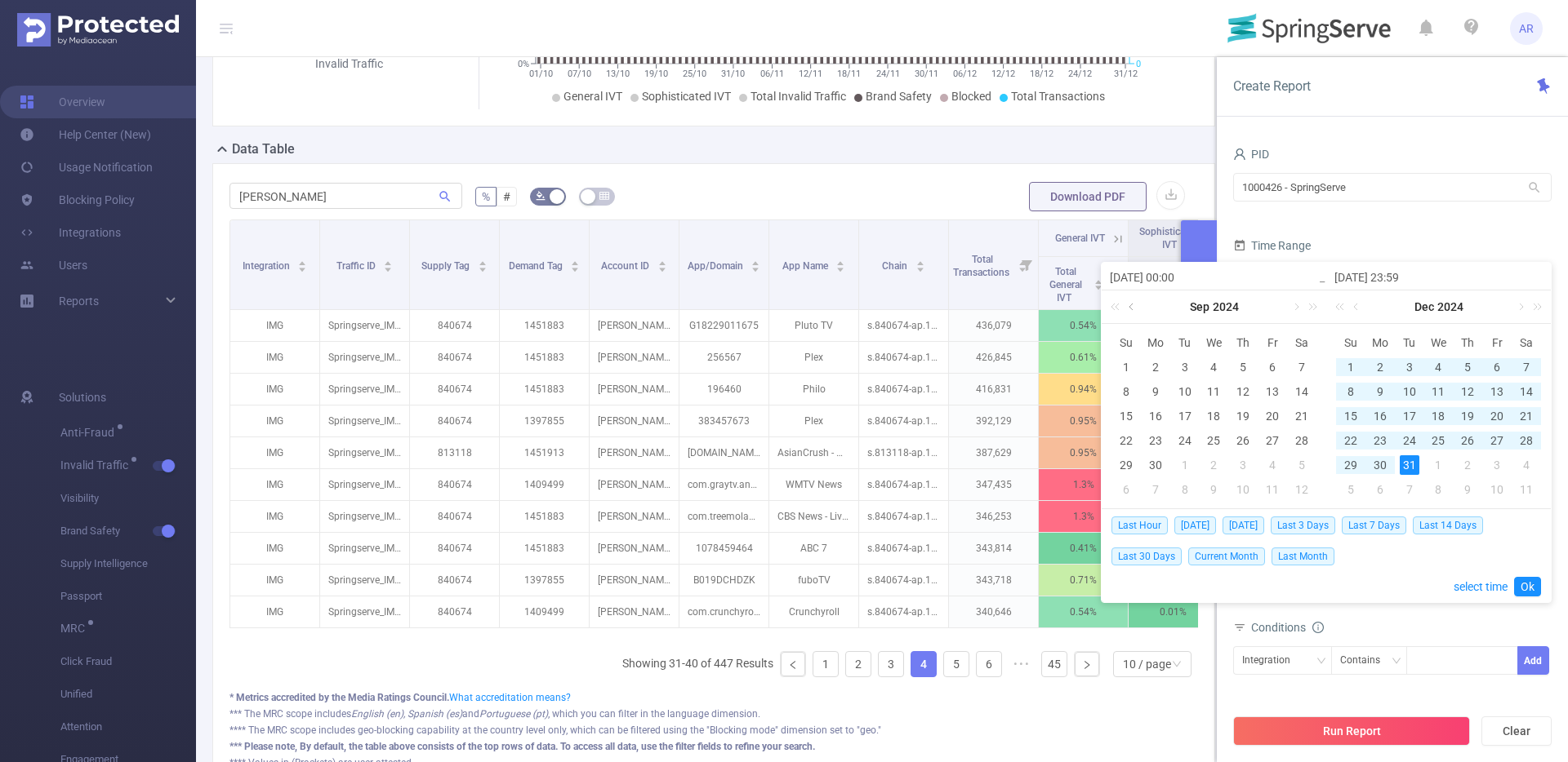
click at [1137, 307] on link at bounding box center [1132, 307] width 15 height 33
click at [1247, 366] on div "1" at bounding box center [1243, 367] width 20 height 20
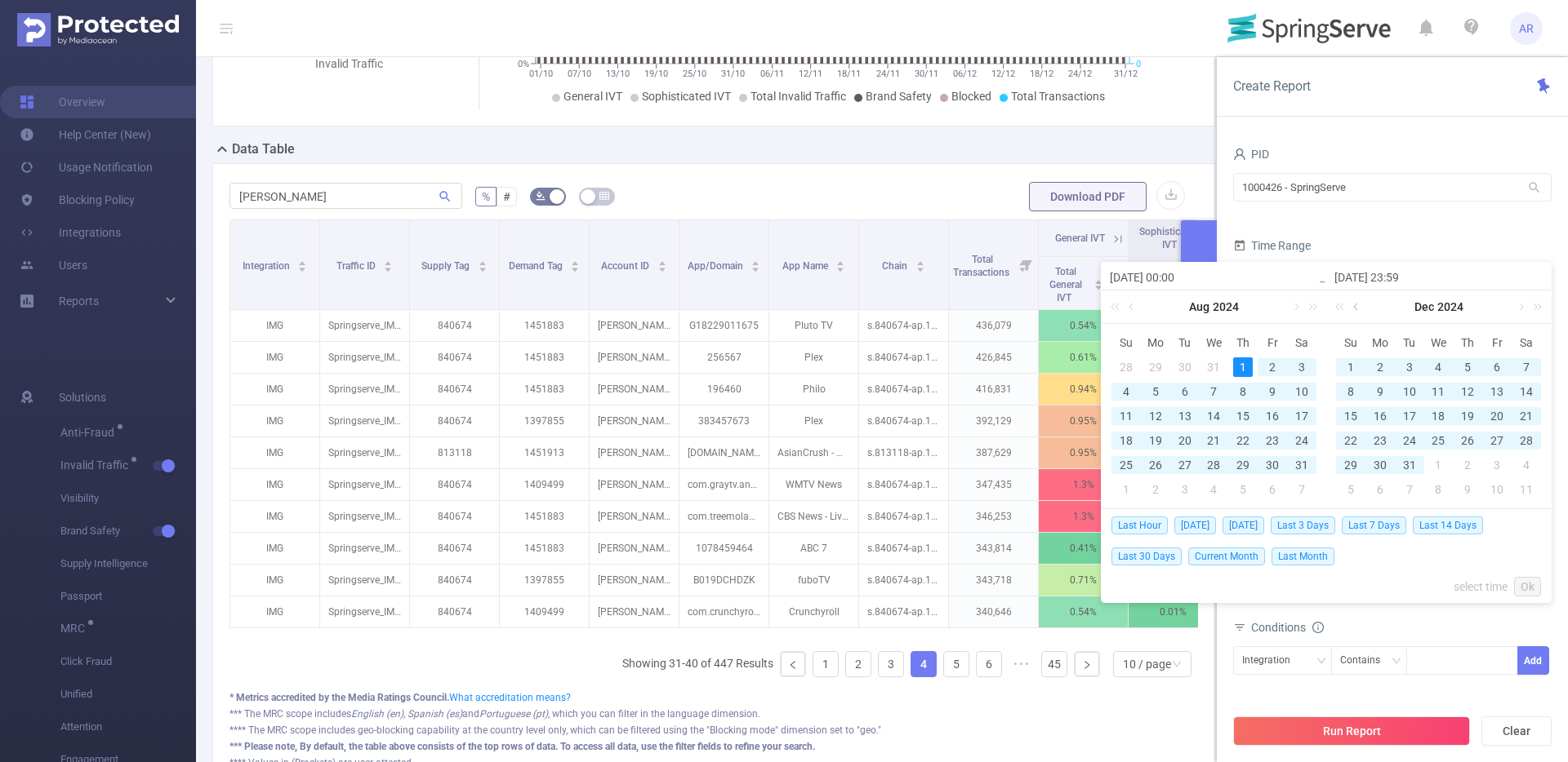
click at [1361, 306] on link at bounding box center [1356, 307] width 15 height 33
click at [1531, 459] on div "30" at bounding box center [1526, 465] width 20 height 20
type input "[DATE] 00:00"
type input "[DATE] 23:59"
type input "[DATE] 00:00"
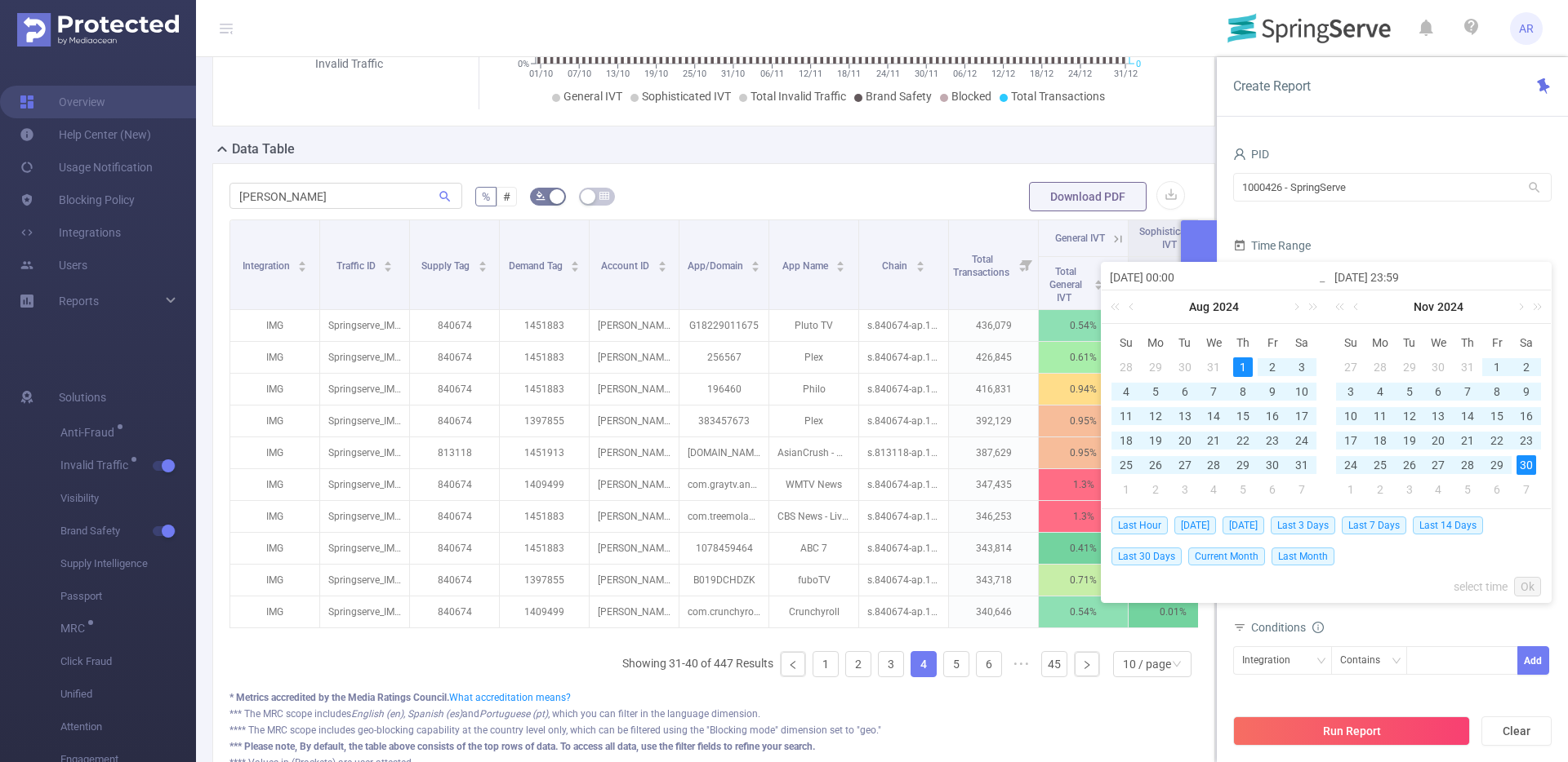
type input "[DATE] 23:59"
click at [1532, 579] on link "Ok" at bounding box center [1527, 587] width 27 height 20
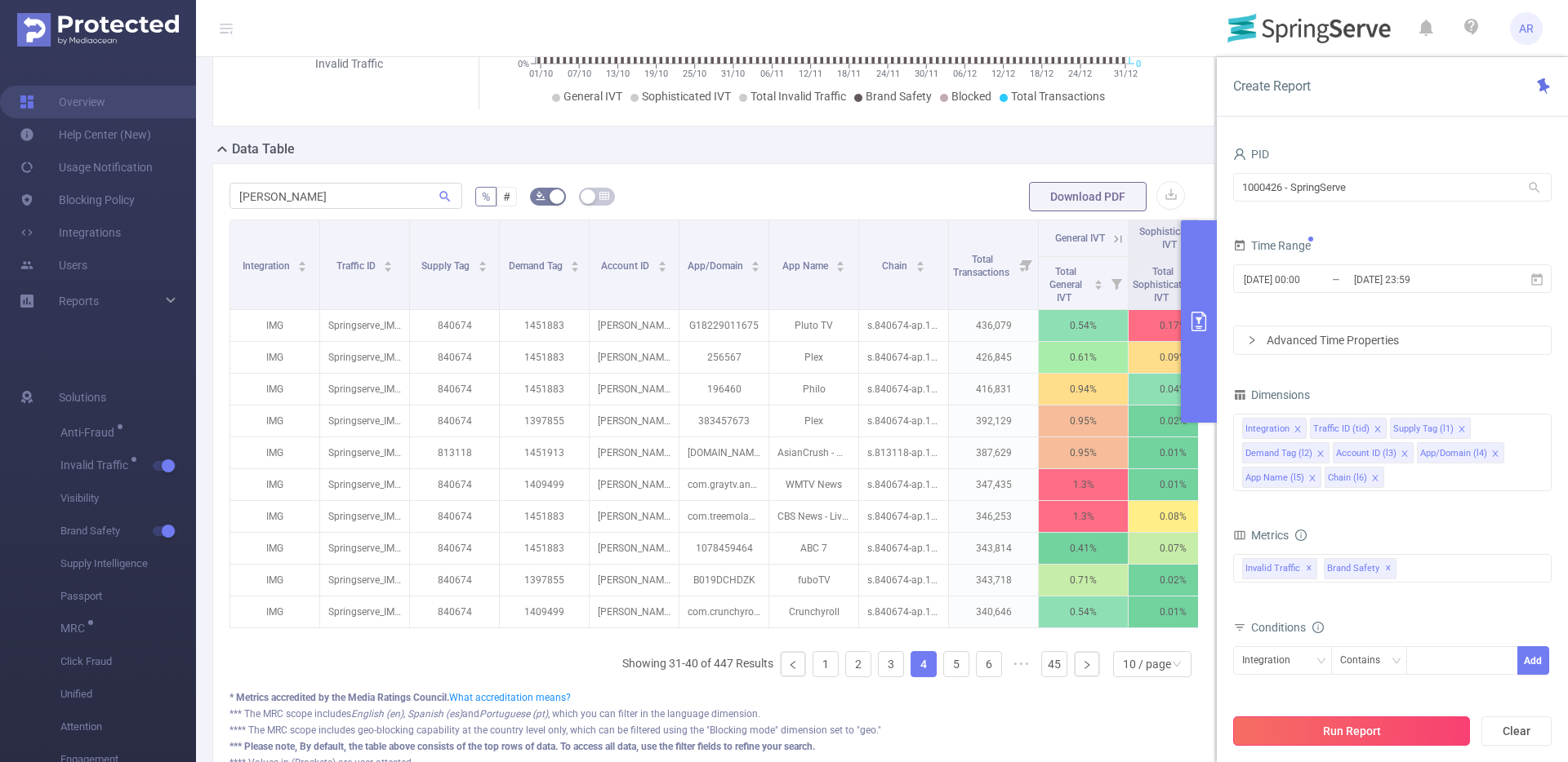
click at [1389, 732] on button "Run Report" at bounding box center [1351, 732] width 237 height 29
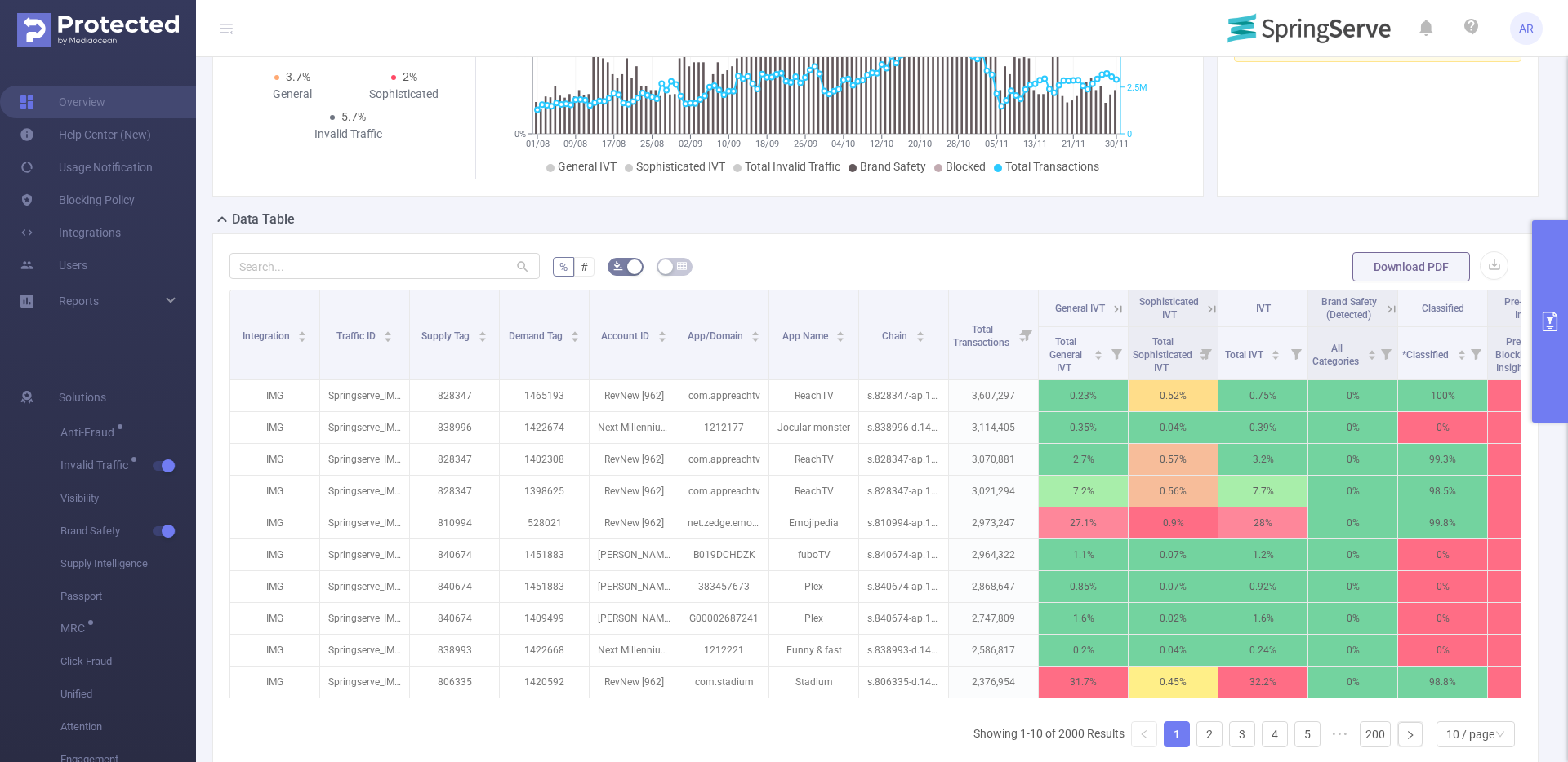
scroll to position [230, 0]
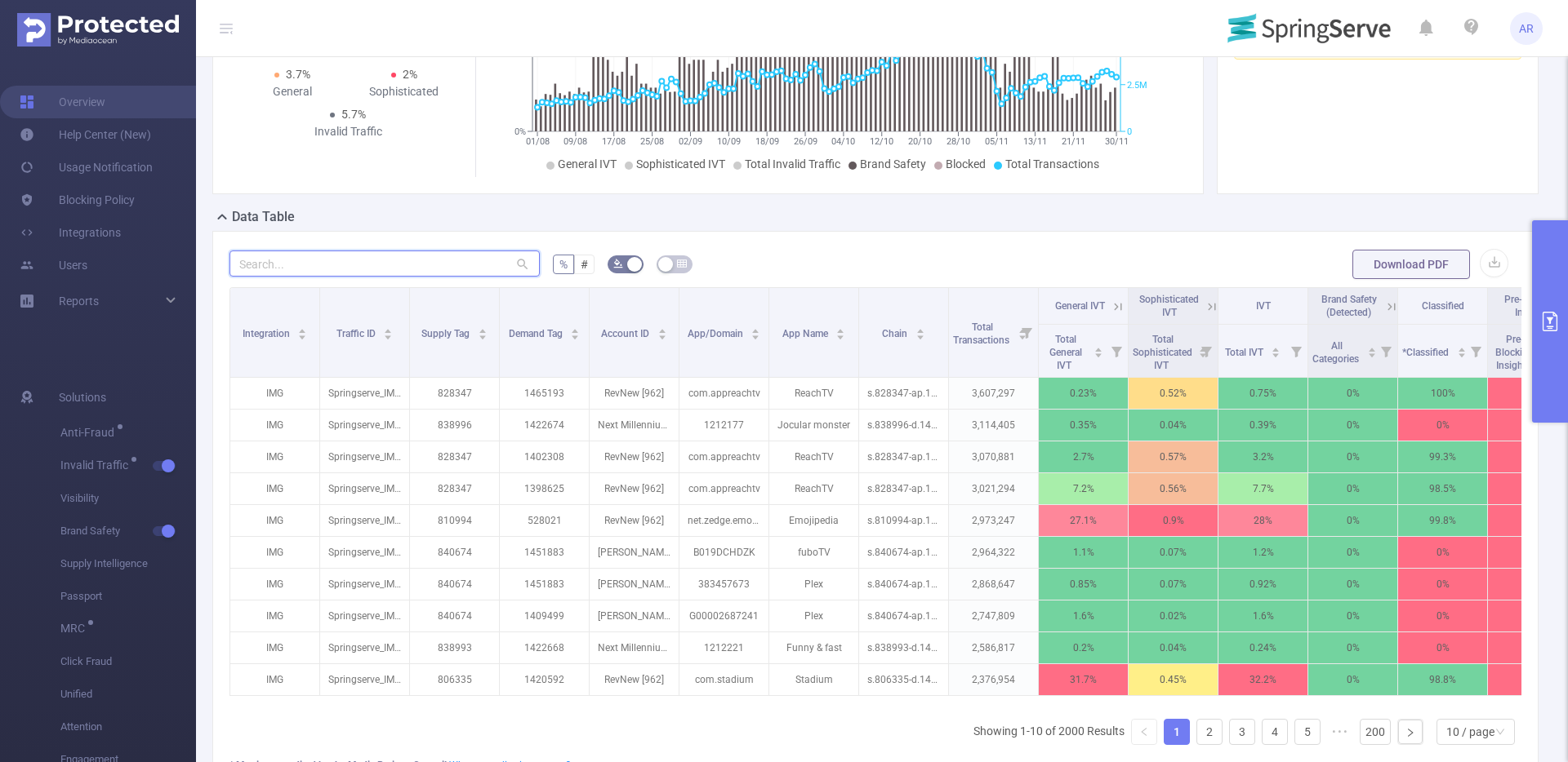
click at [358, 265] on input "text" at bounding box center [385, 264] width 310 height 26
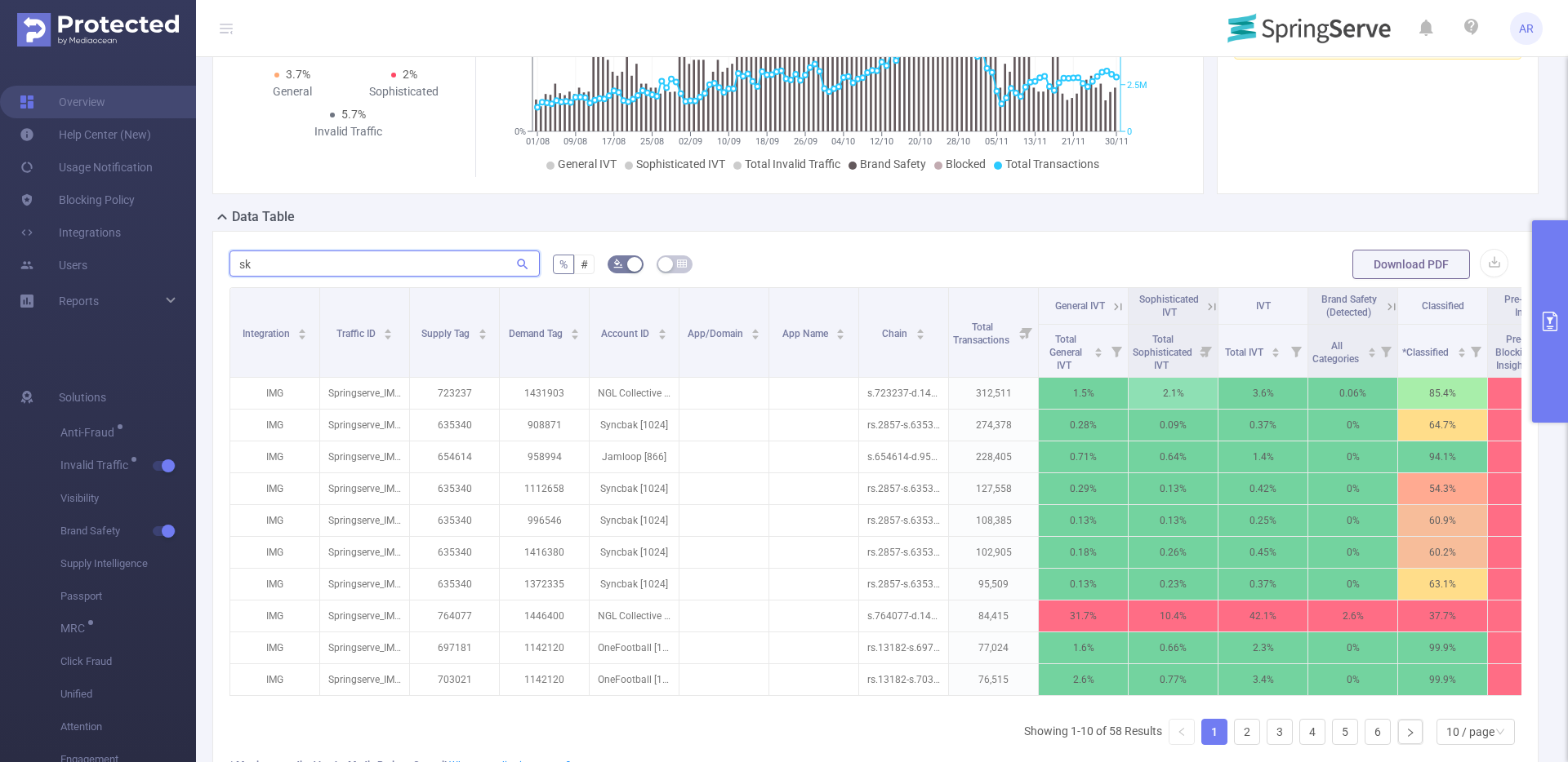
type input "s"
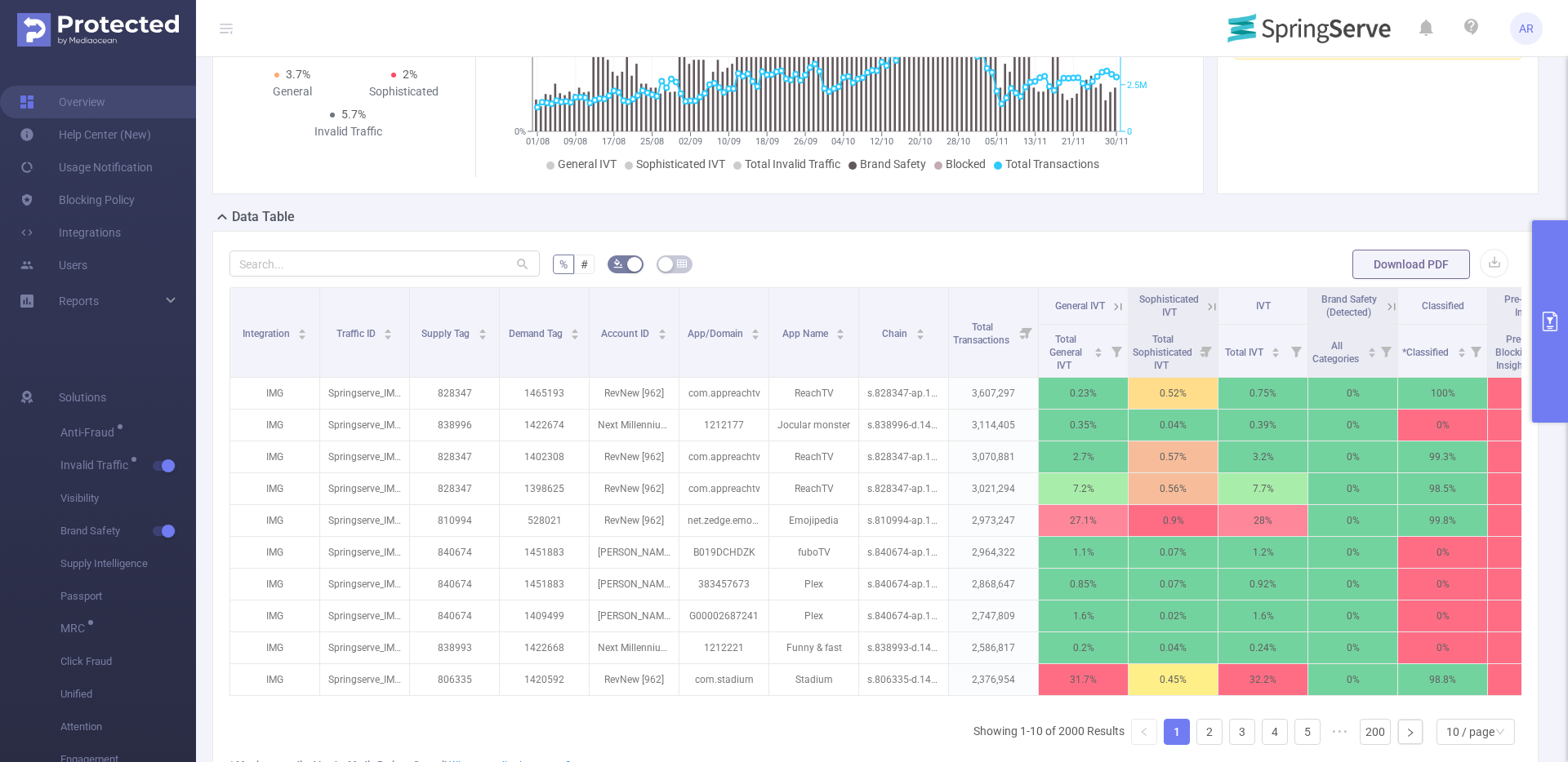
click at [1546, 316] on icon "primary" at bounding box center [1549, 322] width 15 height 20
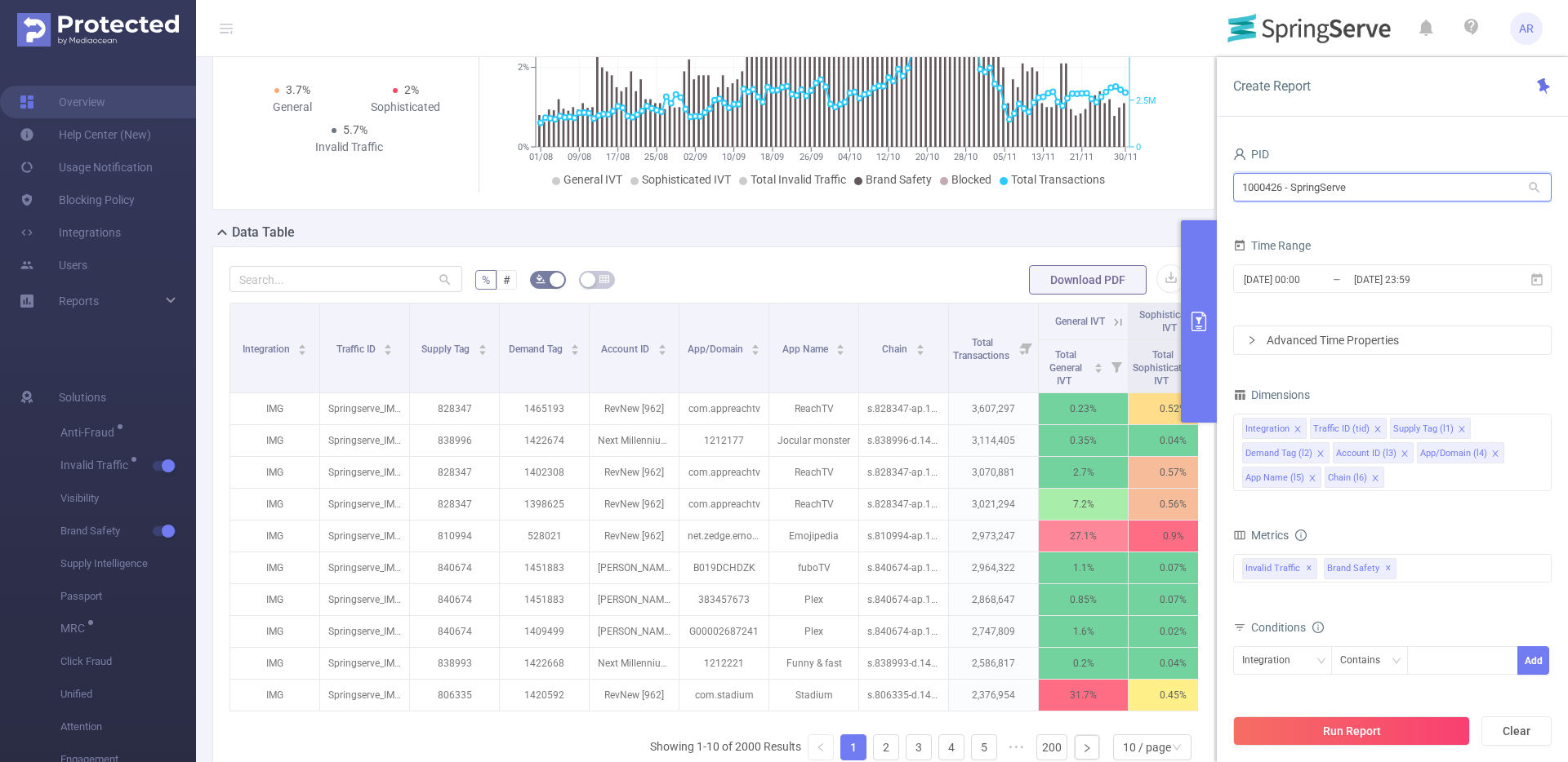
click at [1379, 187] on input "1000426 - SpringServe" at bounding box center [1392, 187] width 318 height 29
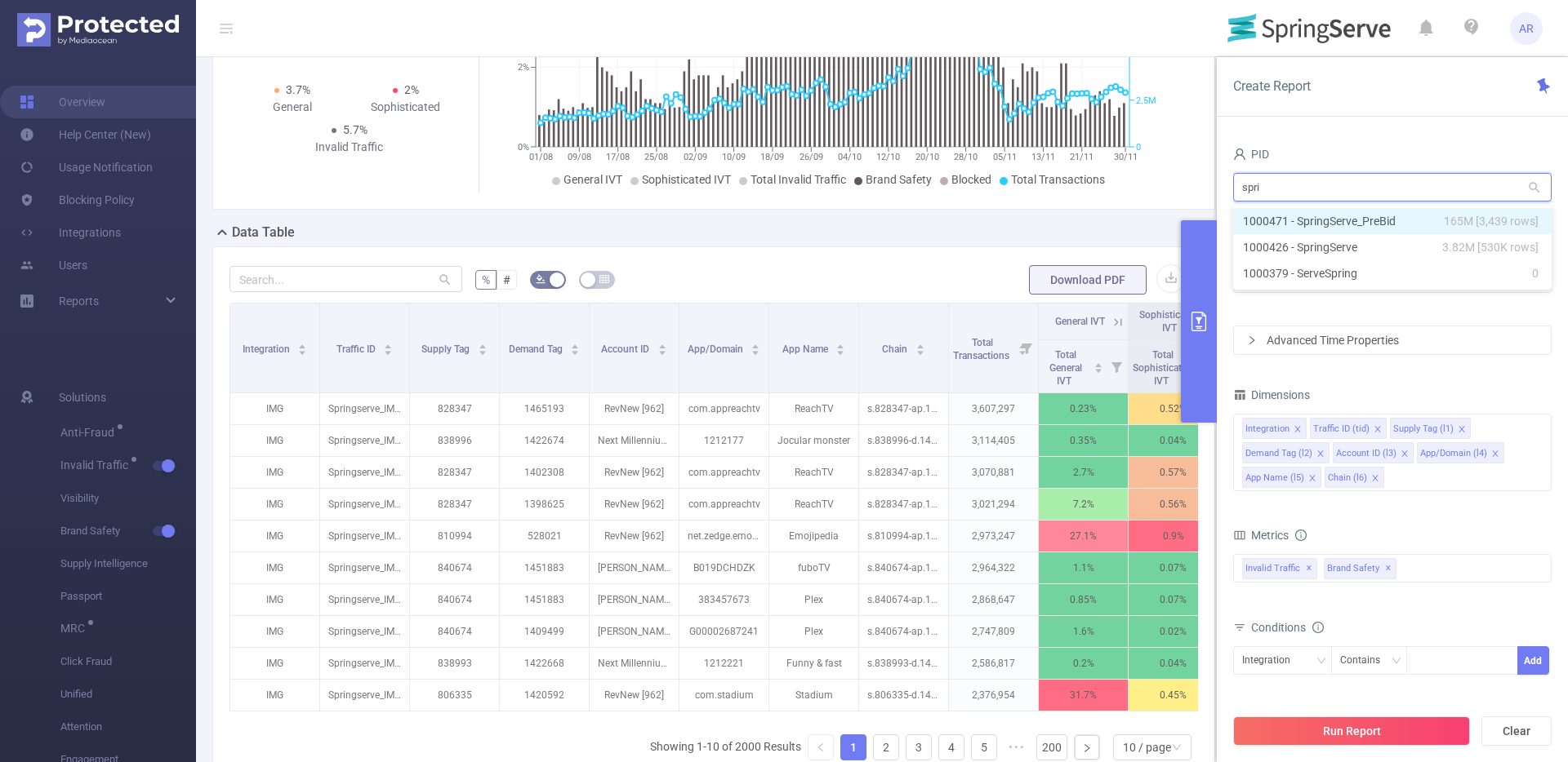
type input "sprin"
click at [1355, 222] on li "1000471 - SpringServe_PreBid 165M [3,439 rows]" at bounding box center [1392, 221] width 318 height 26
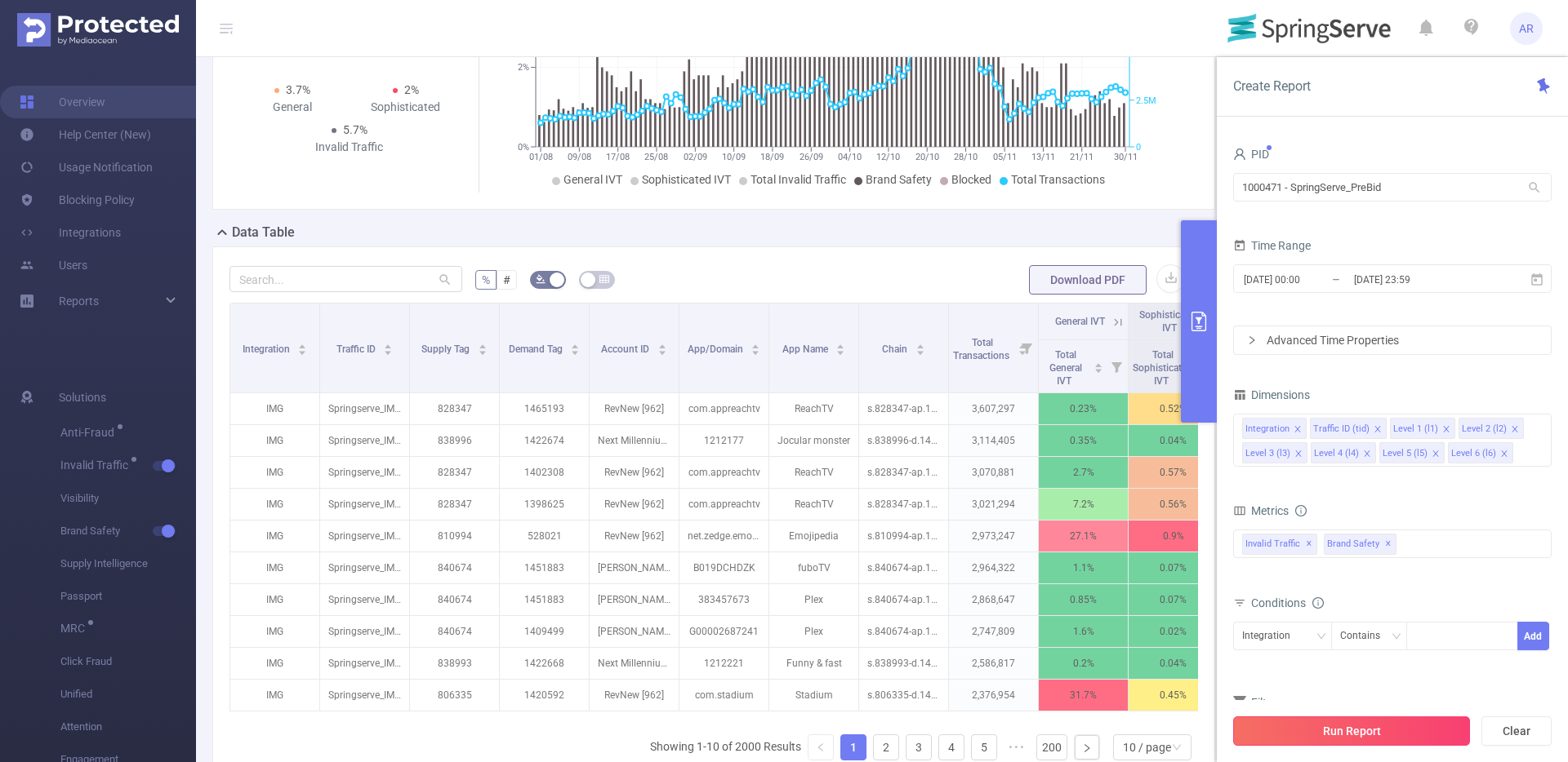
click at [1387, 728] on button "Run Report" at bounding box center [1351, 732] width 237 height 29
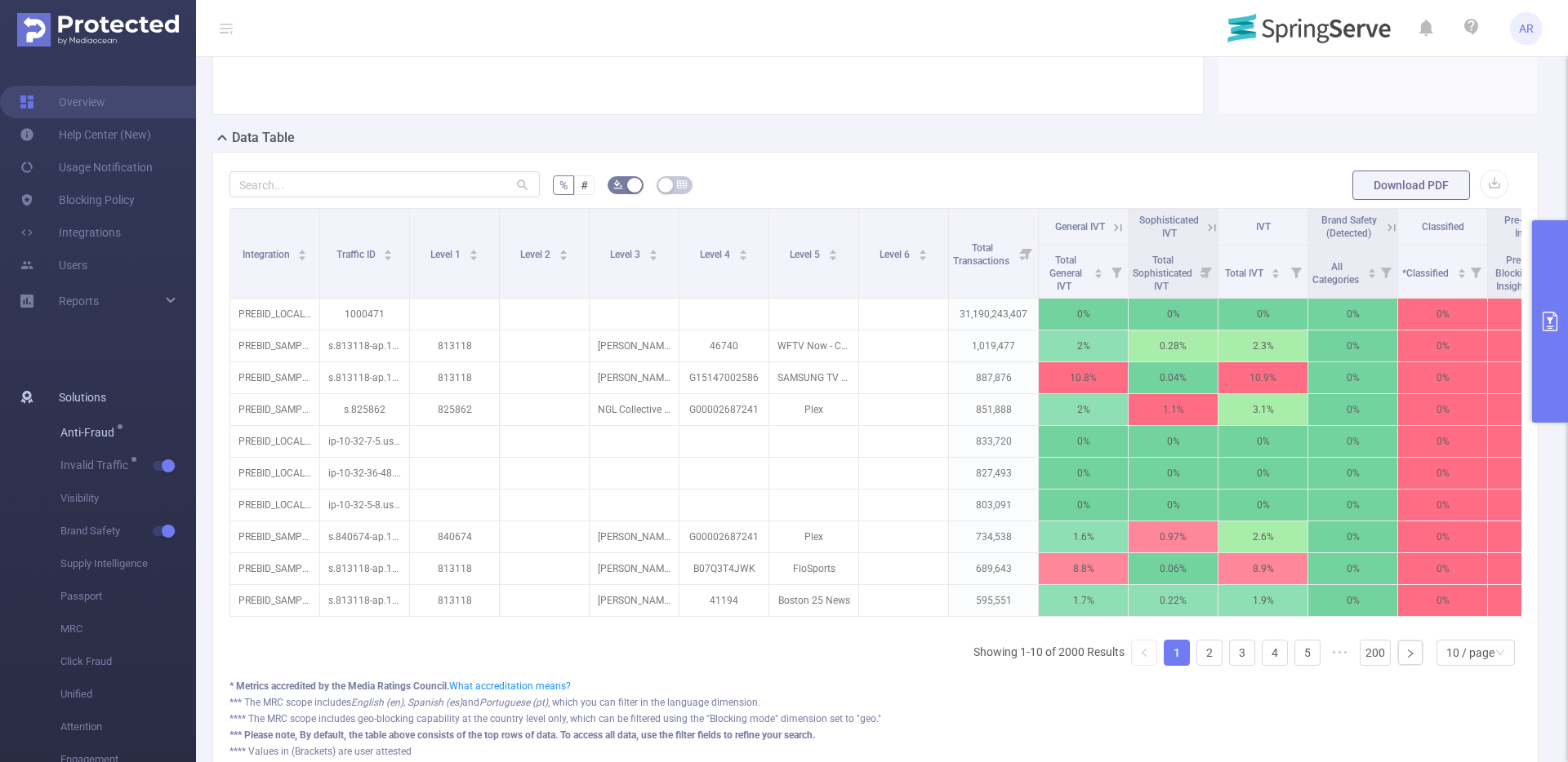
scroll to position [309, 0]
click at [366, 179] on input "text" at bounding box center [385, 184] width 310 height 26
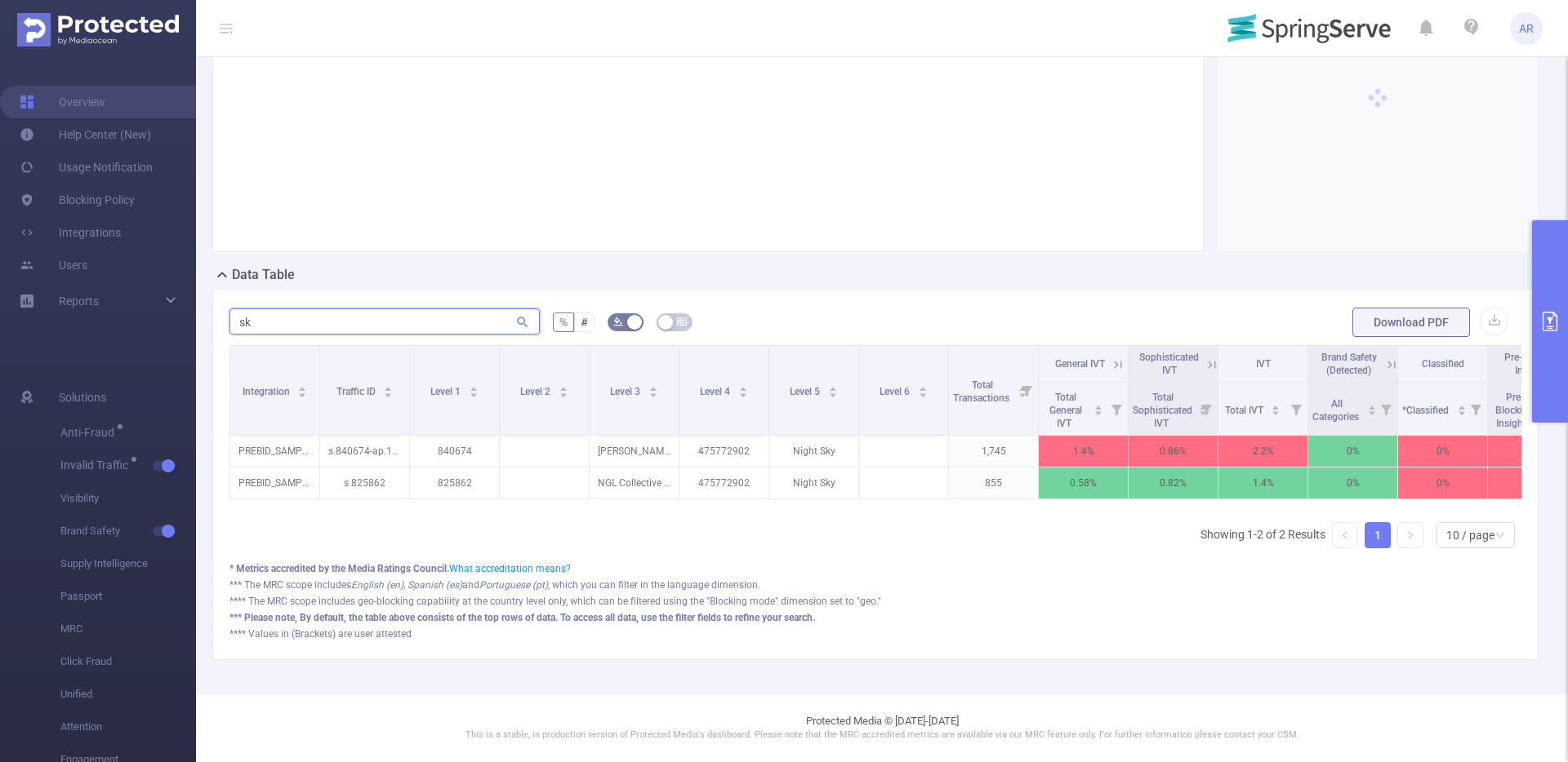
type input "s"
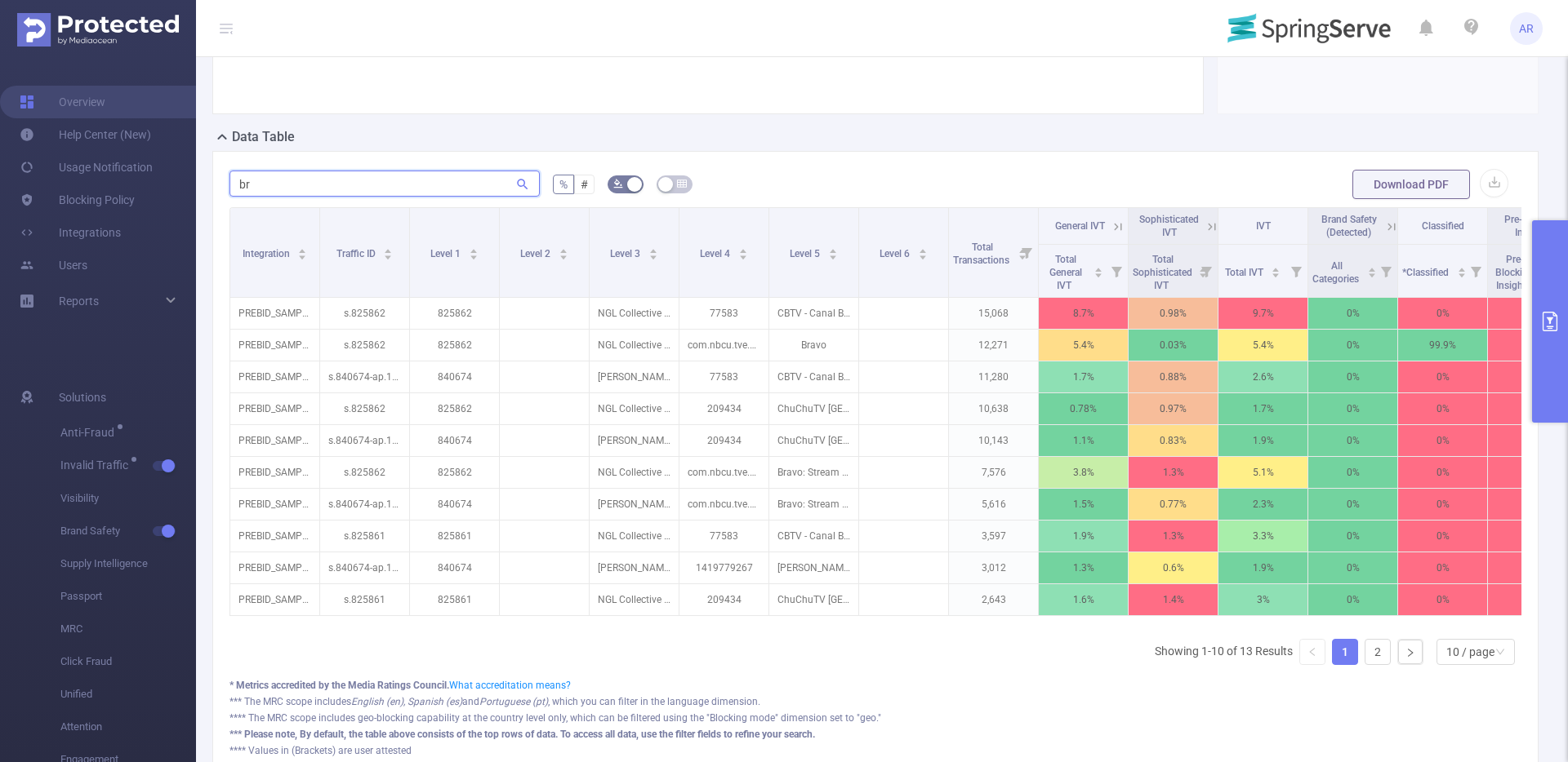
type input "b"
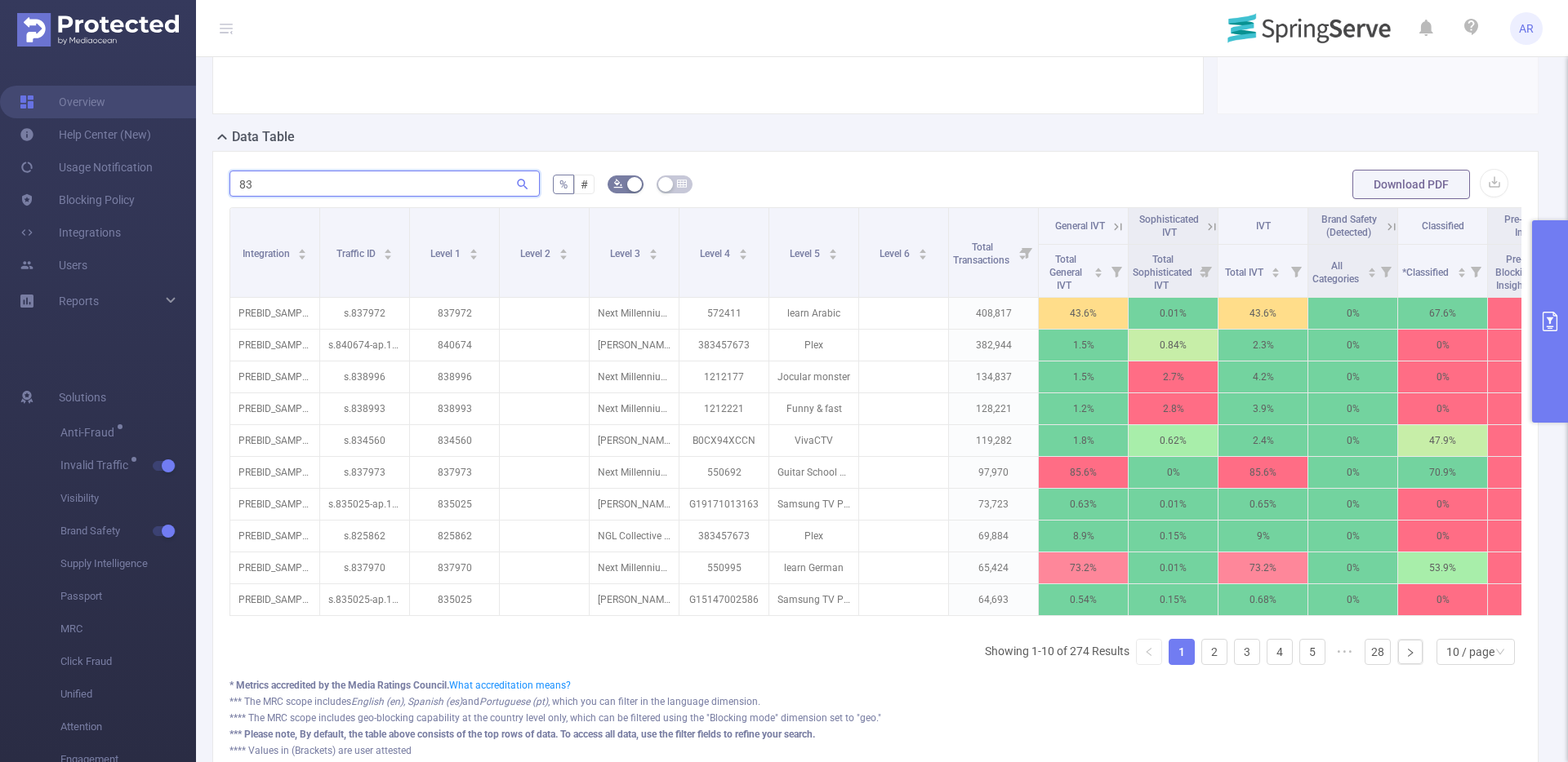
type input "8"
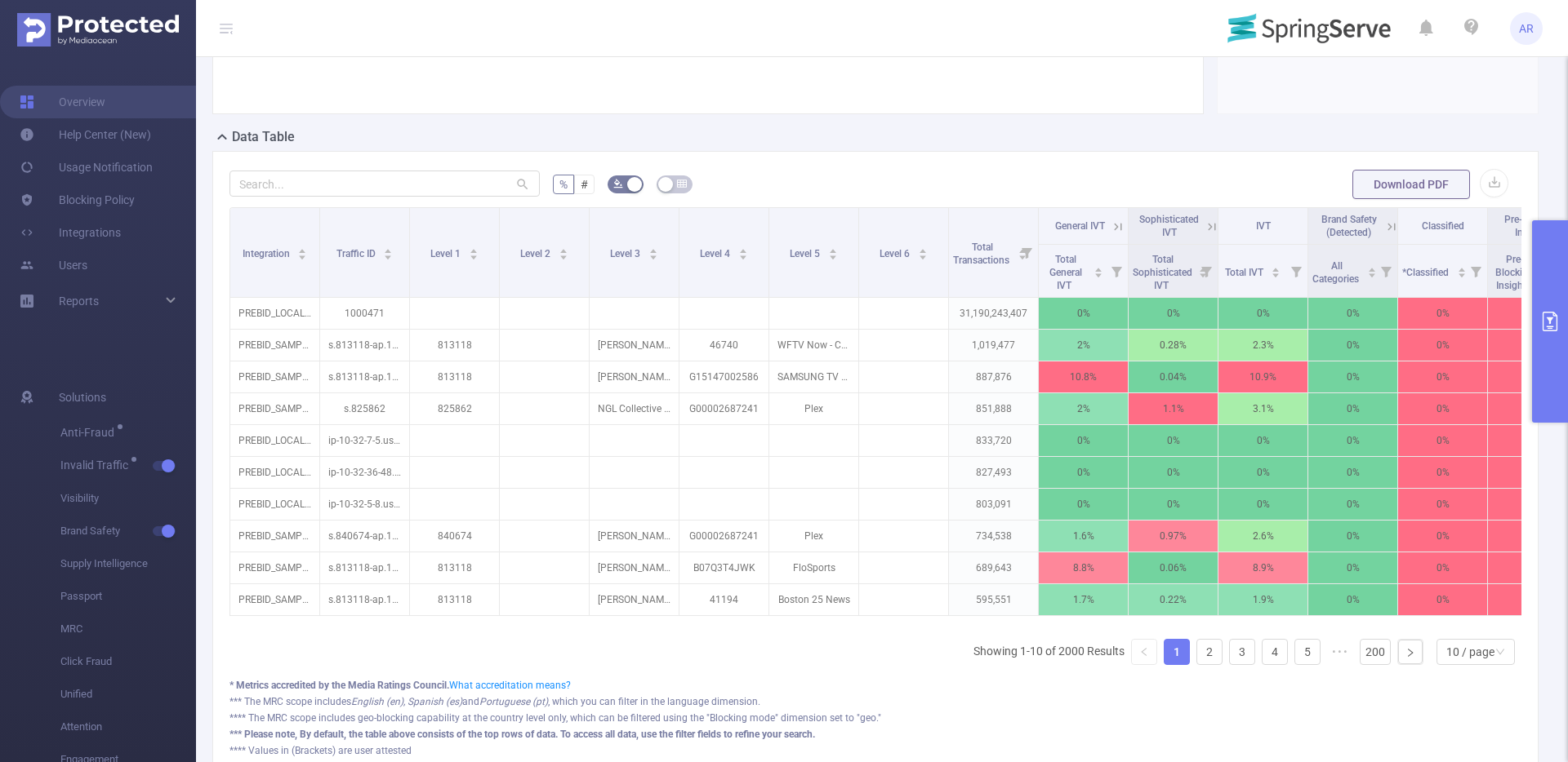
click at [1548, 252] on button "primary" at bounding box center [1549, 321] width 36 height 202
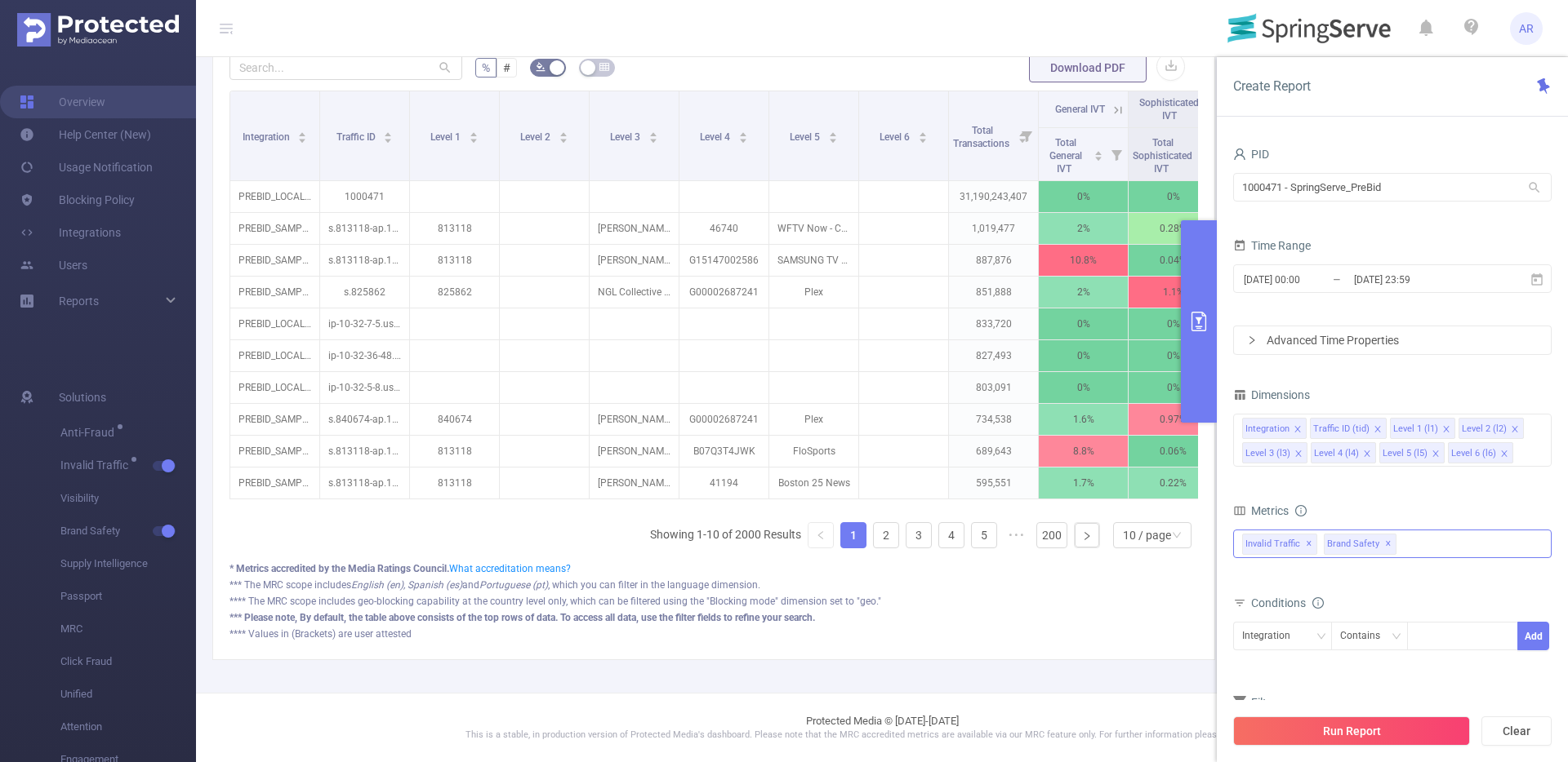
click at [1410, 549] on div "Anti-Fraud Invalid Traffic Visibility Brand Safety Supply Intelligence Sample R…" at bounding box center [1392, 544] width 318 height 29
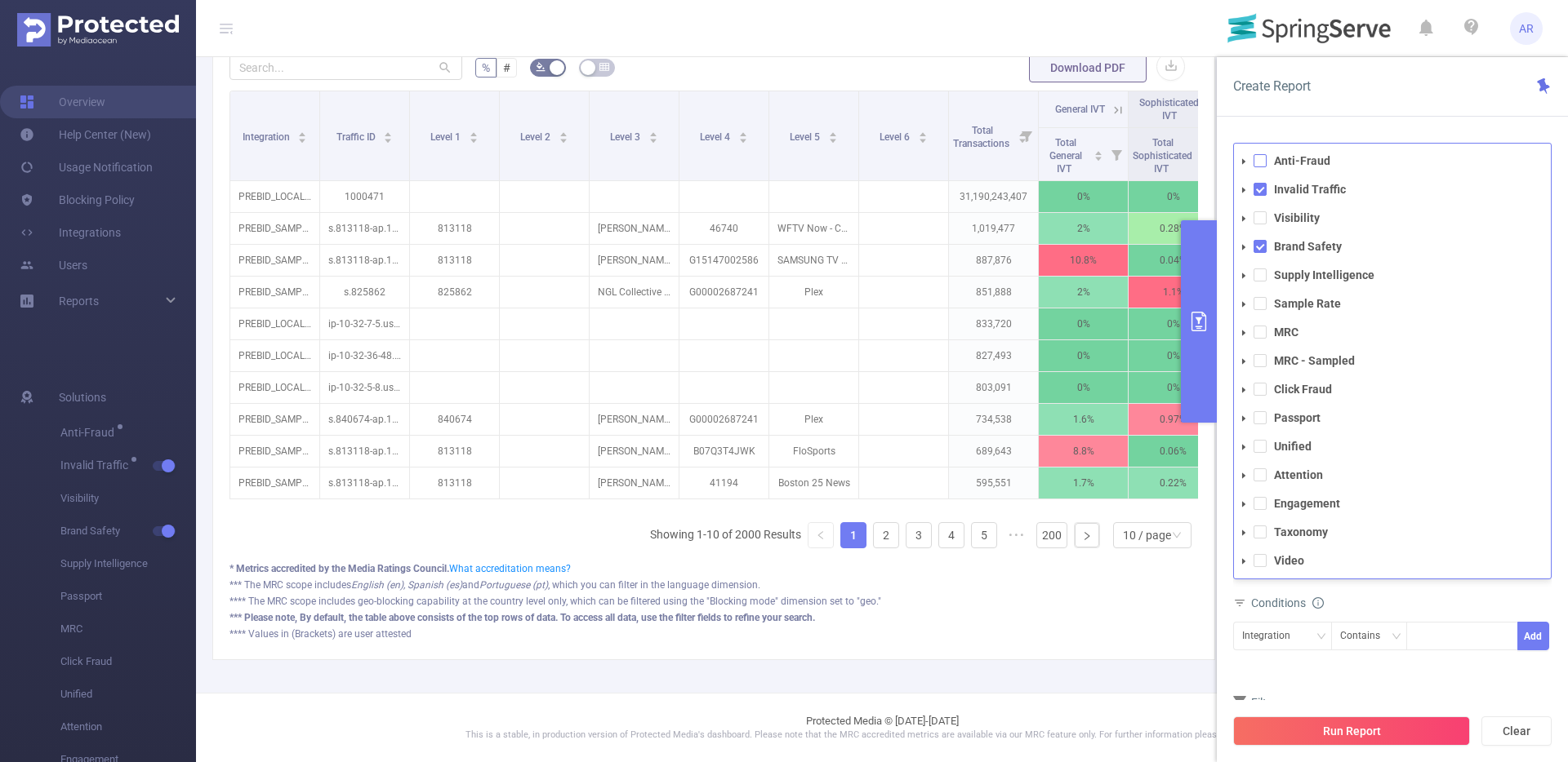
click at [1264, 159] on span at bounding box center [1259, 160] width 13 height 13
click at [1372, 732] on button "Run Report" at bounding box center [1351, 732] width 237 height 29
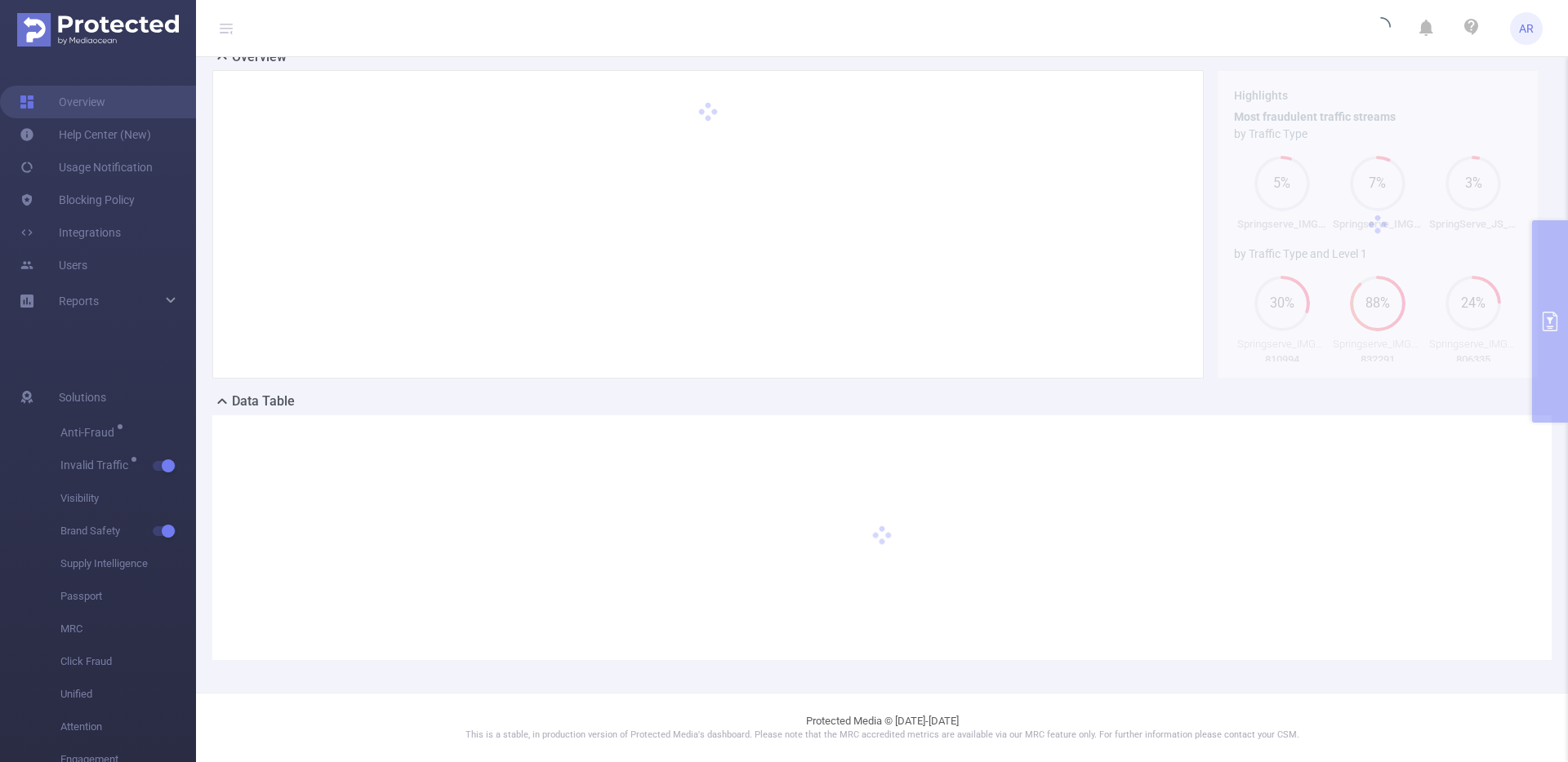
scroll to position [45, 0]
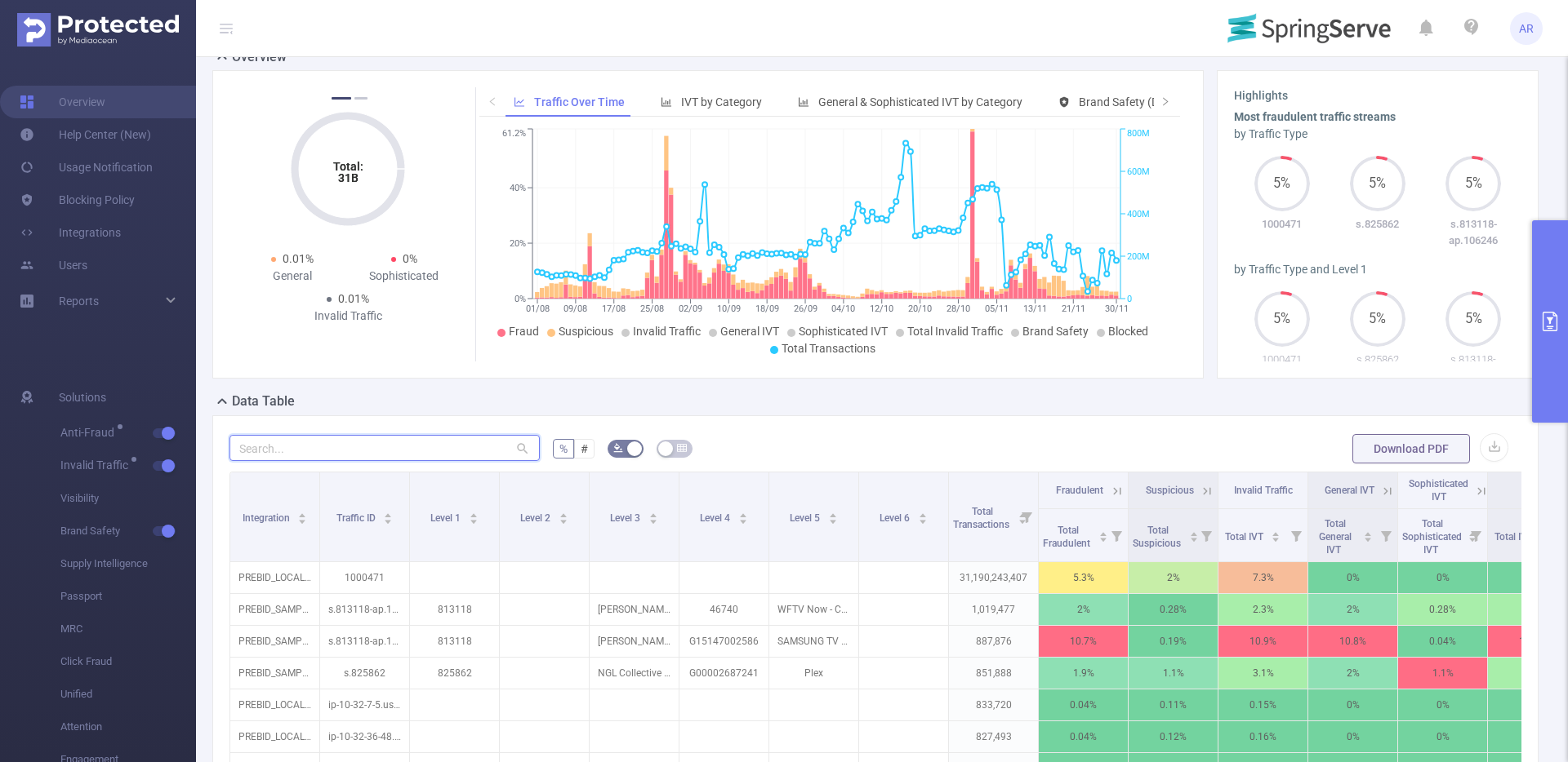
click at [376, 444] on input "text" at bounding box center [385, 448] width 310 height 26
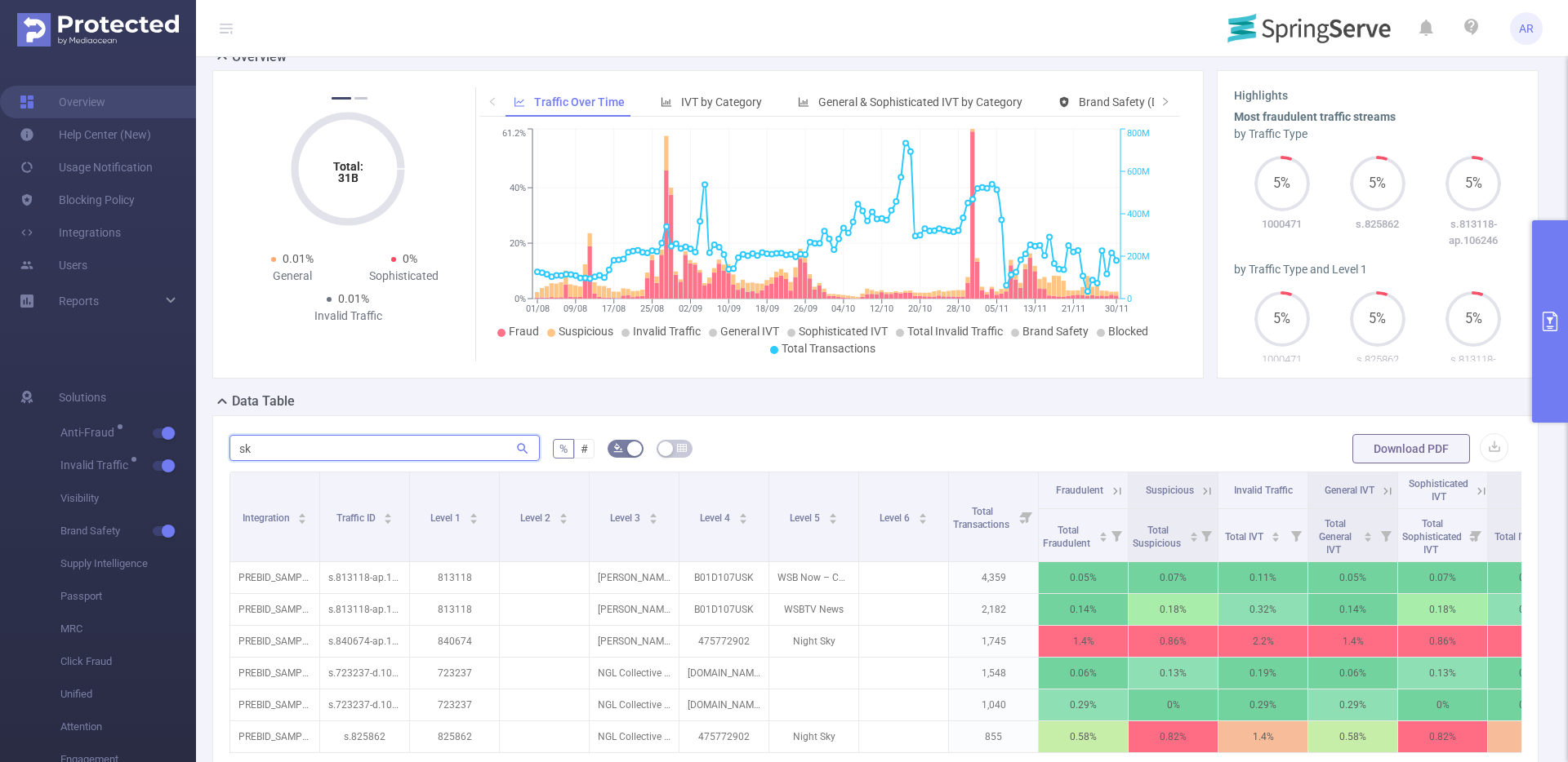
type input "s"
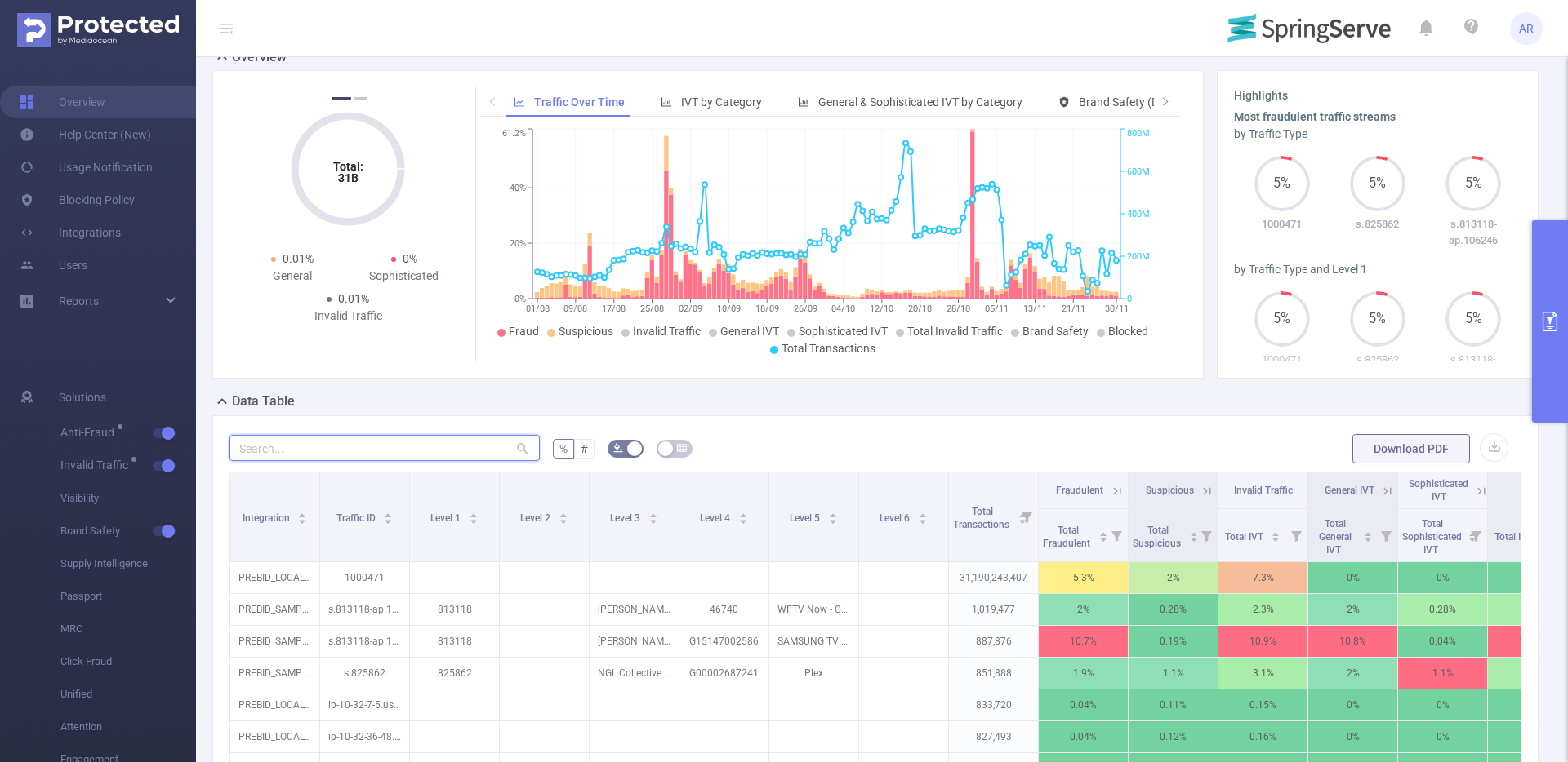
click at [324, 445] on input "text" at bounding box center [385, 448] width 310 height 26
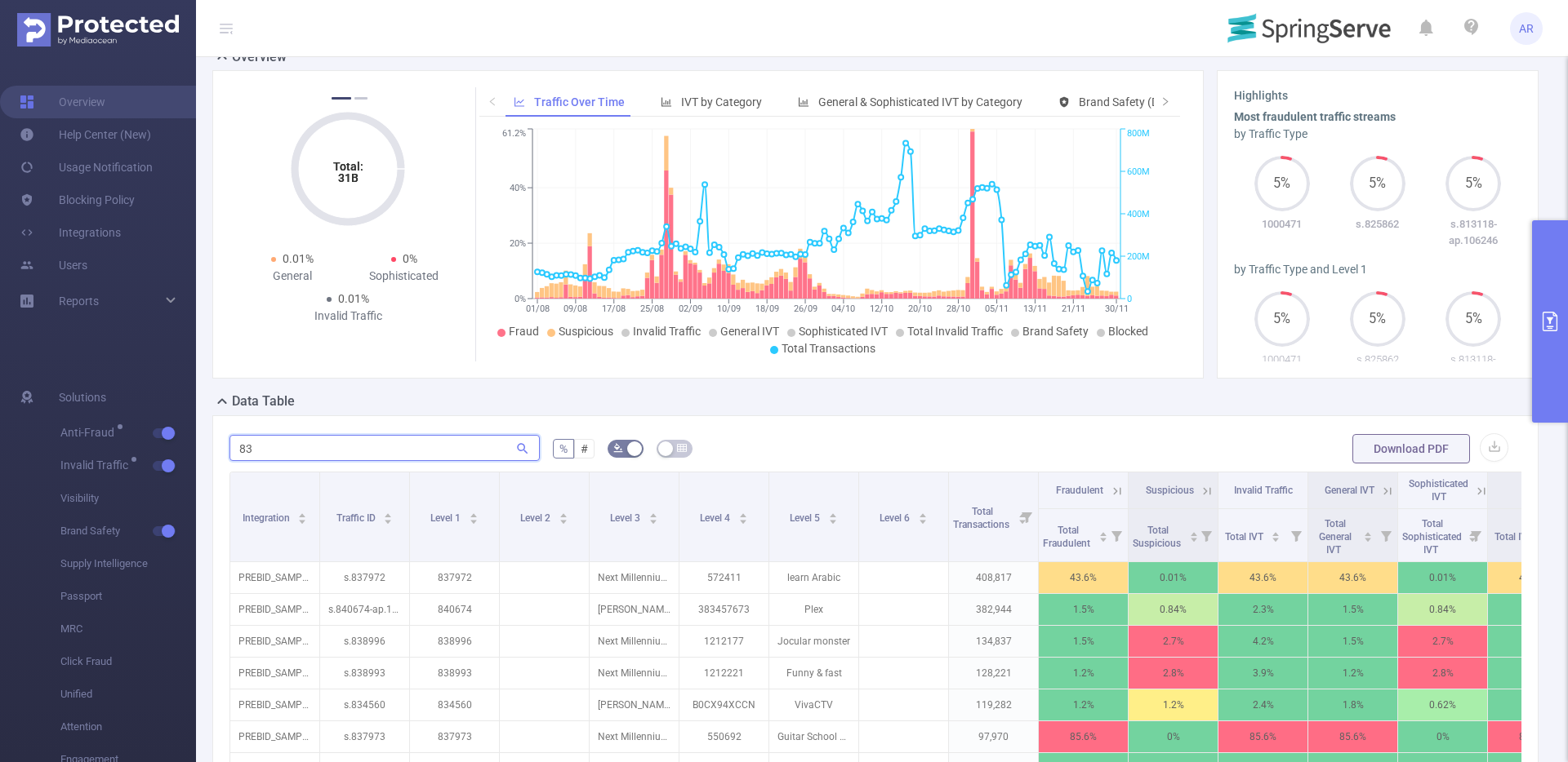
type input "8"
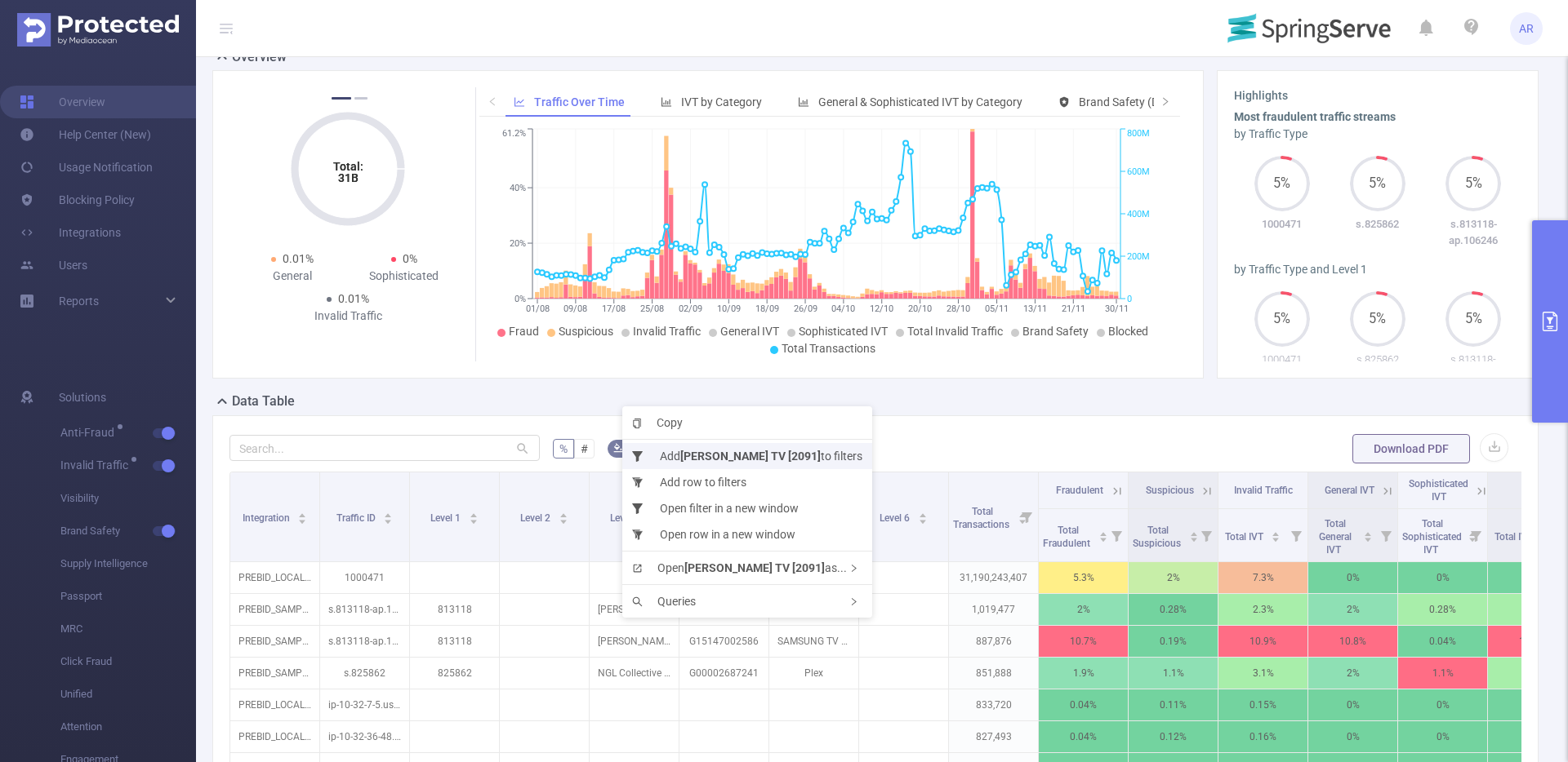
click at [703, 457] on b "[PERSON_NAME] TV [2091]" at bounding box center [750, 456] width 140 height 13
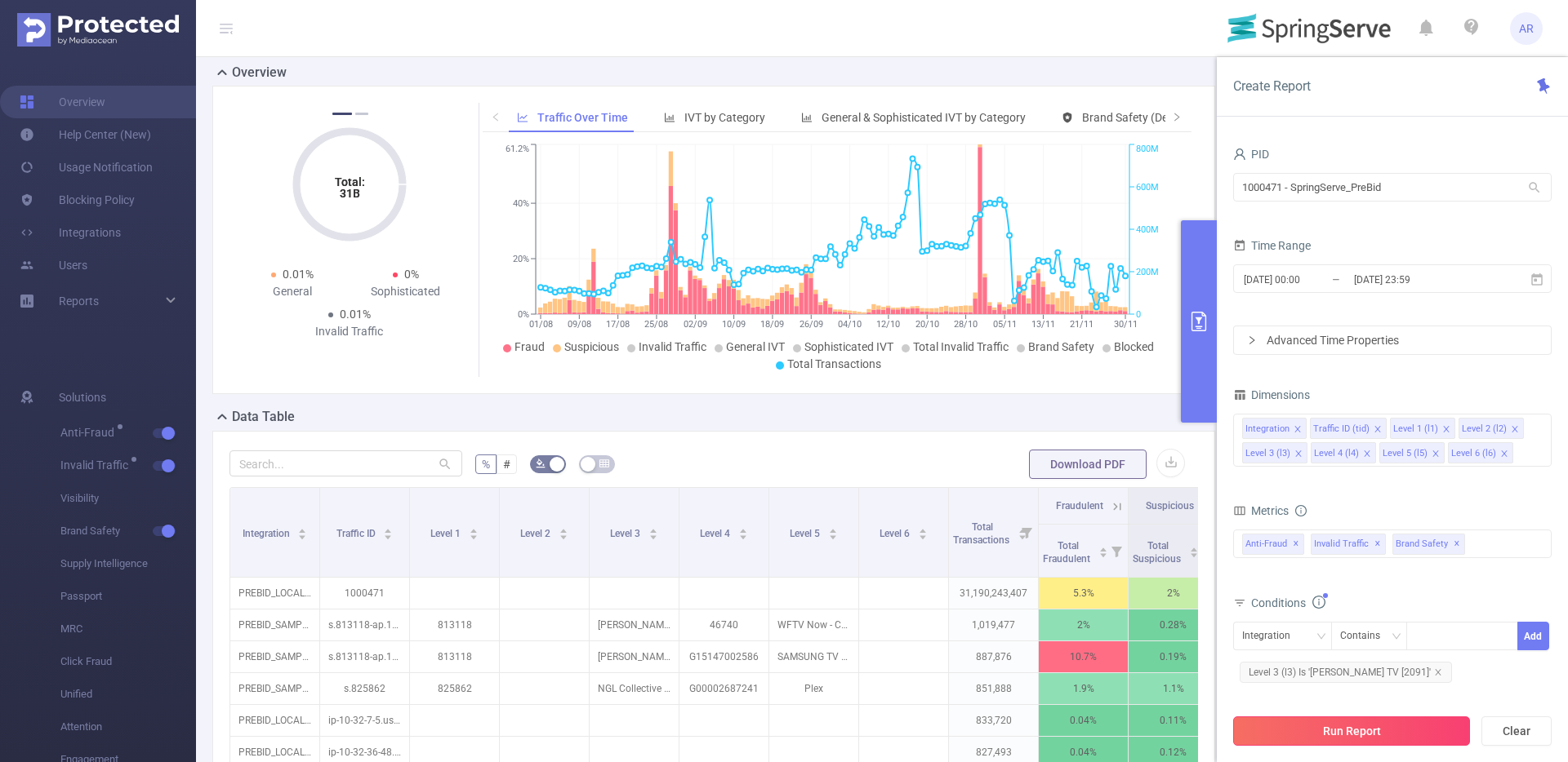
click at [1375, 726] on button "Run Report" at bounding box center [1351, 732] width 237 height 29
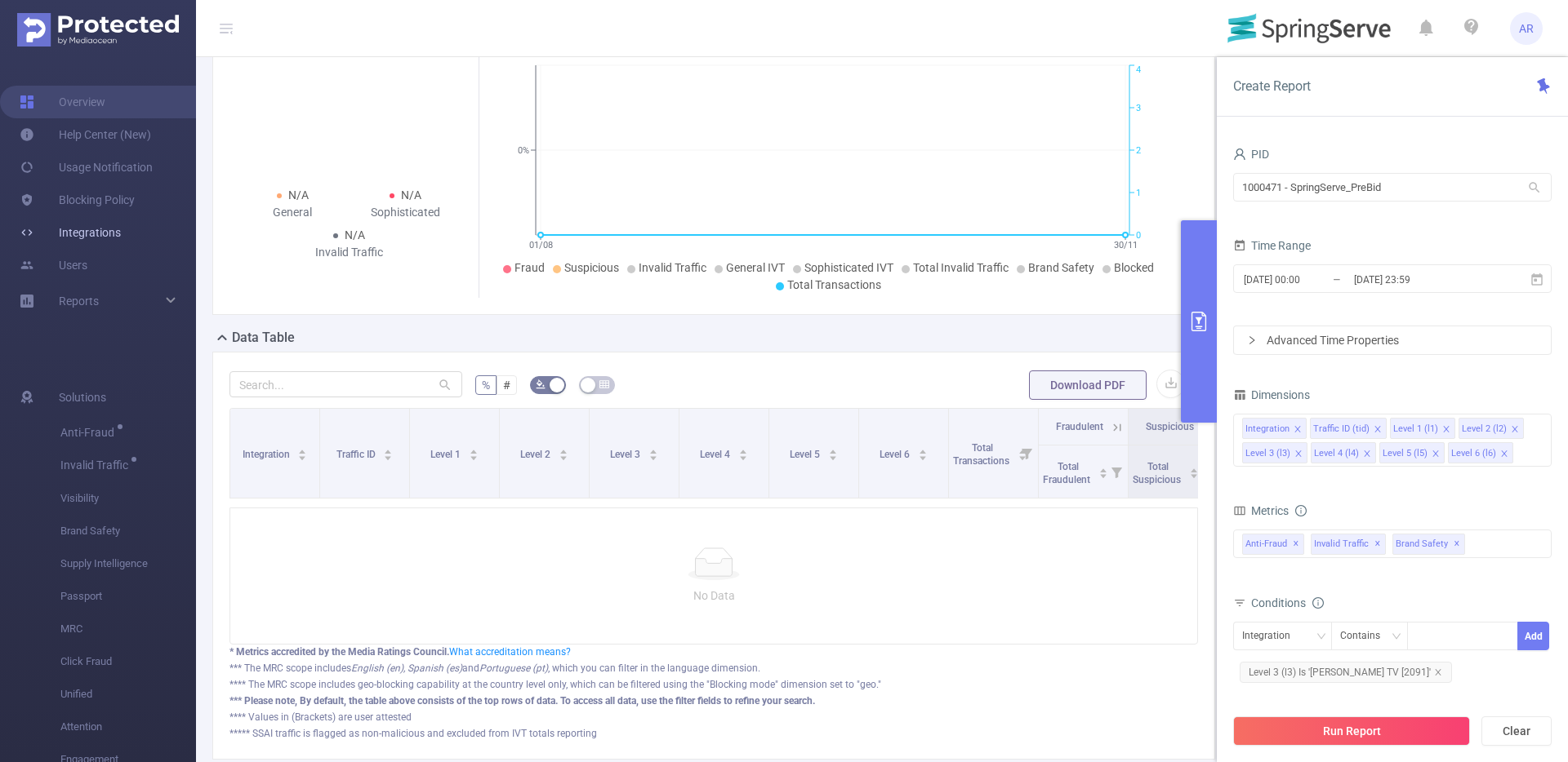
scroll to position [131, 0]
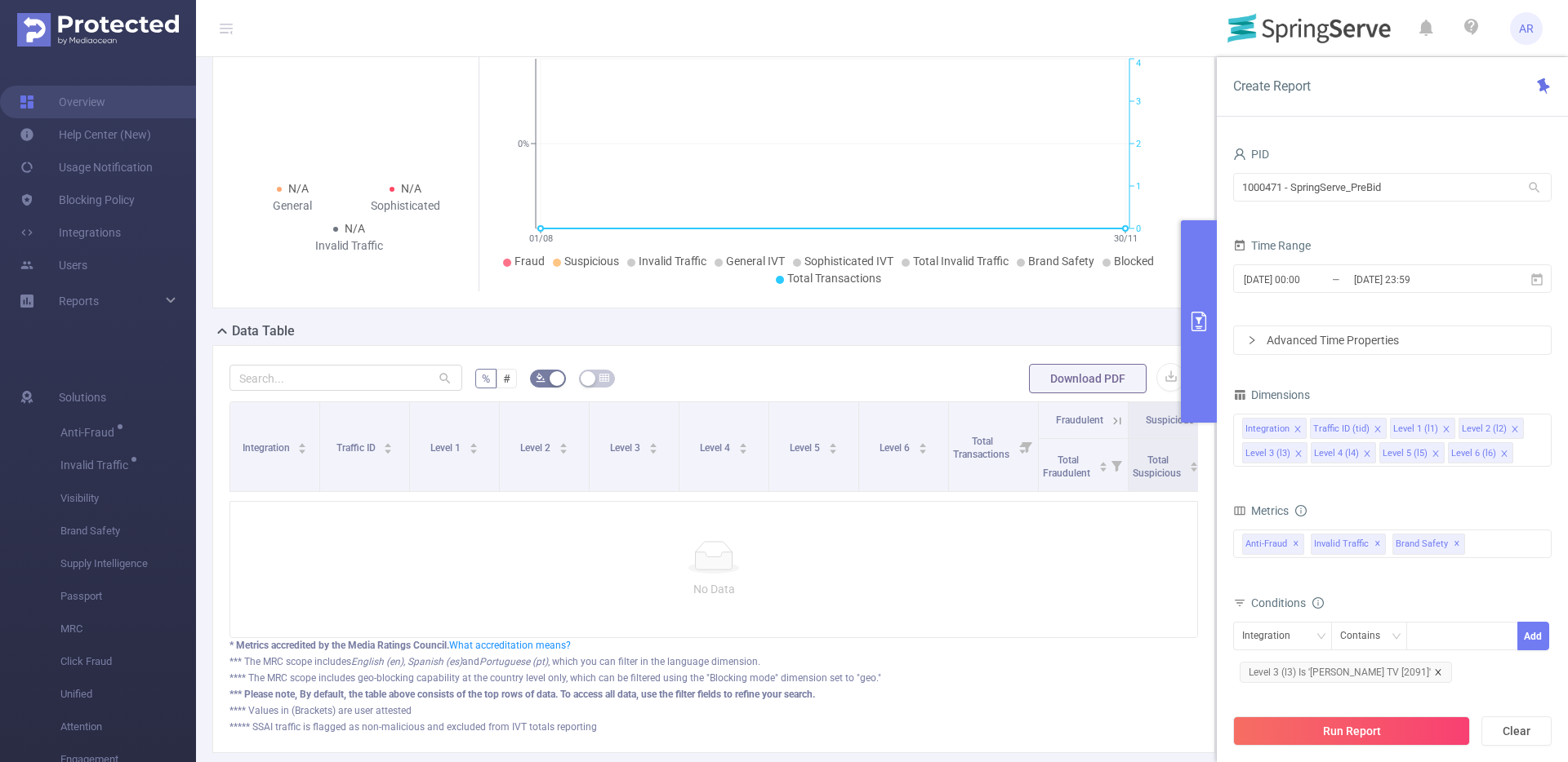
click at [1434, 672] on icon "icon: close" at bounding box center [1437, 672] width 6 height 6
click at [1271, 636] on div "Integration" at bounding box center [1271, 635] width 60 height 27
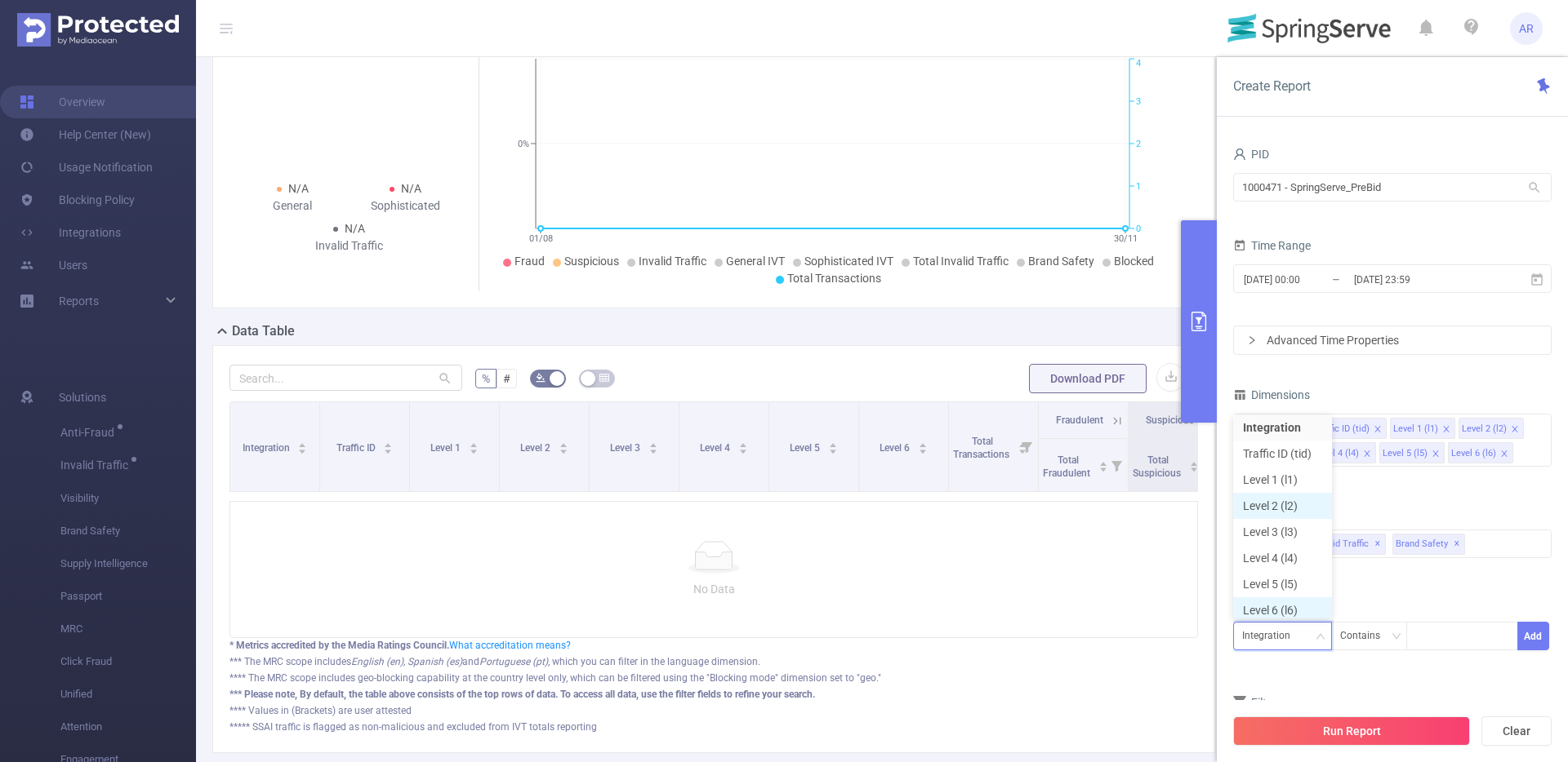
scroll to position [8, 0]
click at [1283, 519] on li "Level 3 (l3)" at bounding box center [1283, 527] width 99 height 26
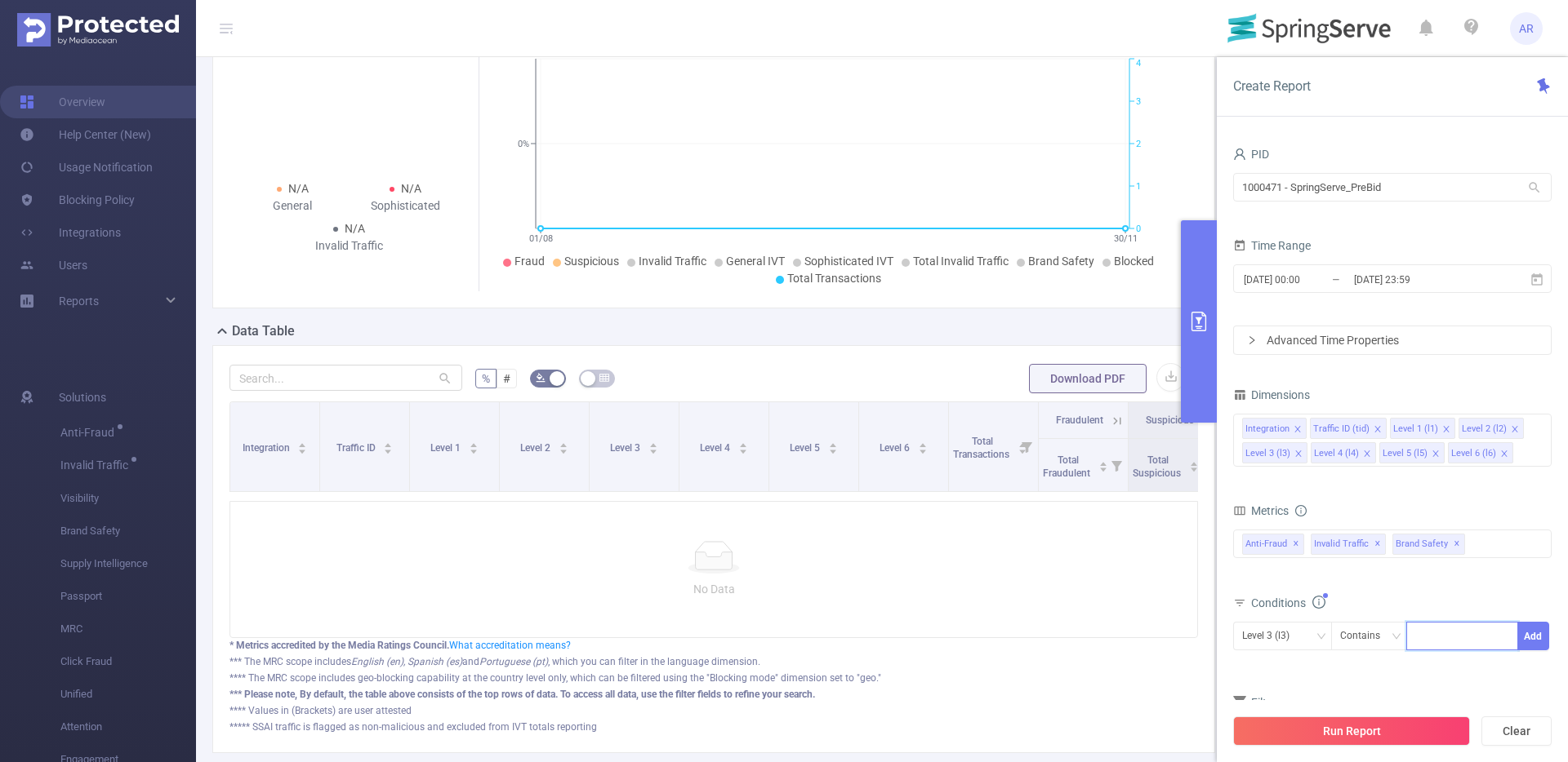
click at [1421, 638] on input at bounding box center [1419, 636] width 7 height 21
type input "2091"
click at [1524, 637] on button "Add" at bounding box center [1532, 635] width 32 height 29
click at [1393, 744] on button "Run Report" at bounding box center [1351, 732] width 237 height 29
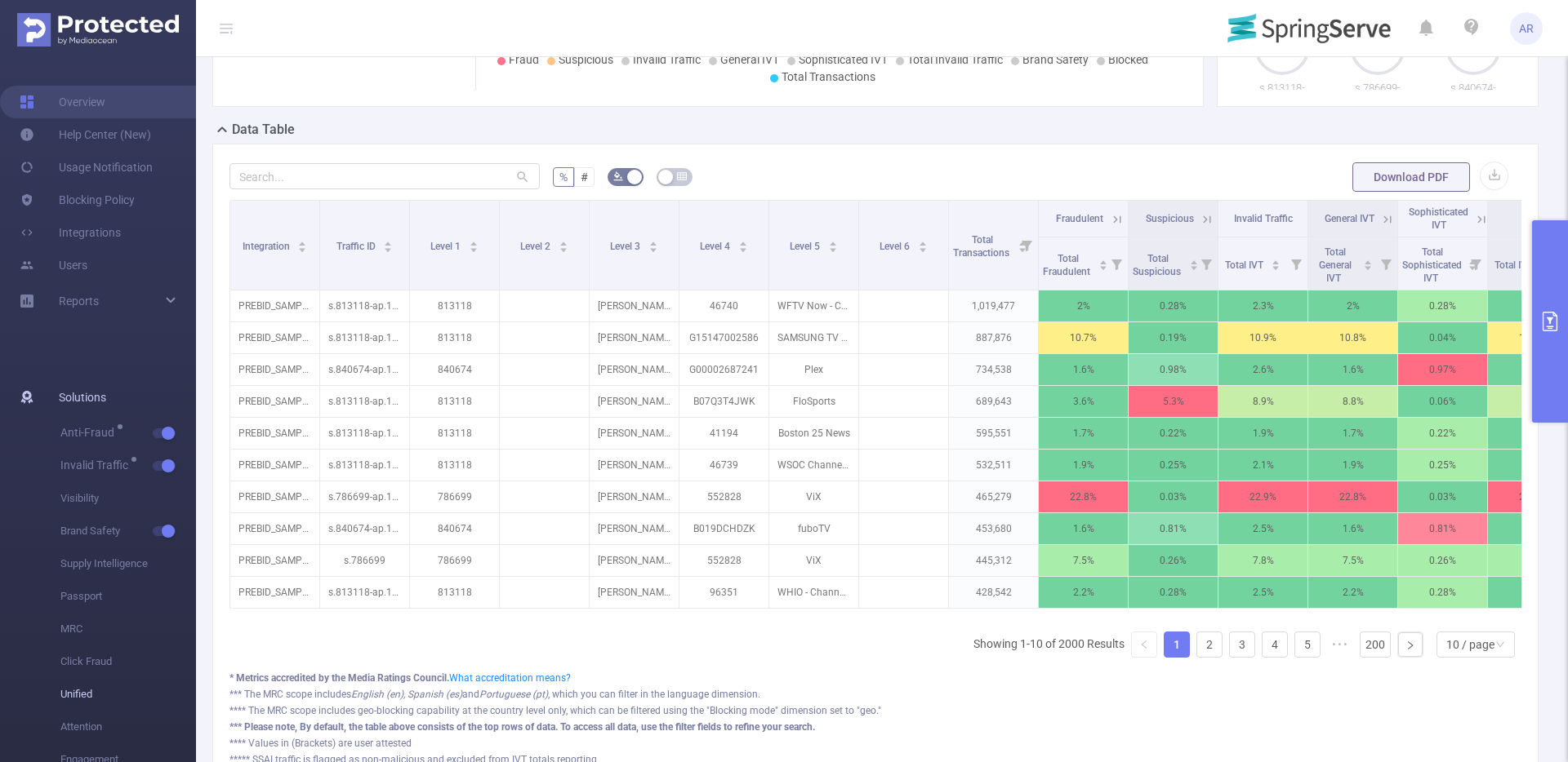
scroll to position [322, 0]
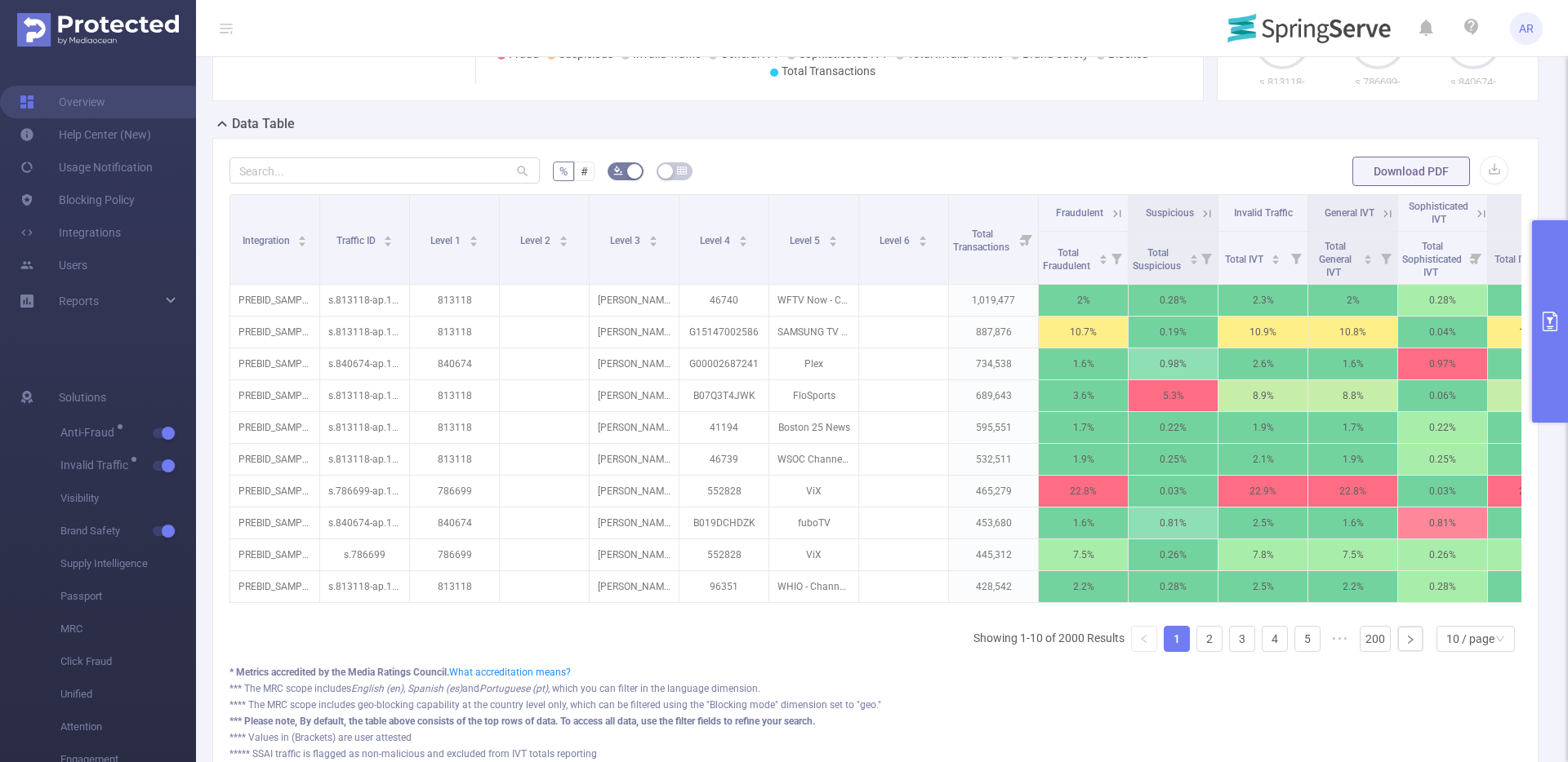
click at [1552, 292] on button "primary" at bounding box center [1549, 321] width 36 height 202
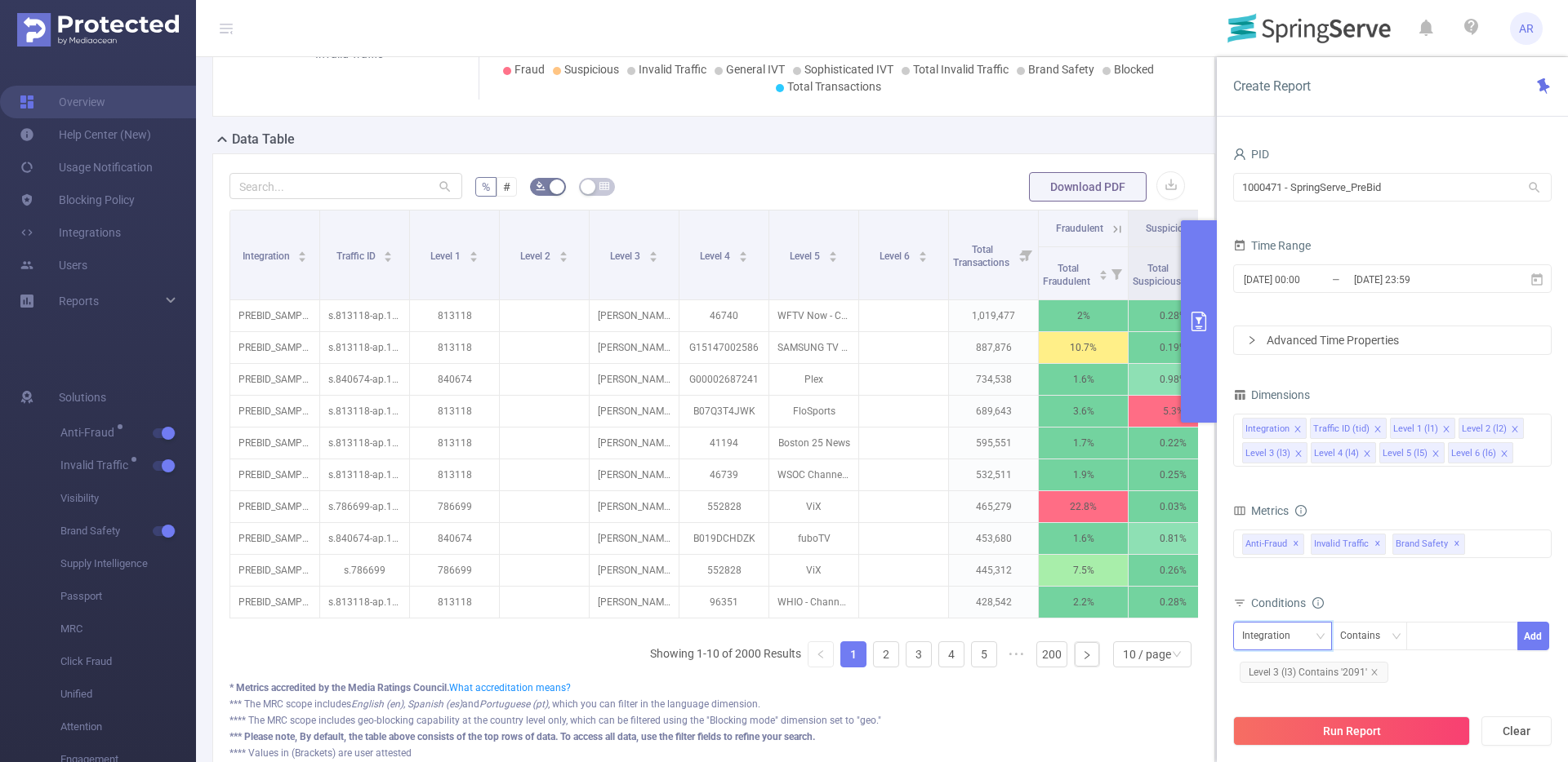
click at [1310, 644] on div "Integration" at bounding box center [1282, 635] width 81 height 27
click at [1278, 472] on li "Level 1 (l1)" at bounding box center [1283, 475] width 99 height 26
click at [1446, 639] on div at bounding box center [1462, 635] width 94 height 27
type input "839880"
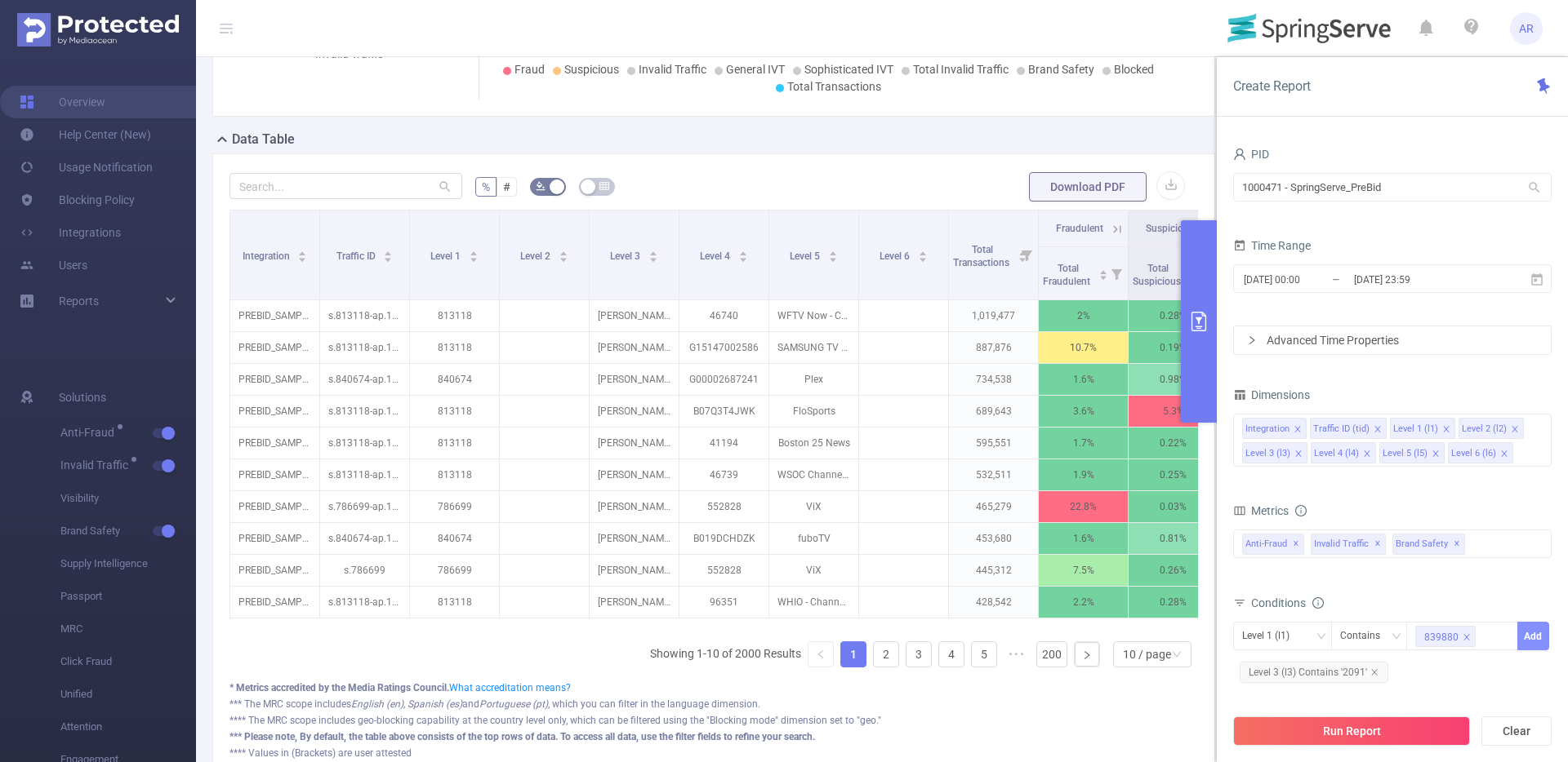
click at [1532, 639] on button "Add" at bounding box center [1532, 635] width 32 height 29
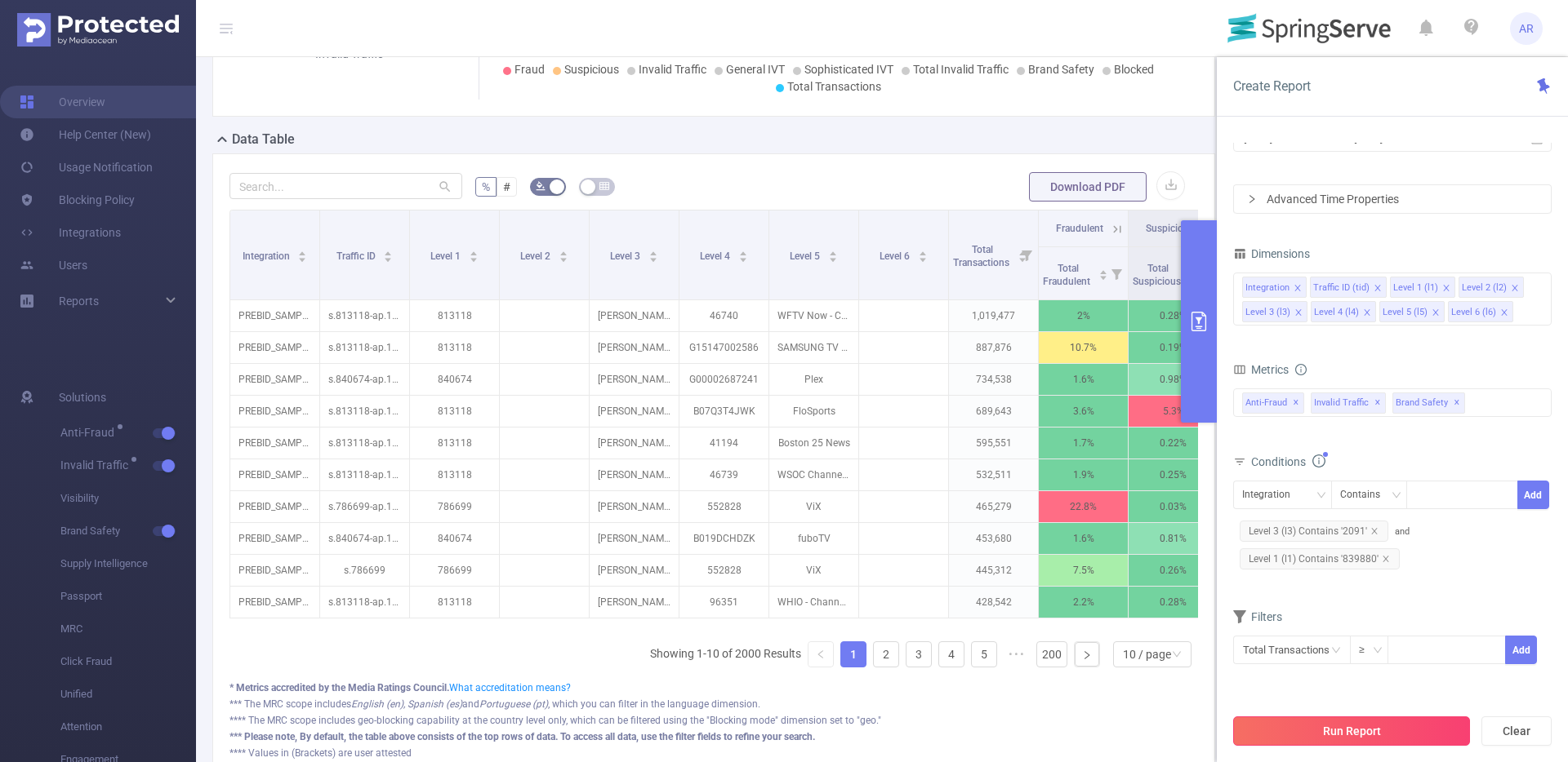
click at [1355, 739] on button "Run Report" at bounding box center [1351, 732] width 237 height 29
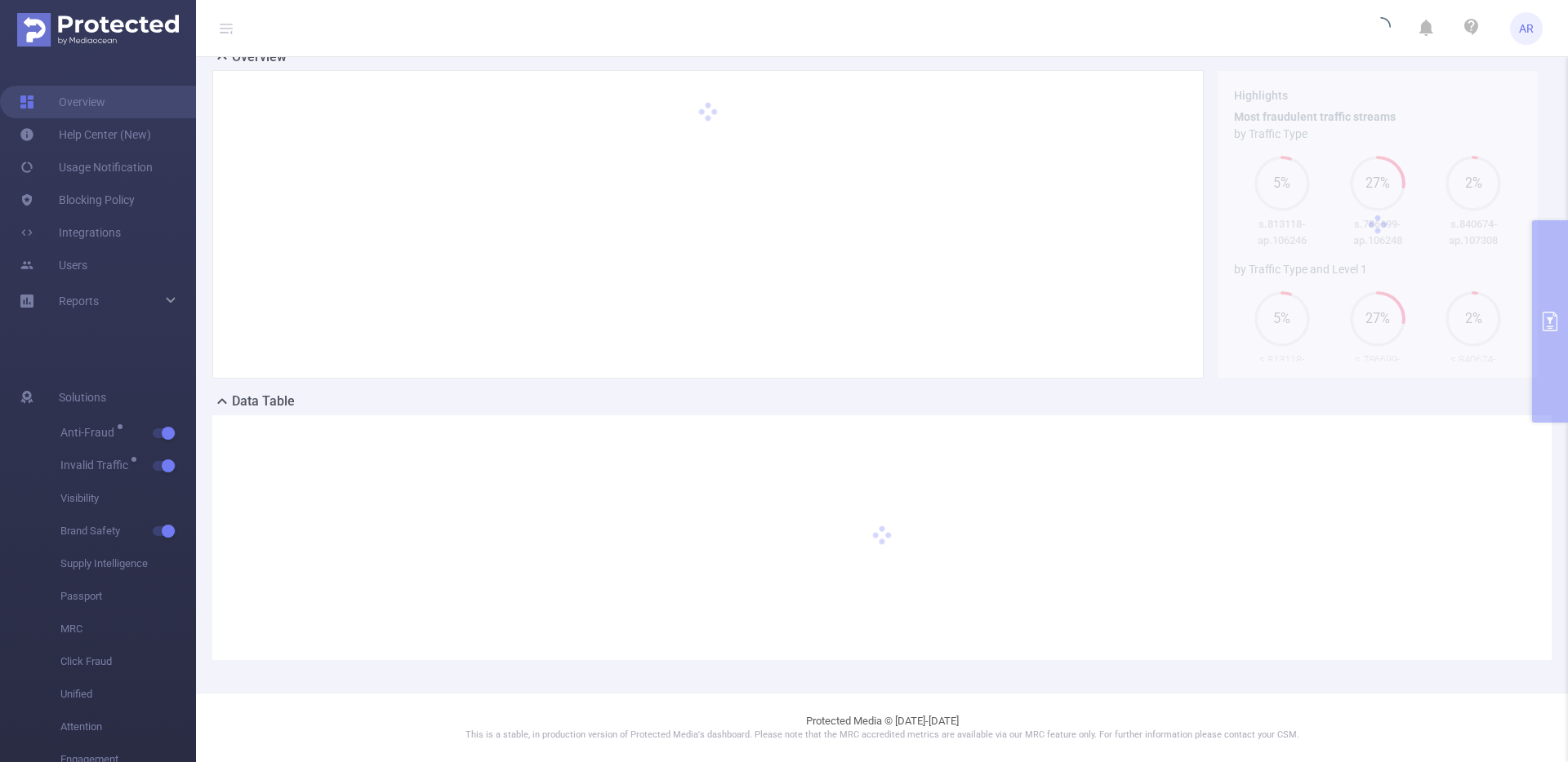
scroll to position [45, 0]
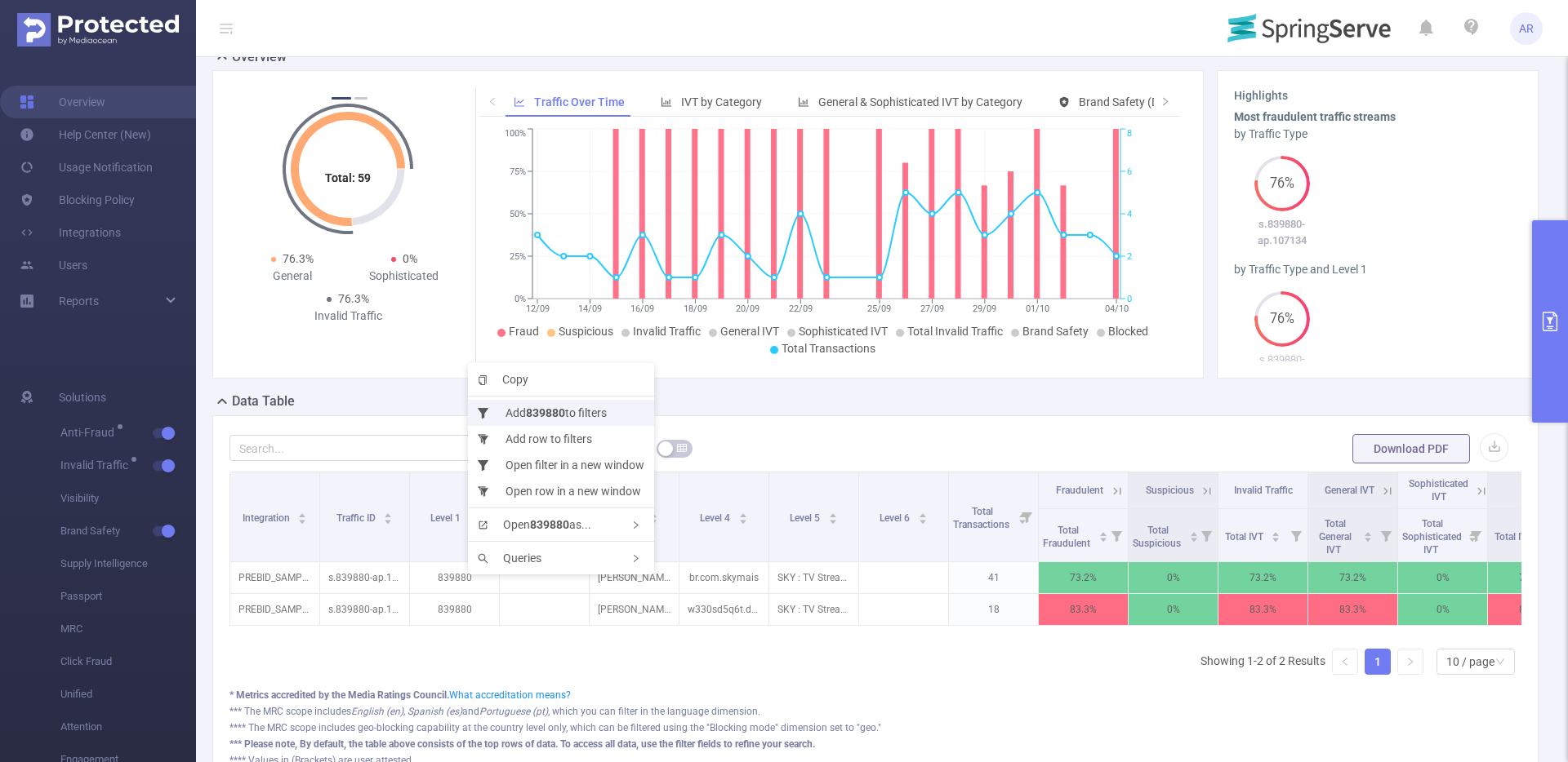
click at [534, 411] on b "839880" at bounding box center [545, 413] width 39 height 13
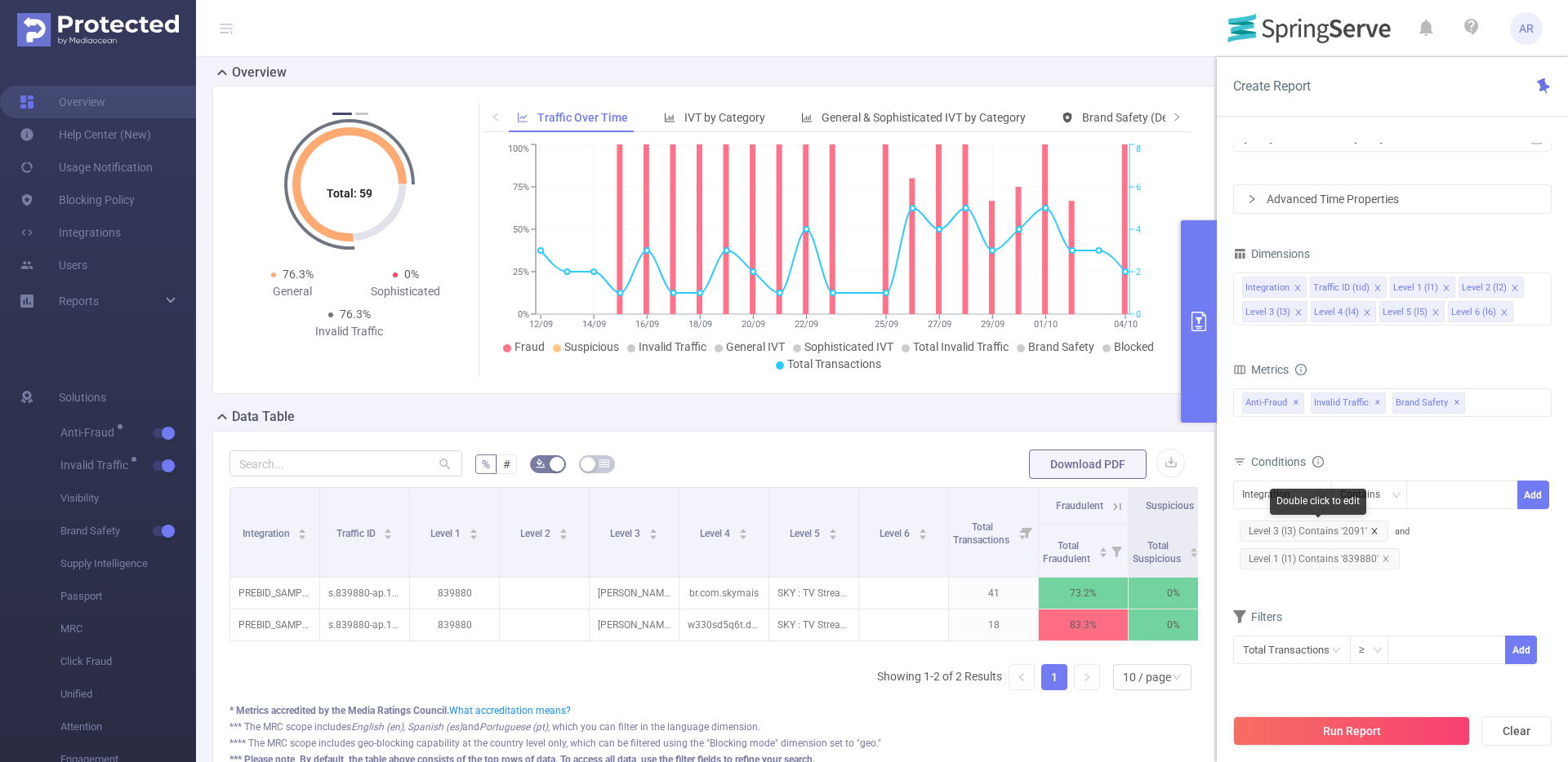
click at [1375, 530] on icon "icon: close" at bounding box center [1374, 531] width 8 height 8
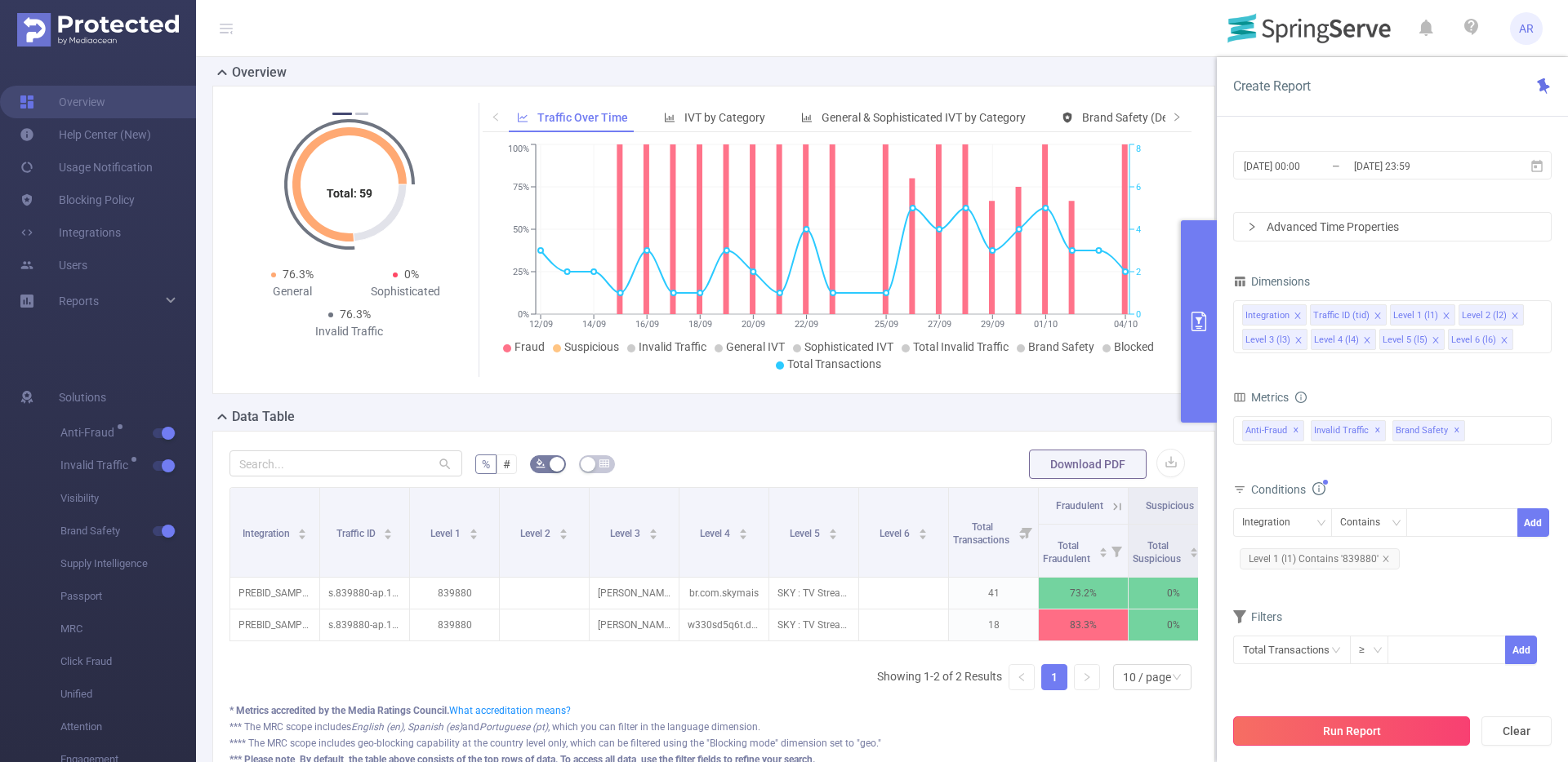
click at [1354, 737] on button "Run Report" at bounding box center [1351, 732] width 237 height 29
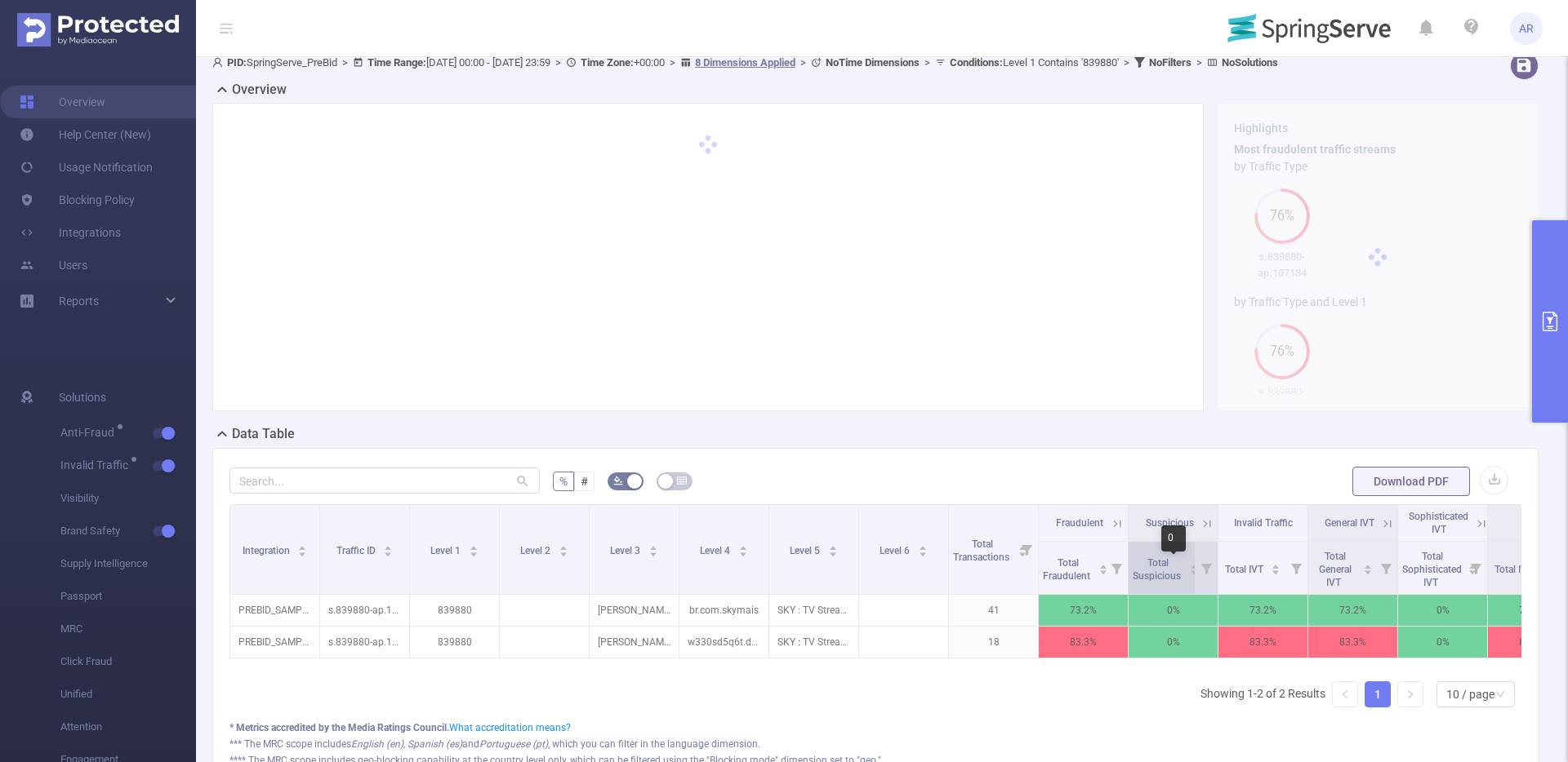
scroll to position [9, 0]
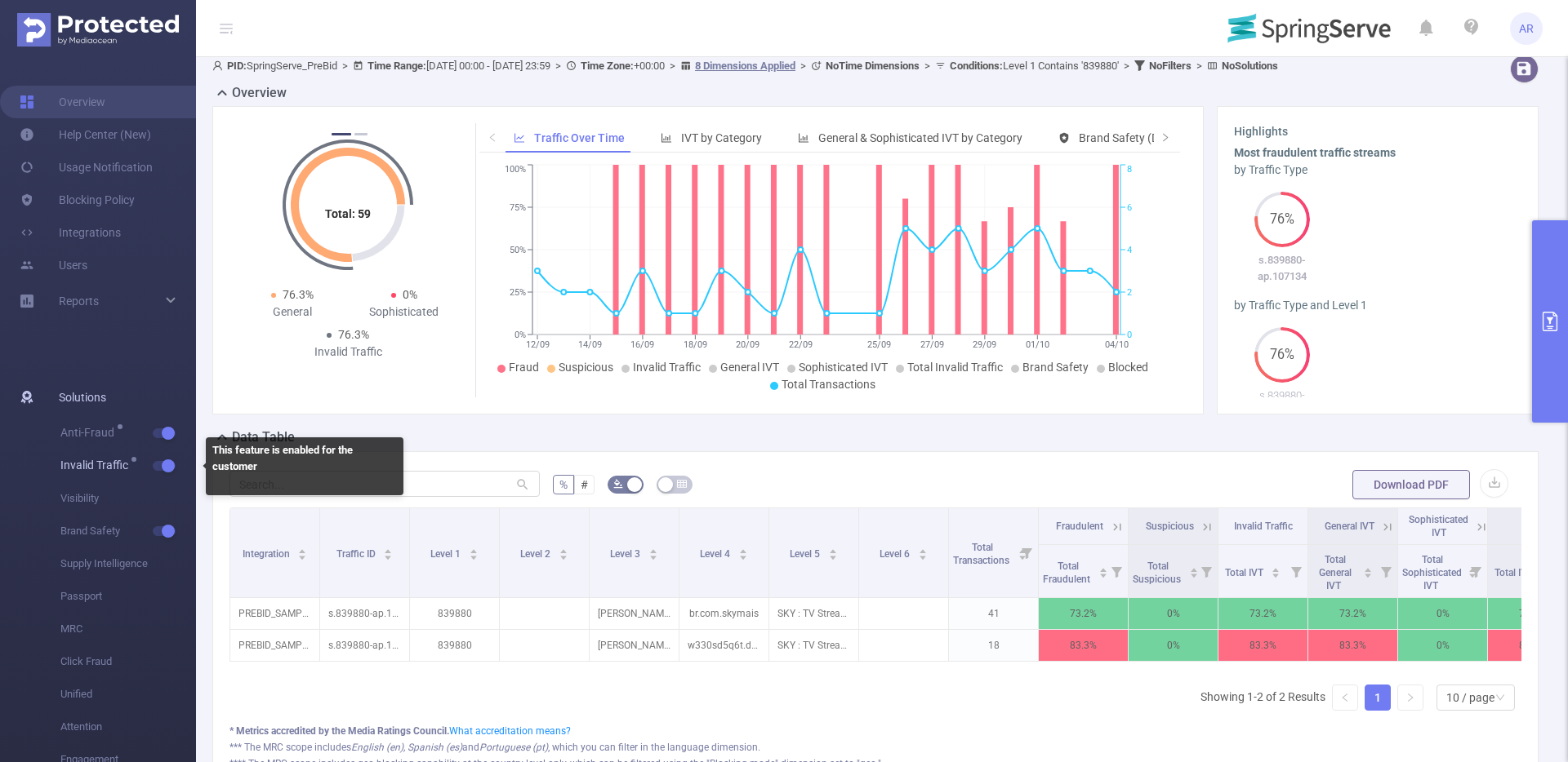
click at [167, 464] on button "button" at bounding box center [164, 466] width 23 height 10
